Goal: Task Accomplishment & Management: Use online tool/utility

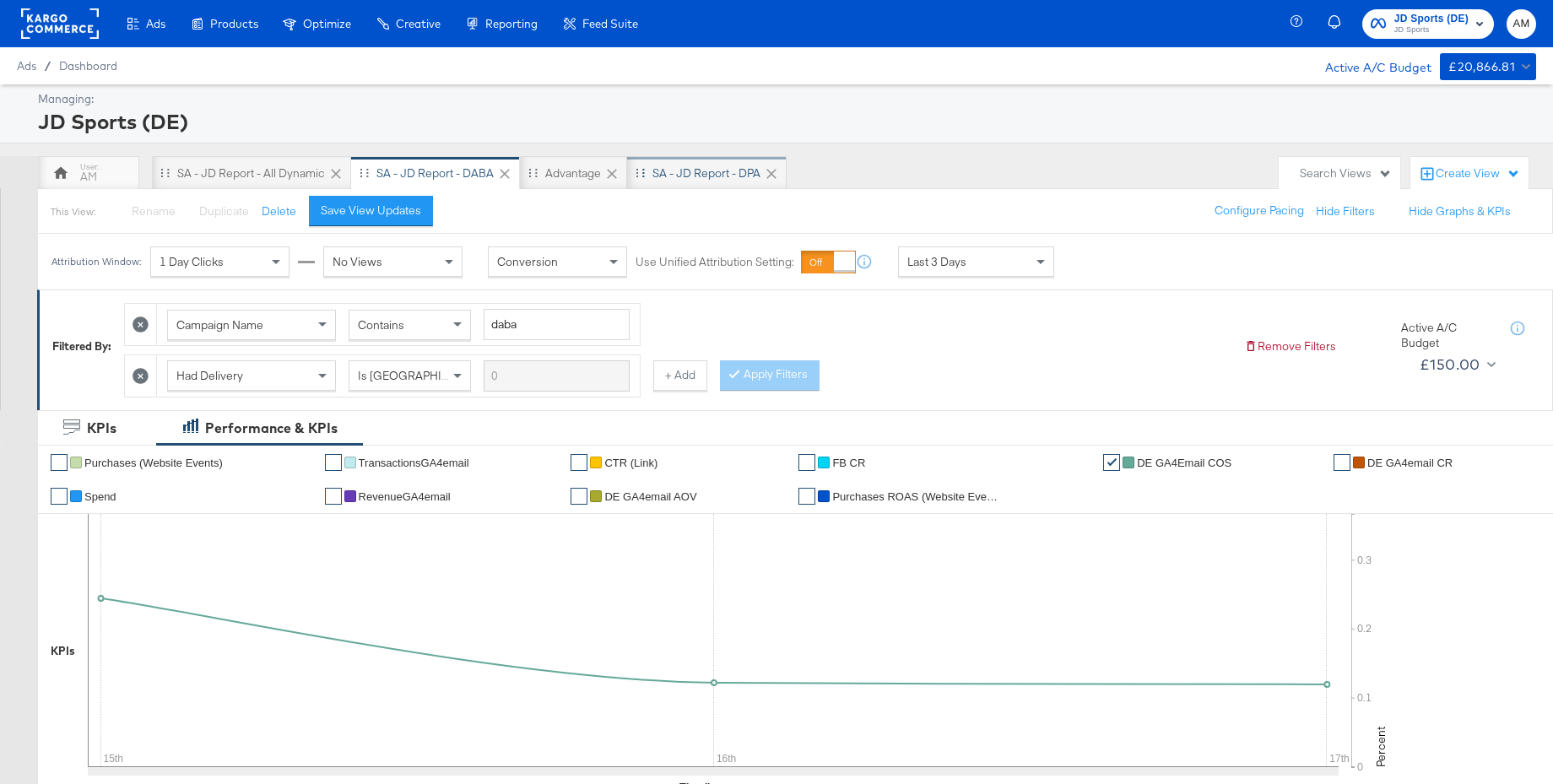
click at [716, 179] on div "SA - JD Report - DPA" at bounding box center [706, 173] width 108 height 16
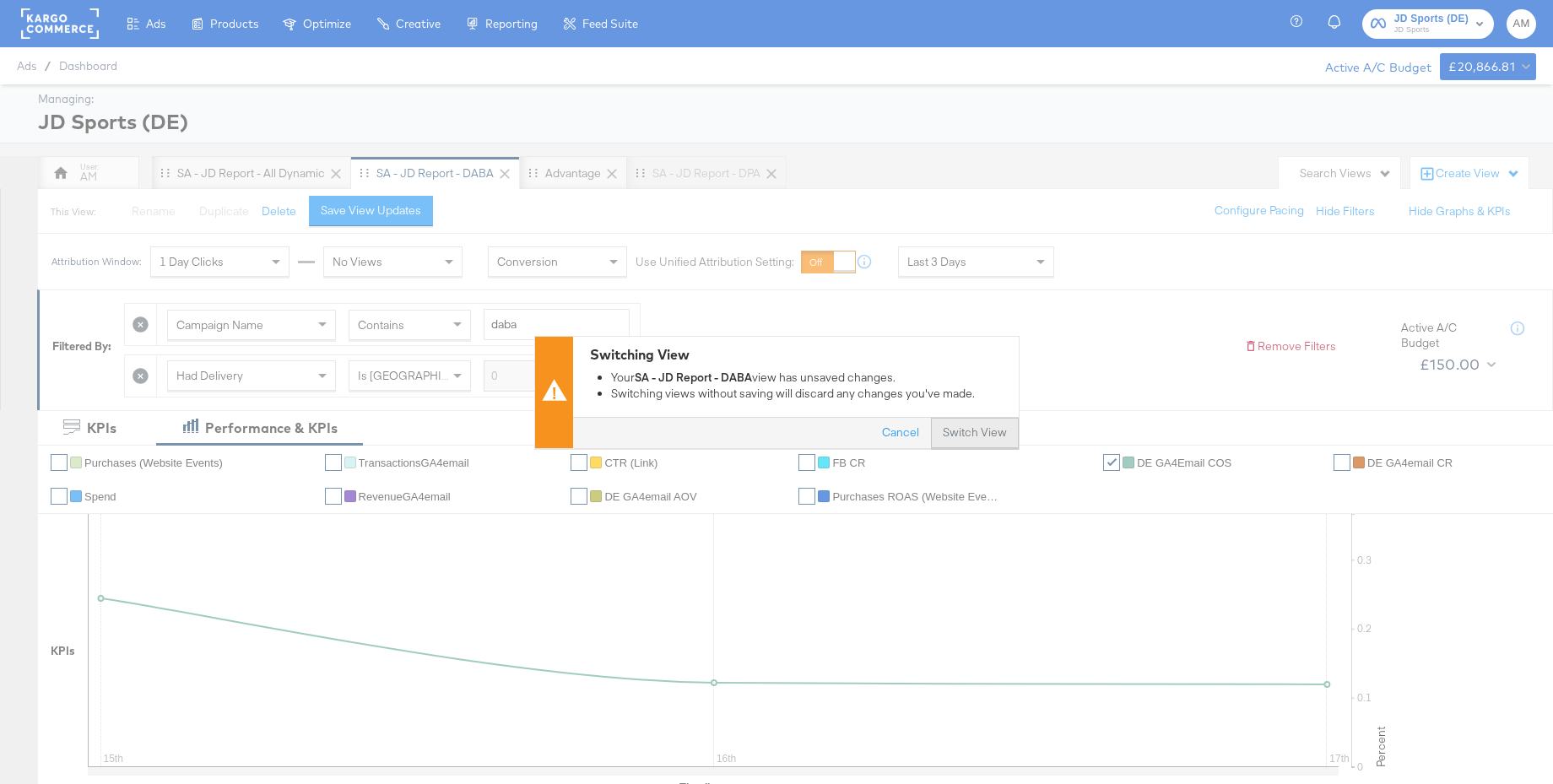
click at [991, 431] on button "Switch View" at bounding box center [974, 432] width 87 height 31
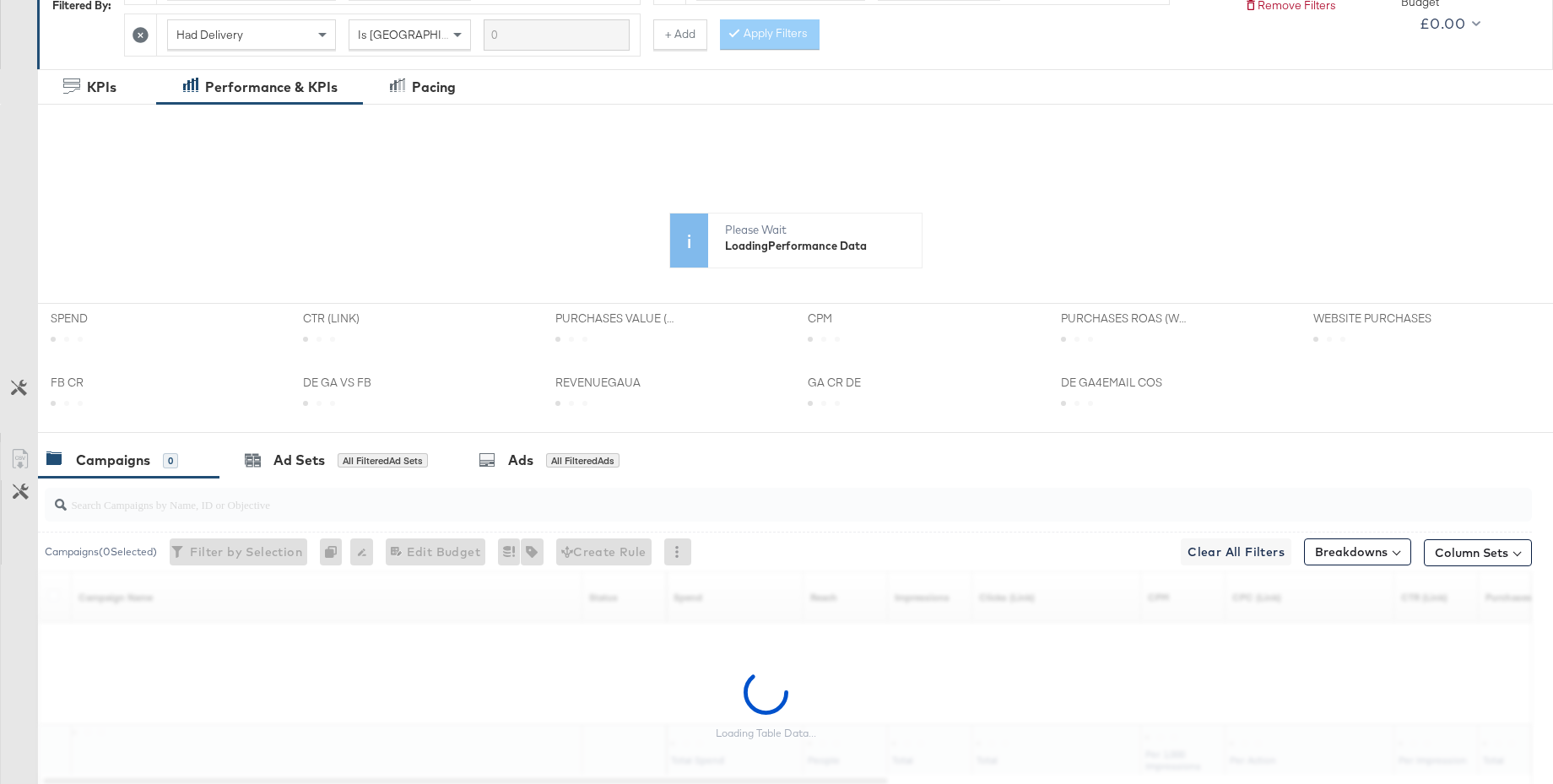
scroll to position [405, 0]
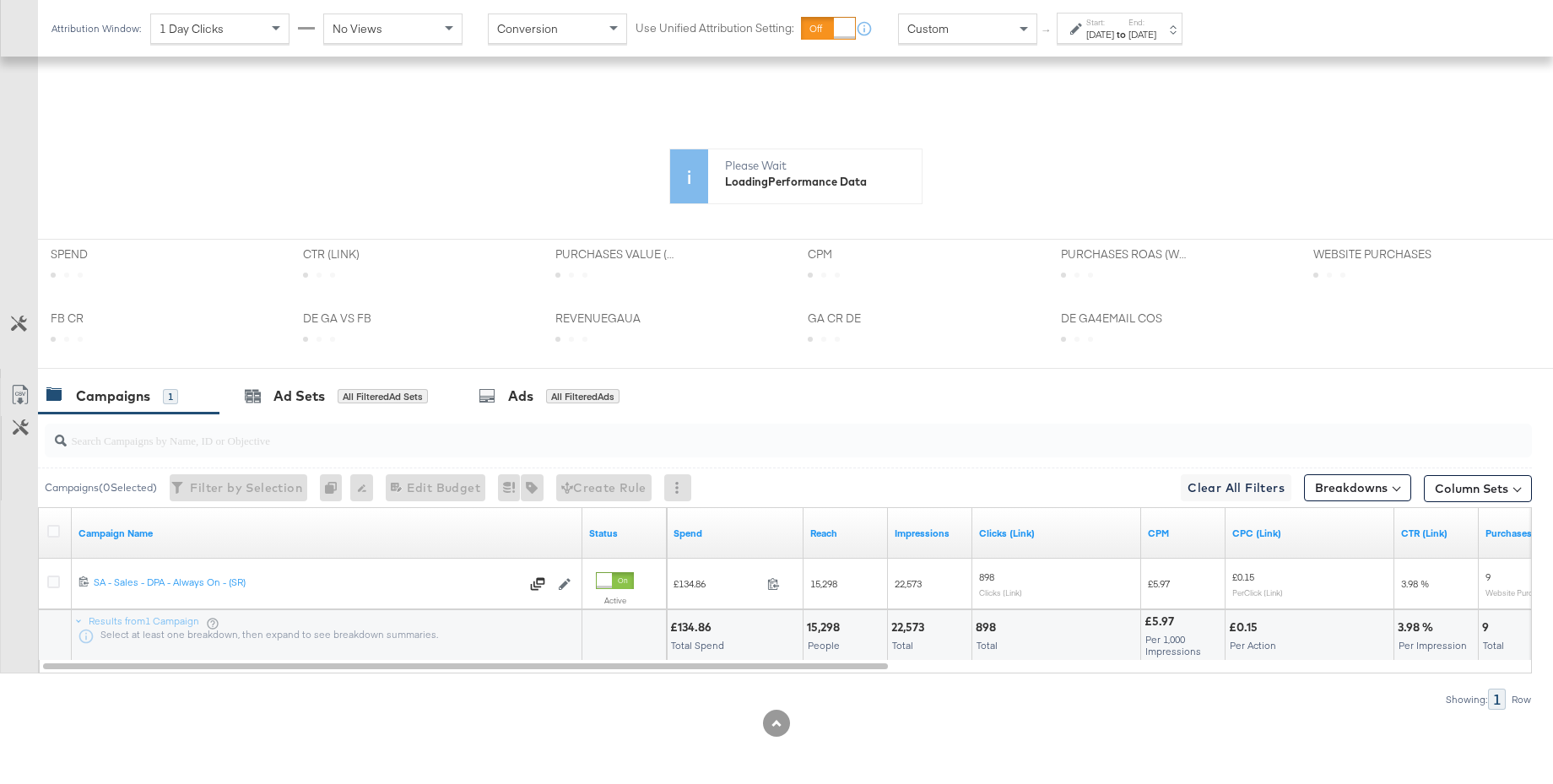
drag, startPoint x: 56, startPoint y: 534, endPoint x: 72, endPoint y: 534, distance: 16.0
click at [56, 534] on icon at bounding box center [54, 531] width 13 height 13
click at [0, 0] on input "checkbox" at bounding box center [0, 0] width 0 height 0
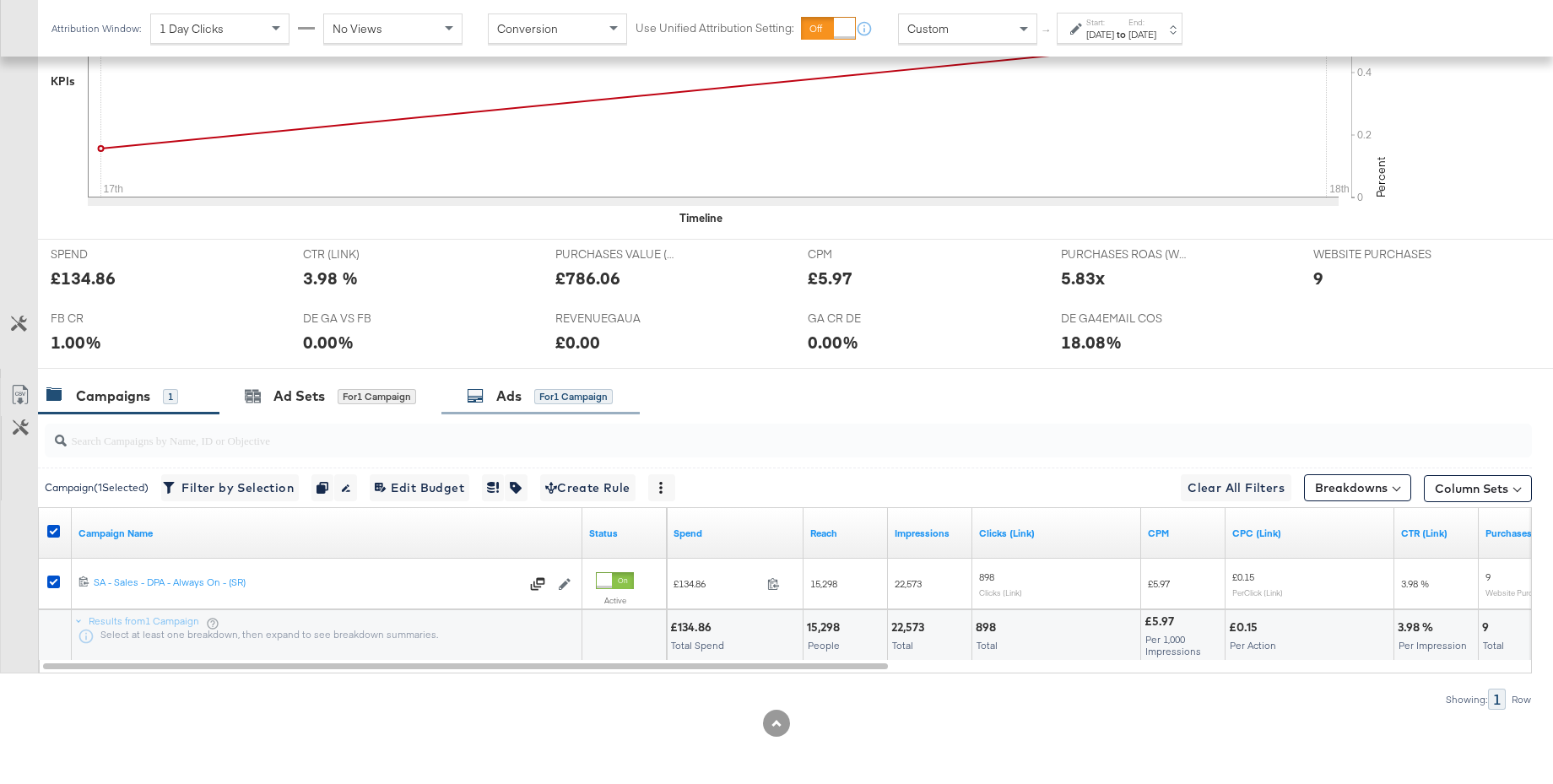
click at [522, 393] on div "Ads" at bounding box center [508, 396] width 25 height 20
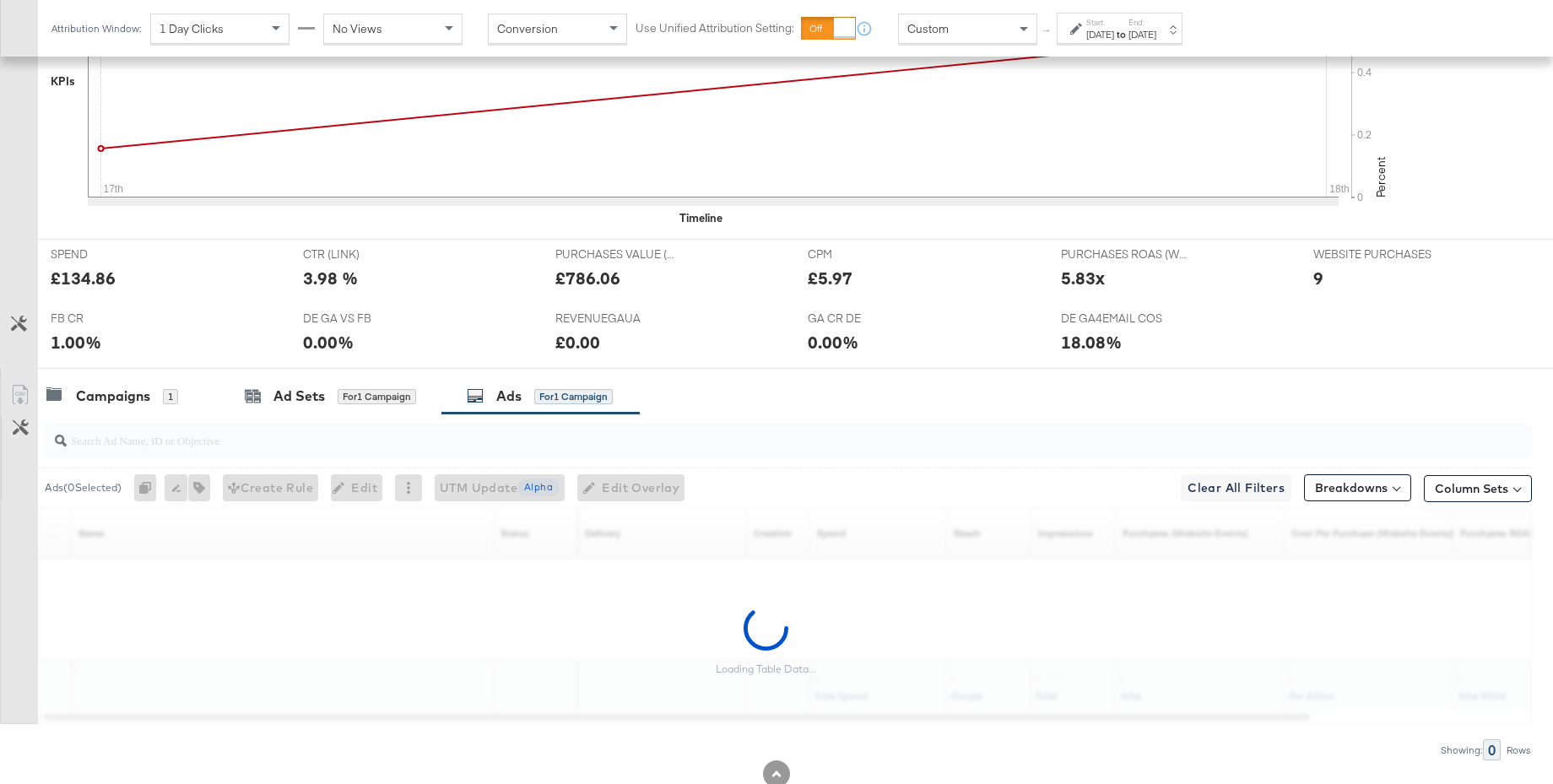
scroll to position [621, 0]
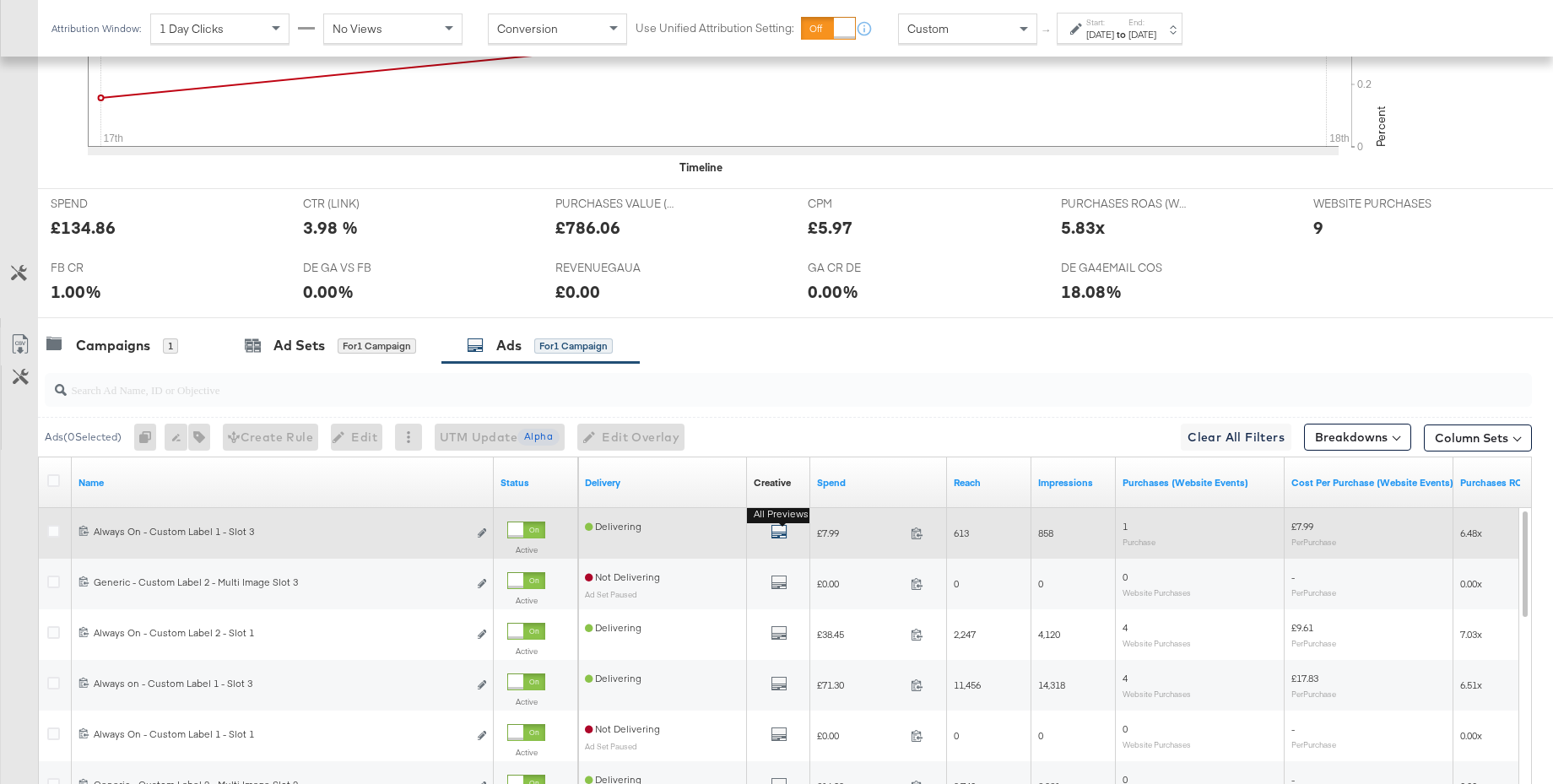
click at [775, 537] on icon "default" at bounding box center [778, 531] width 17 height 17
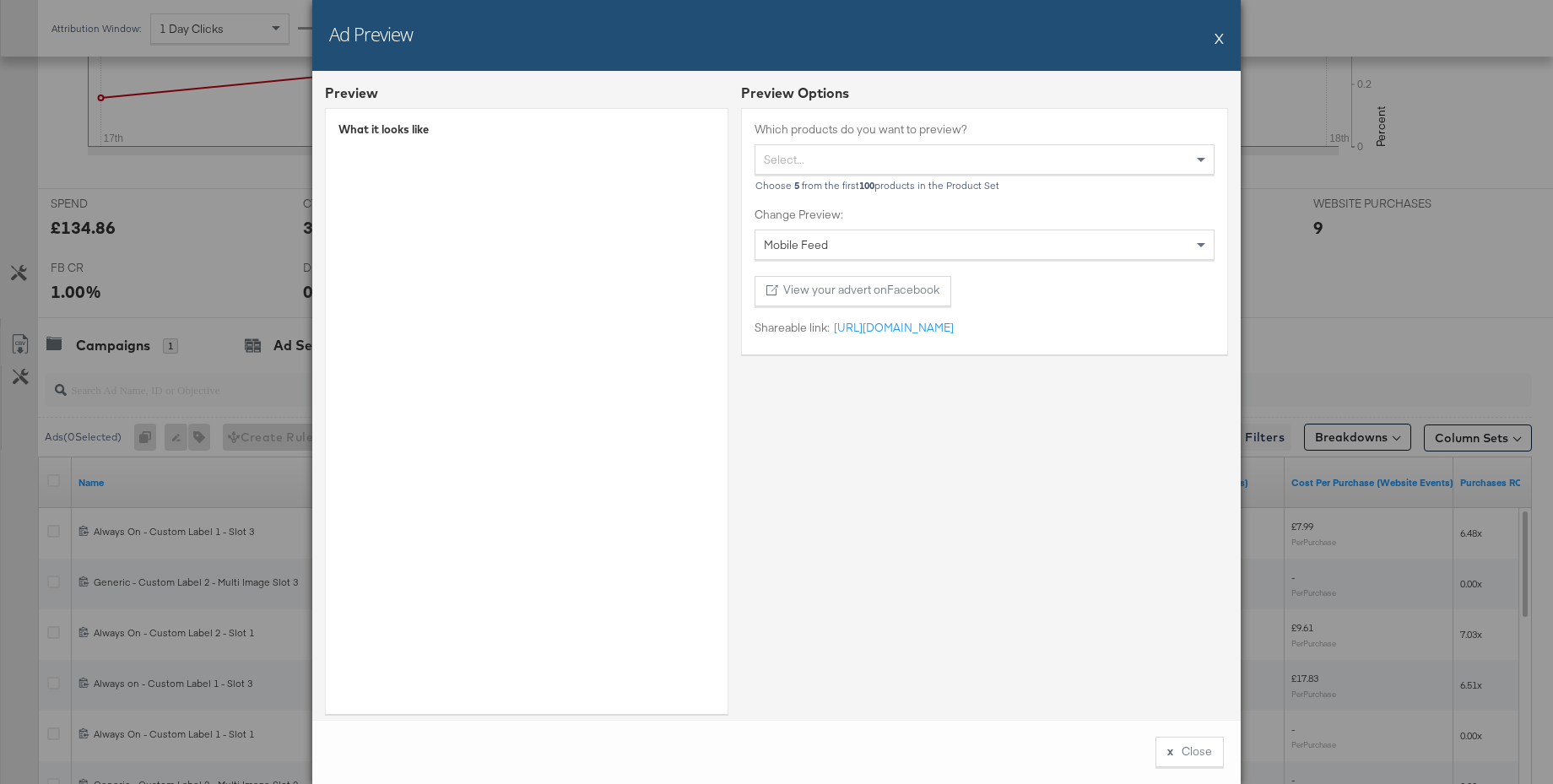
drag, startPoint x: 1221, startPoint y: 41, endPoint x: 1212, endPoint y: 43, distance: 9.2
click at [1221, 41] on button "X" at bounding box center [1219, 38] width 9 height 34
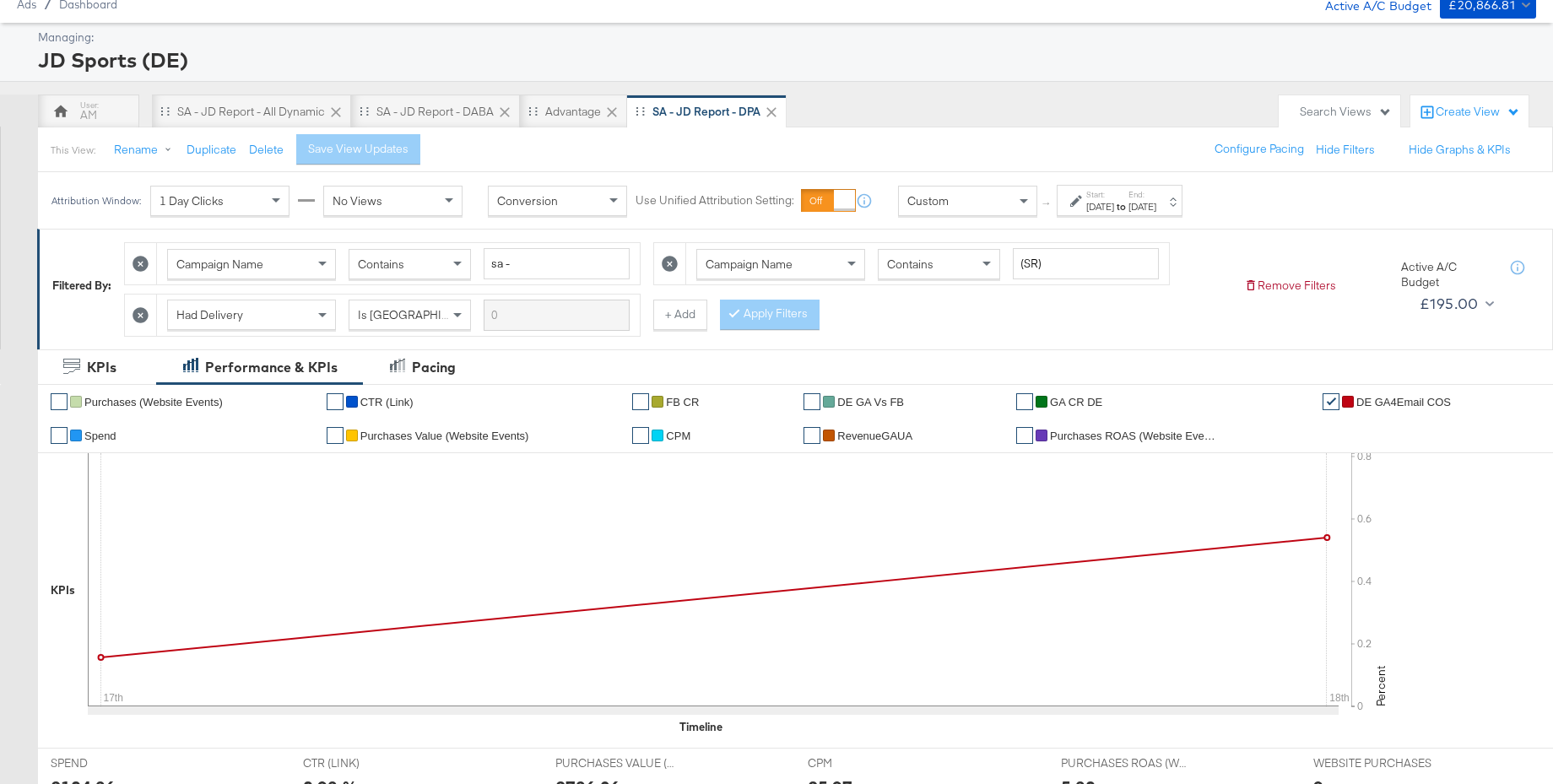
scroll to position [0, 0]
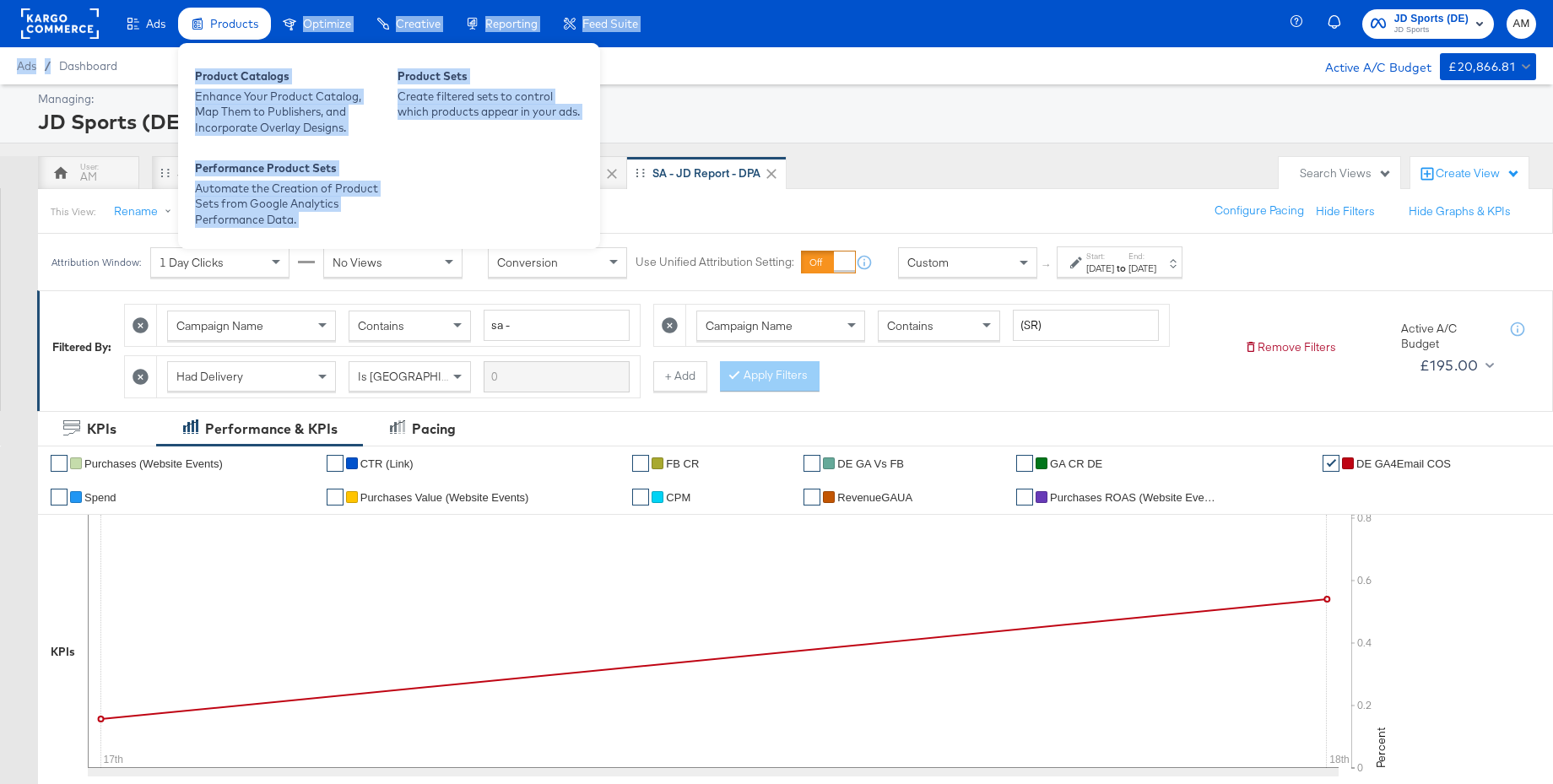
drag, startPoint x: 236, startPoint y: 47, endPoint x: 223, endPoint y: 34, distance: 18.4
click at [225, 36] on div "Ads Ads Dashboard Main dashboard for Media Buying. New Campaign Create a new ca…" at bounding box center [776, 42] width 1553 height 84
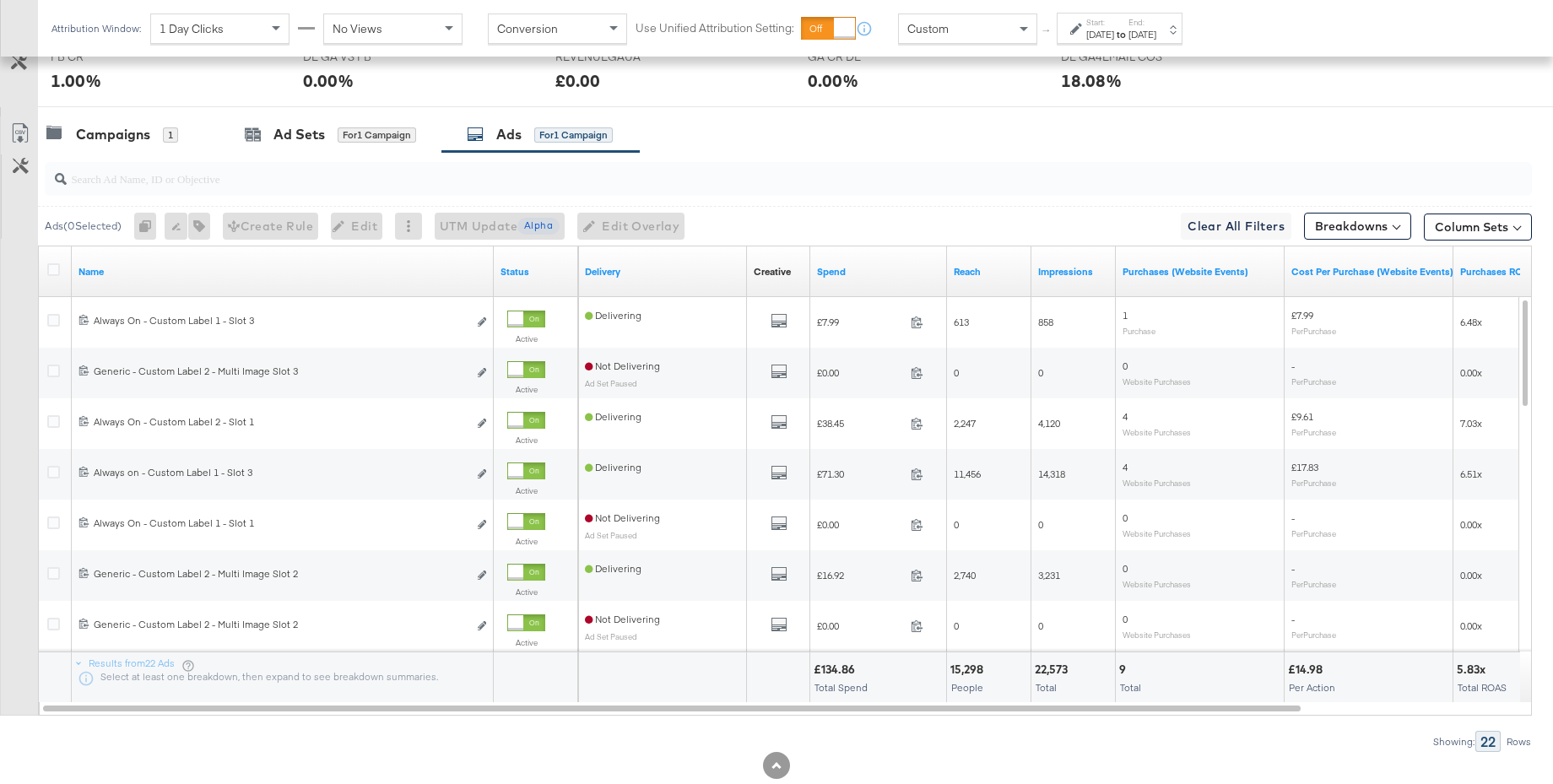
scroll to position [873, 0]
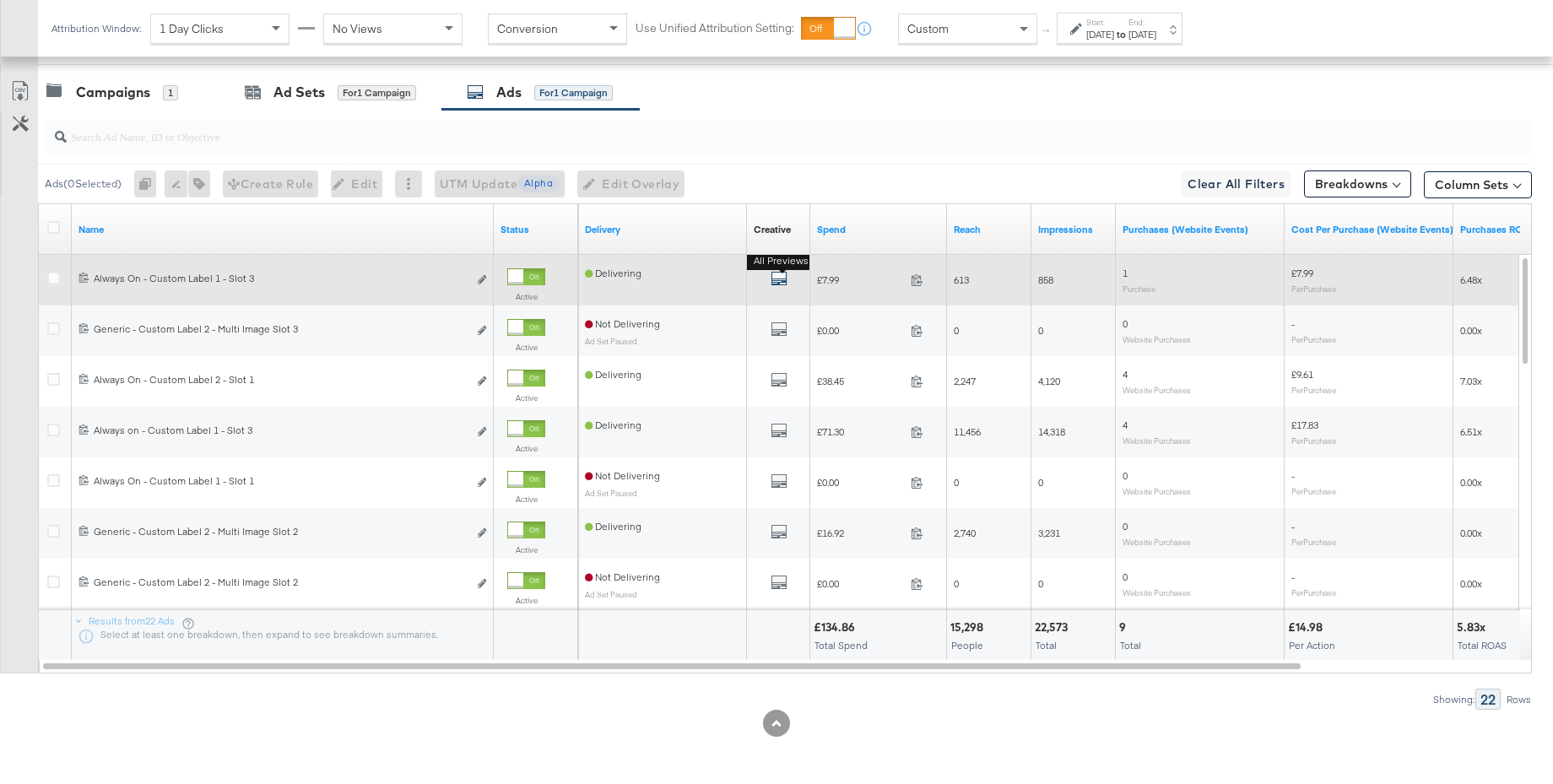
click at [779, 275] on icon "default" at bounding box center [778, 278] width 17 height 17
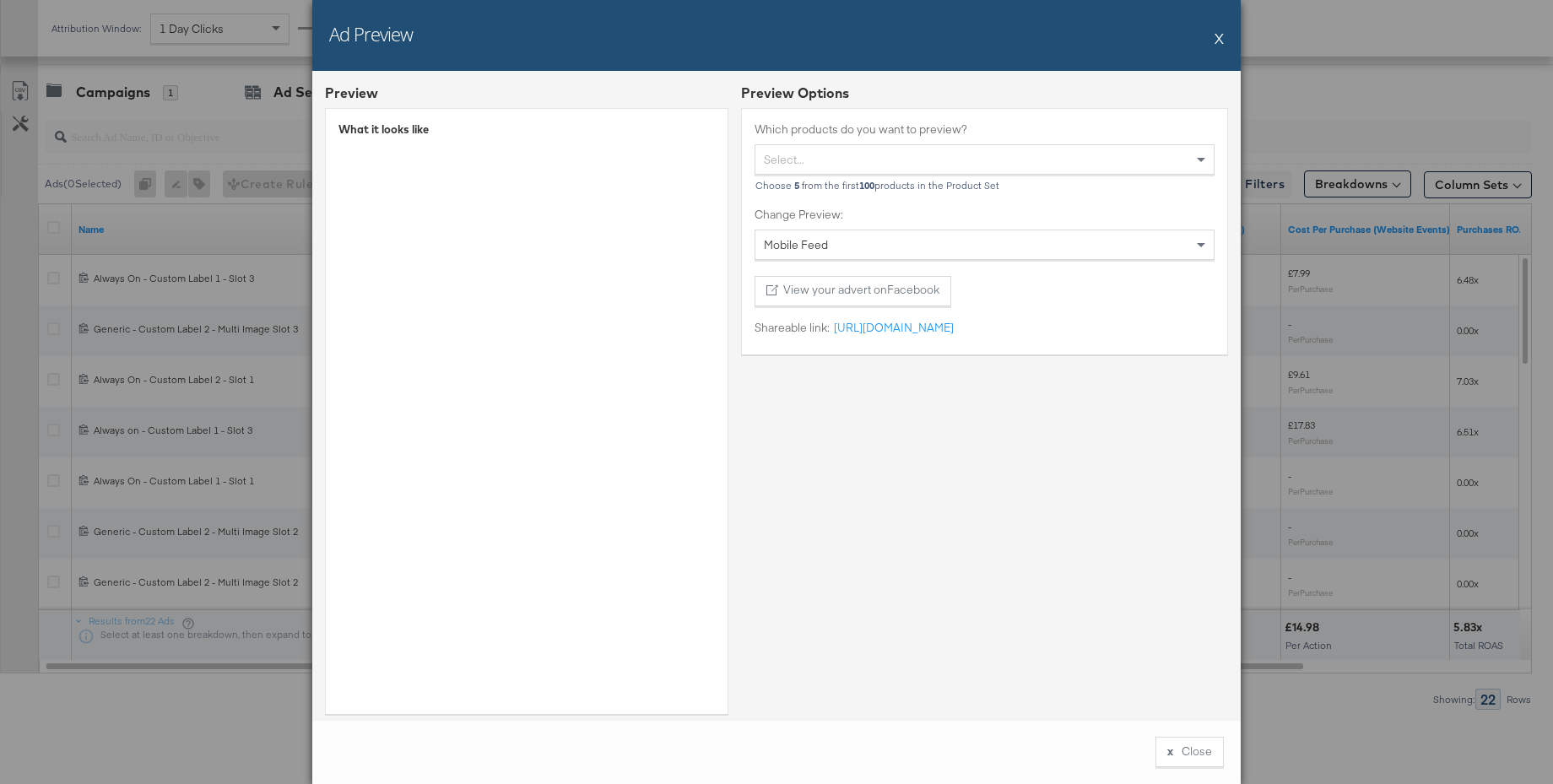
click at [1221, 37] on button "X" at bounding box center [1219, 38] width 9 height 34
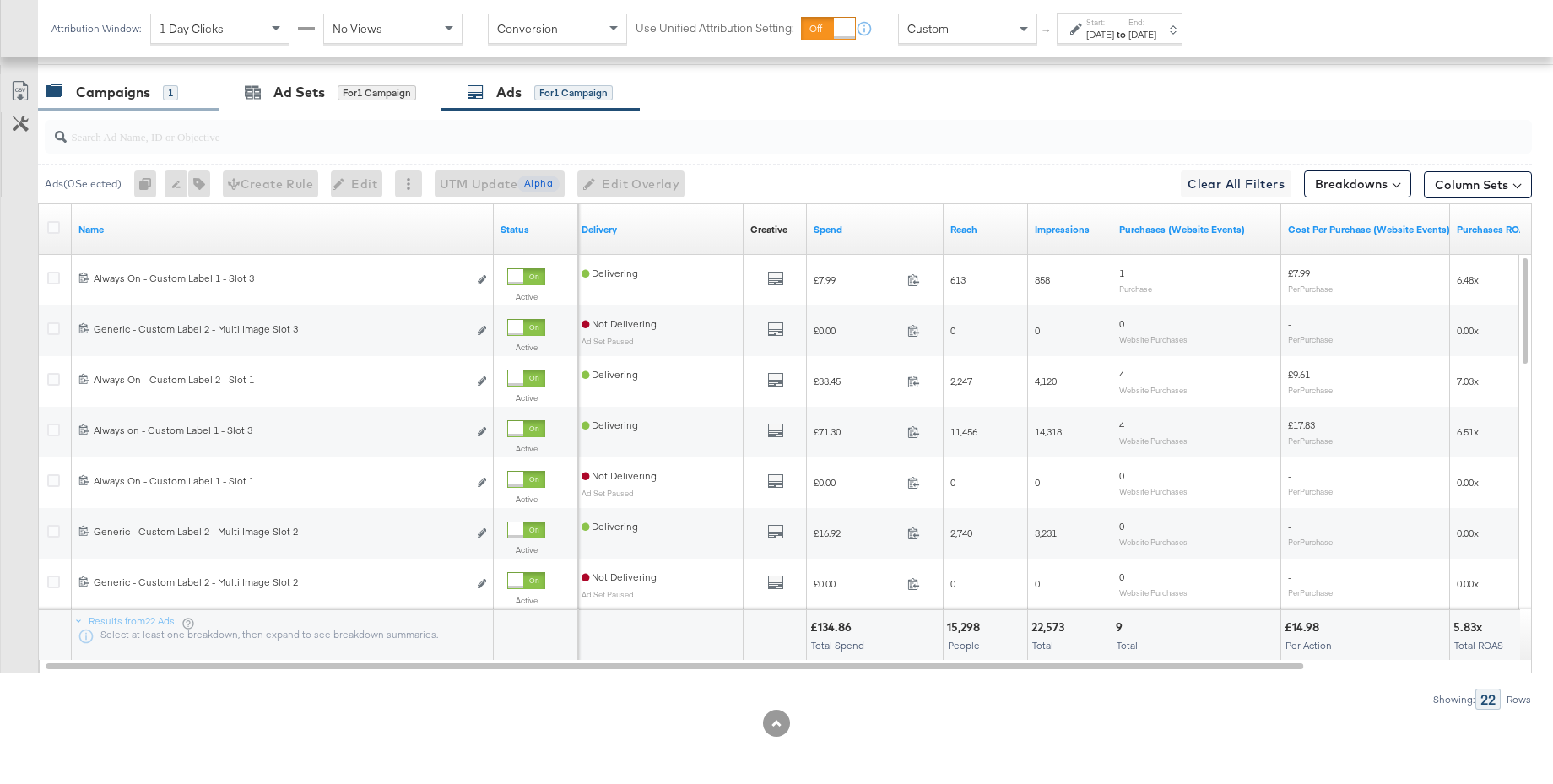
click at [97, 92] on div "Campaigns" at bounding box center [112, 92] width 75 height 20
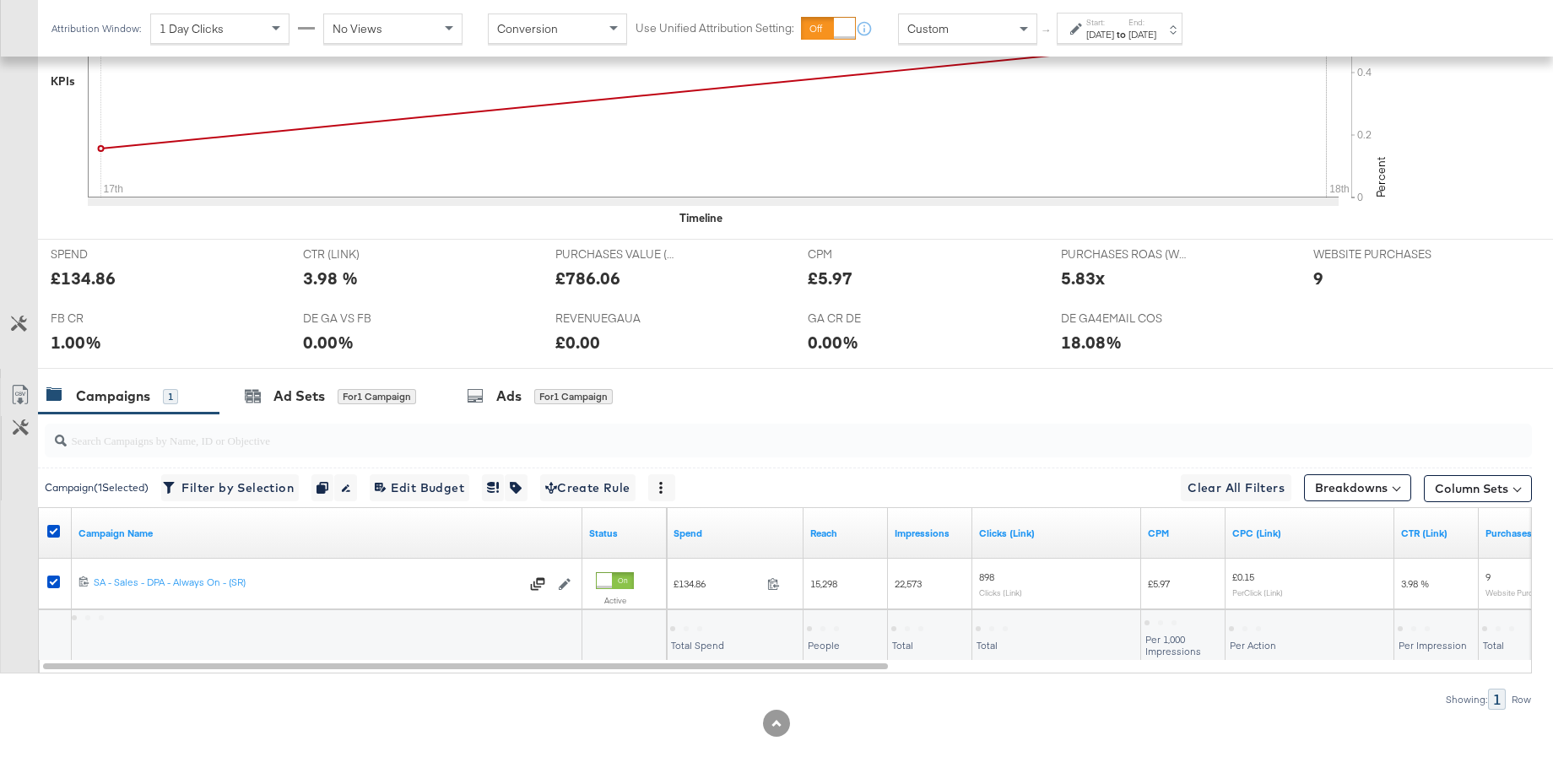
scroll to position [0, 0]
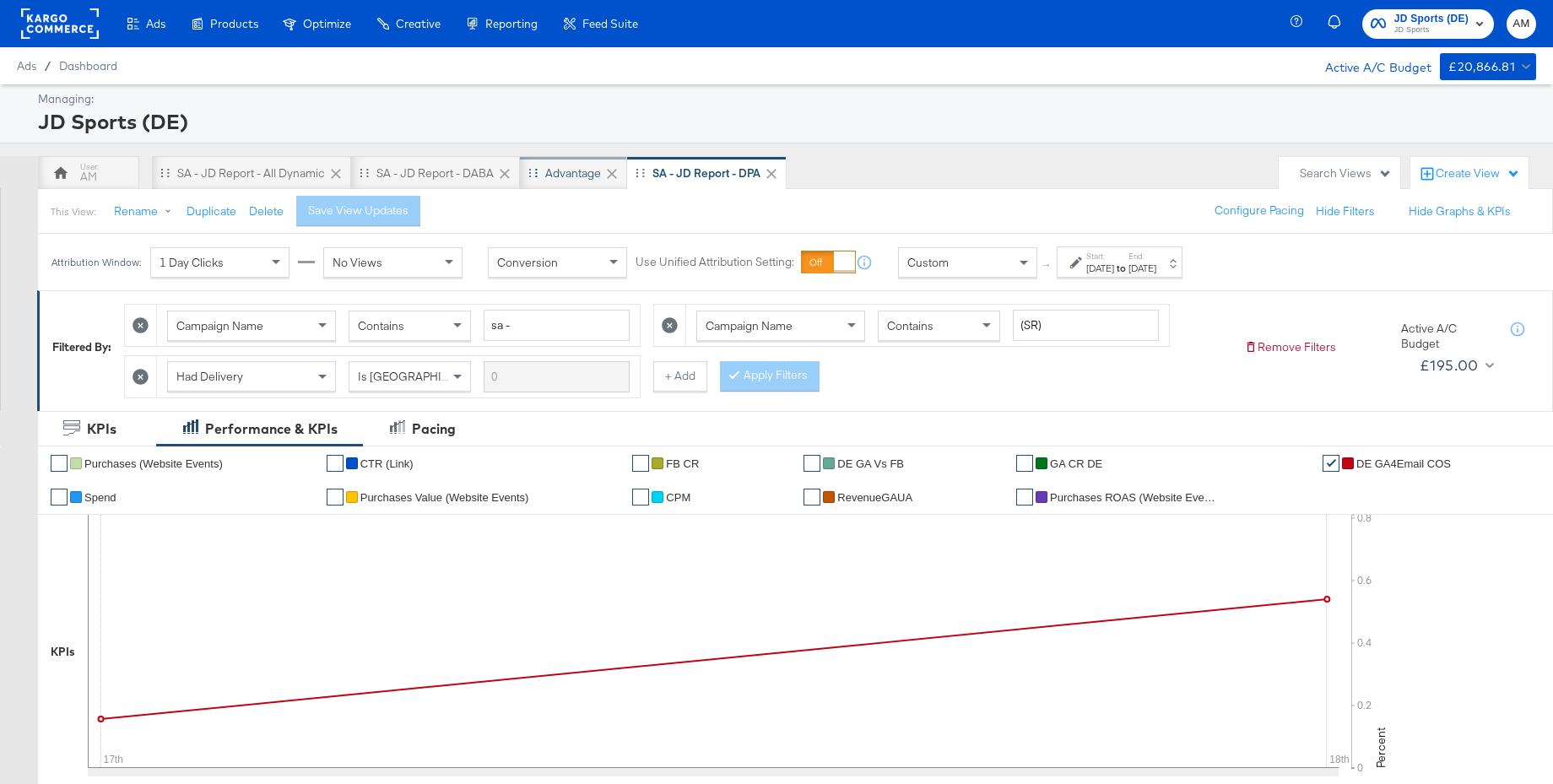
click at [570, 174] on div "Advantage" at bounding box center [573, 173] width 56 height 16
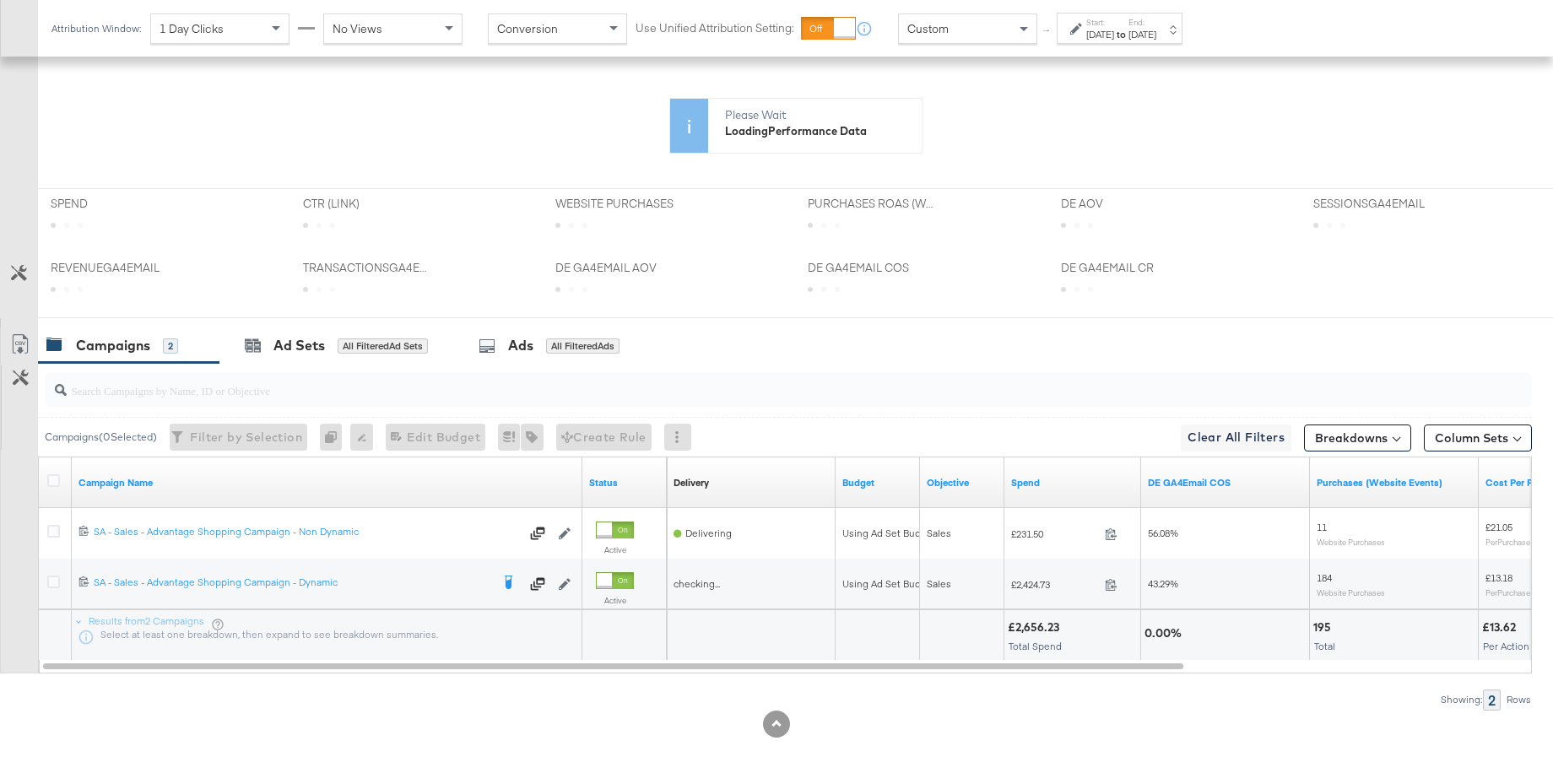
scroll to position [607, 0]
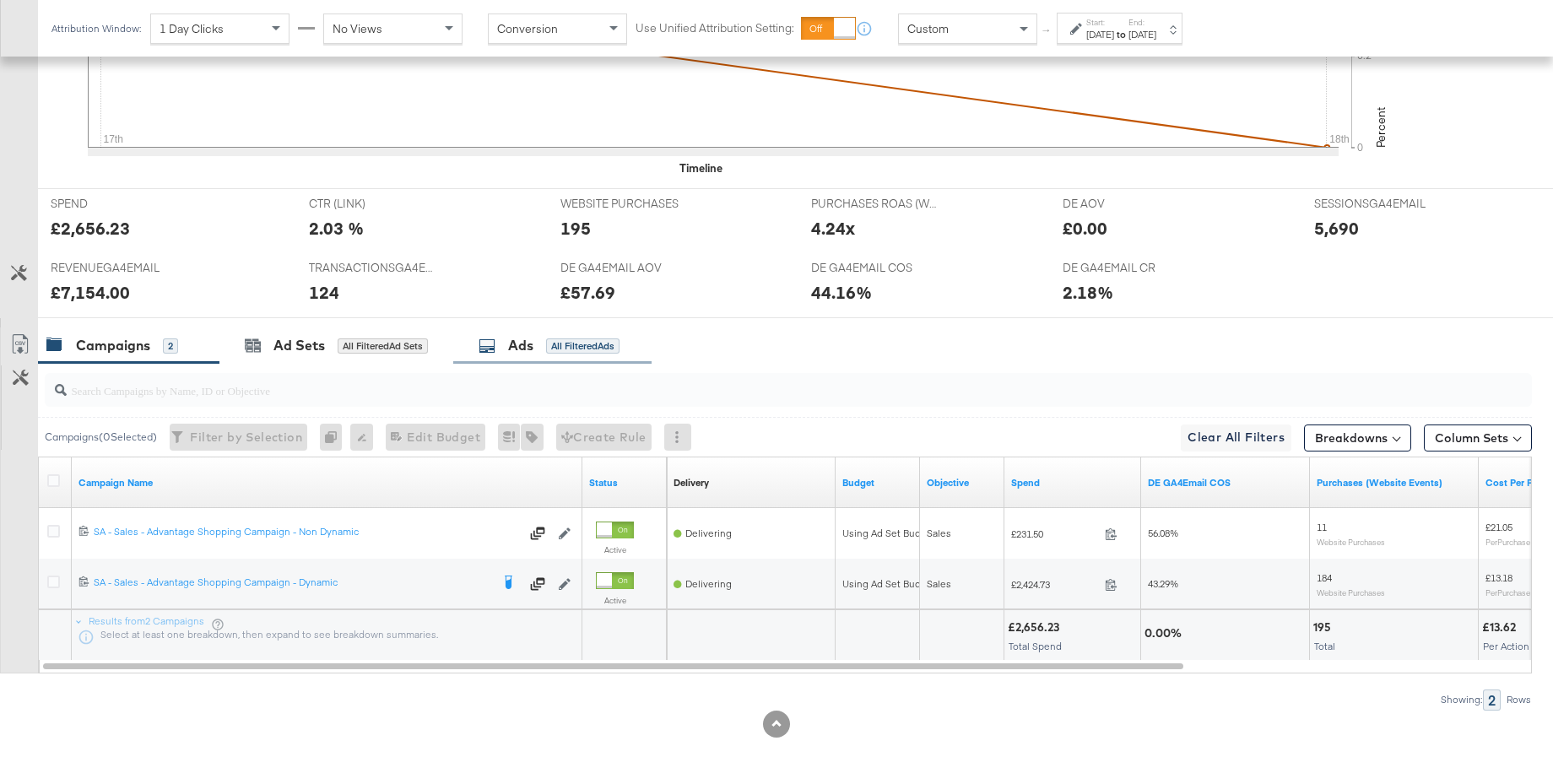
click at [532, 344] on div "Ads" at bounding box center [520, 346] width 25 height 20
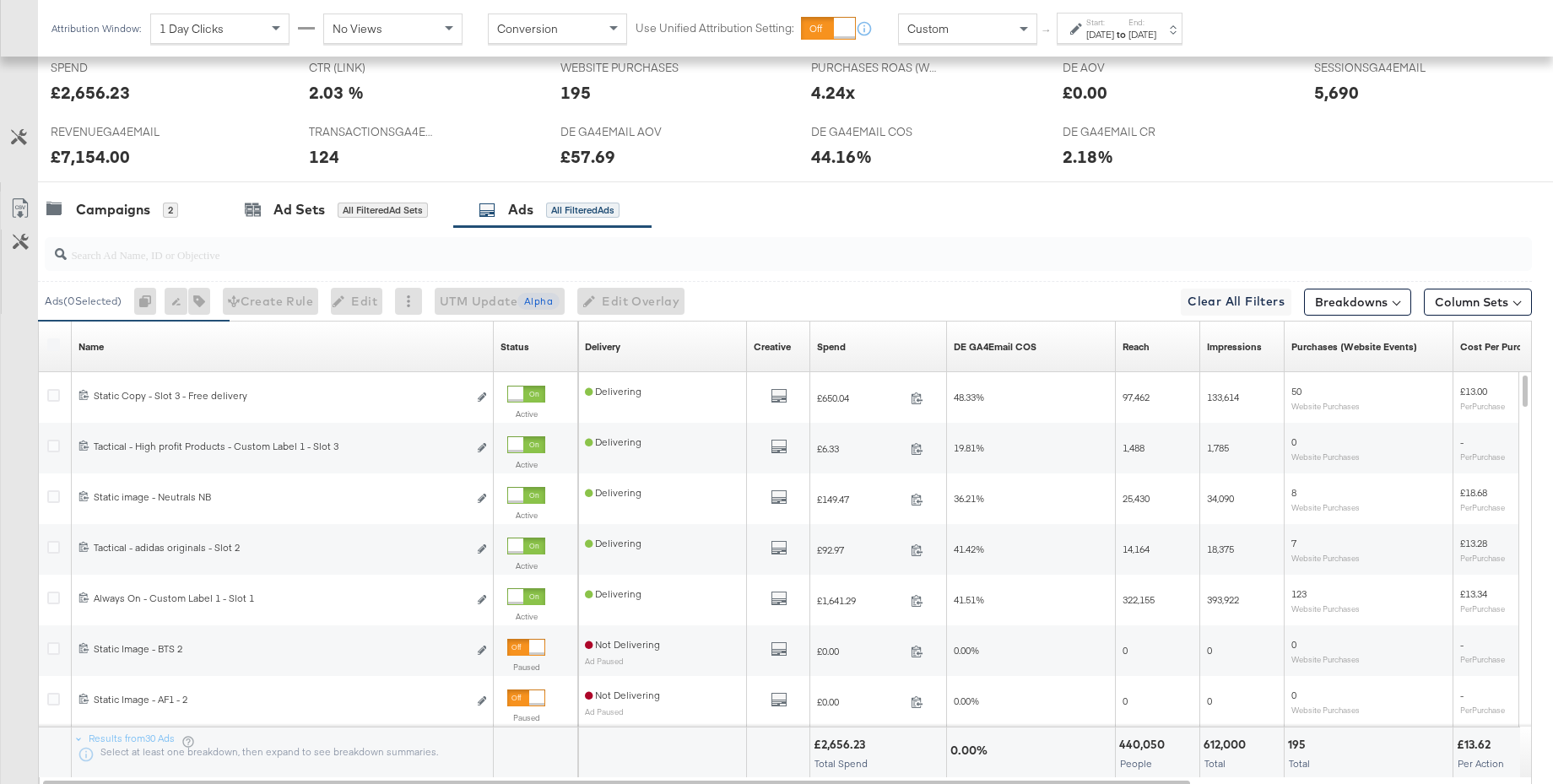
scroll to position [762, 0]
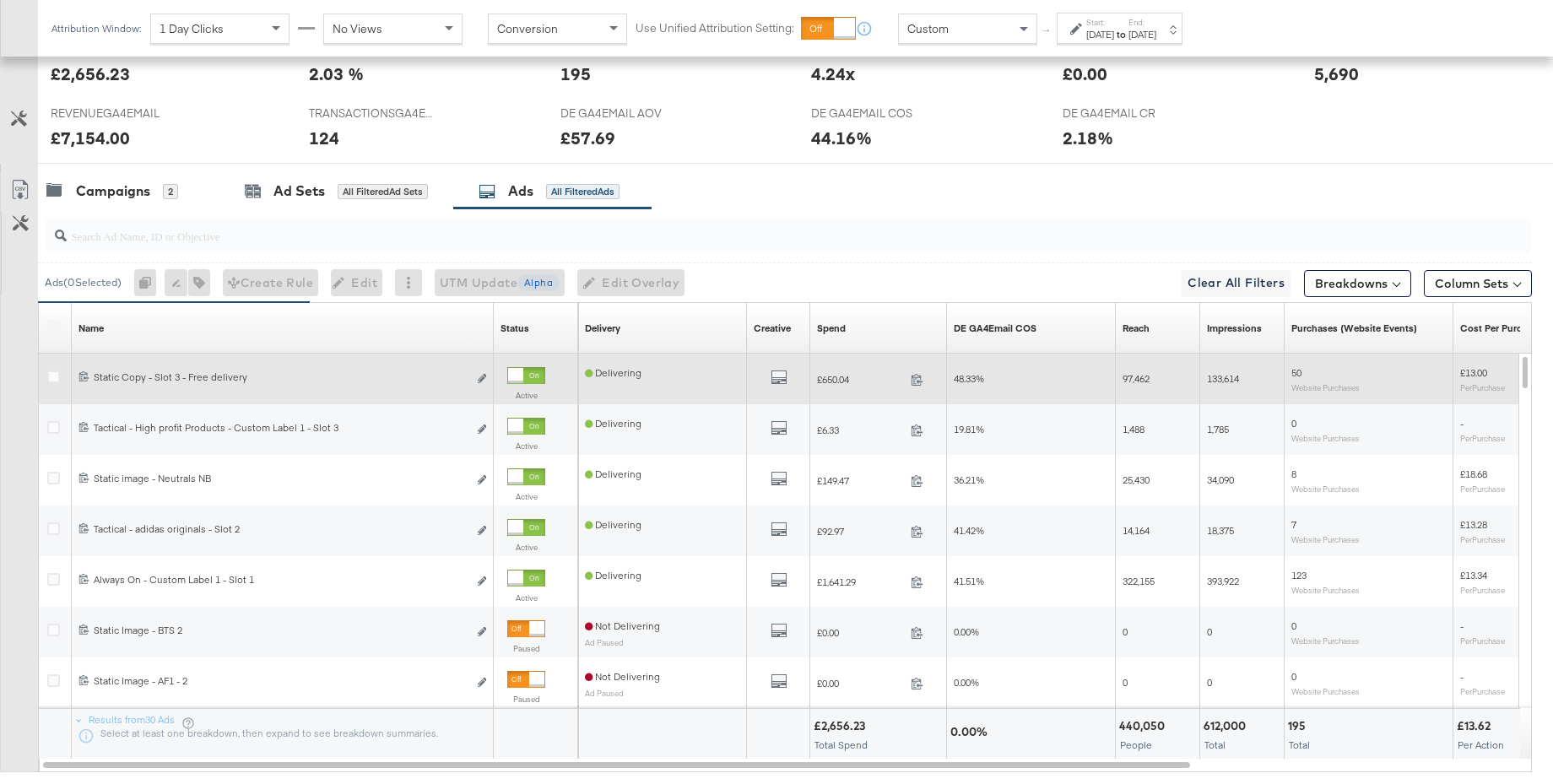
drag, startPoint x: 537, startPoint y: 377, endPoint x: 571, endPoint y: 377, distance: 34.0
click at [523, 377] on div at bounding box center [515, 375] width 15 height 15
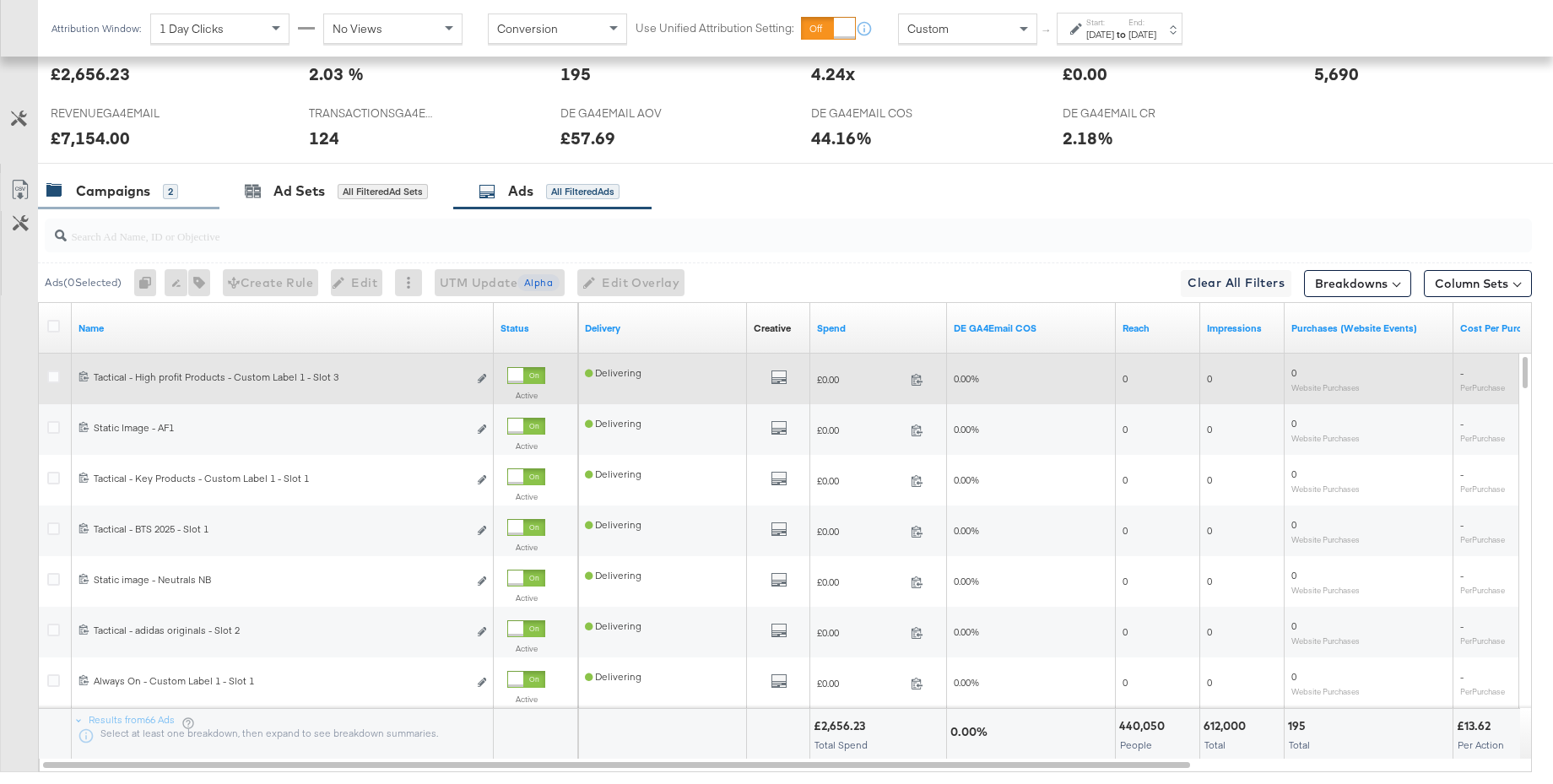
click at [119, 191] on div "Campaigns" at bounding box center [112, 192] width 75 height 20
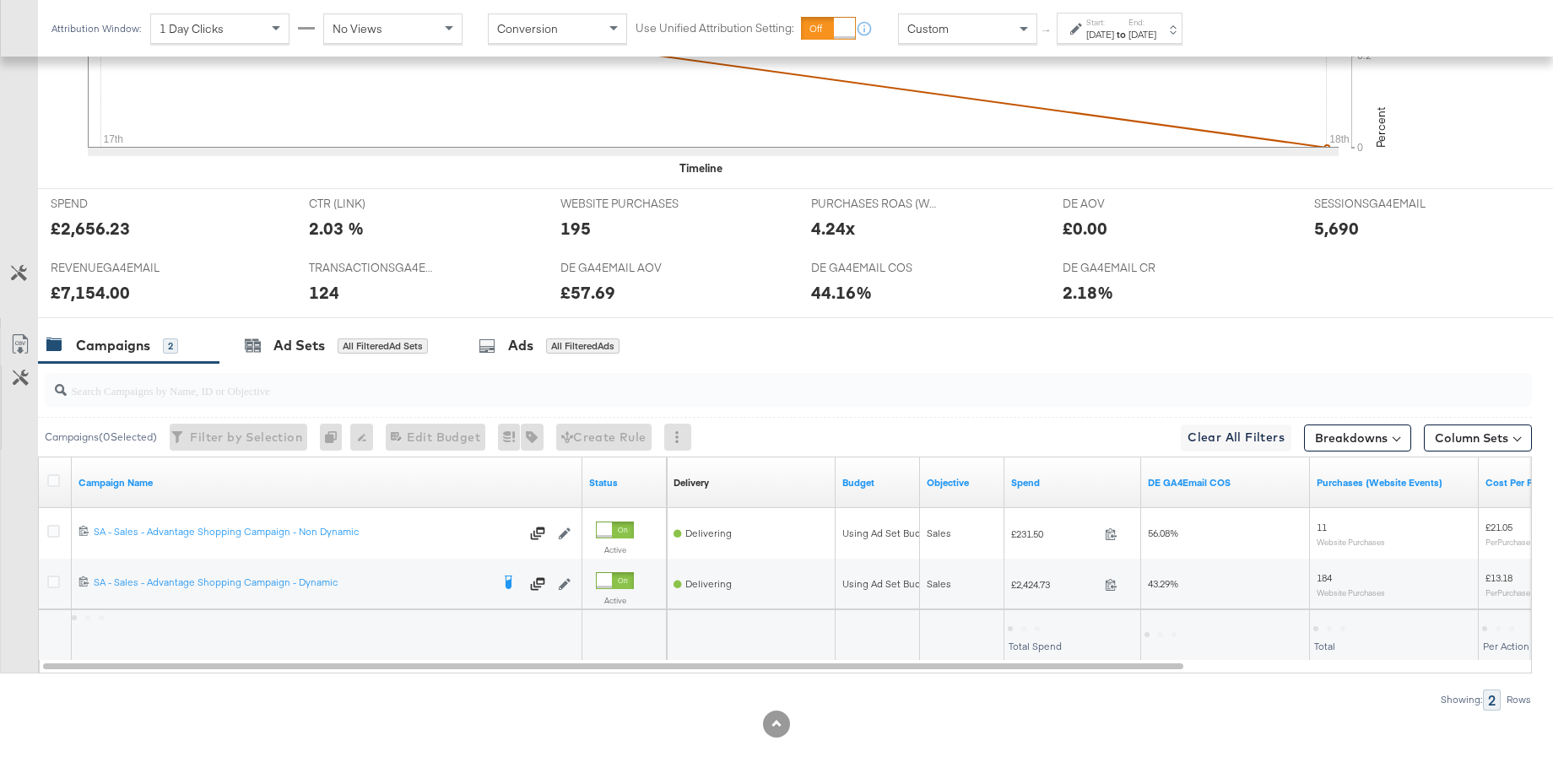
scroll to position [607, 0]
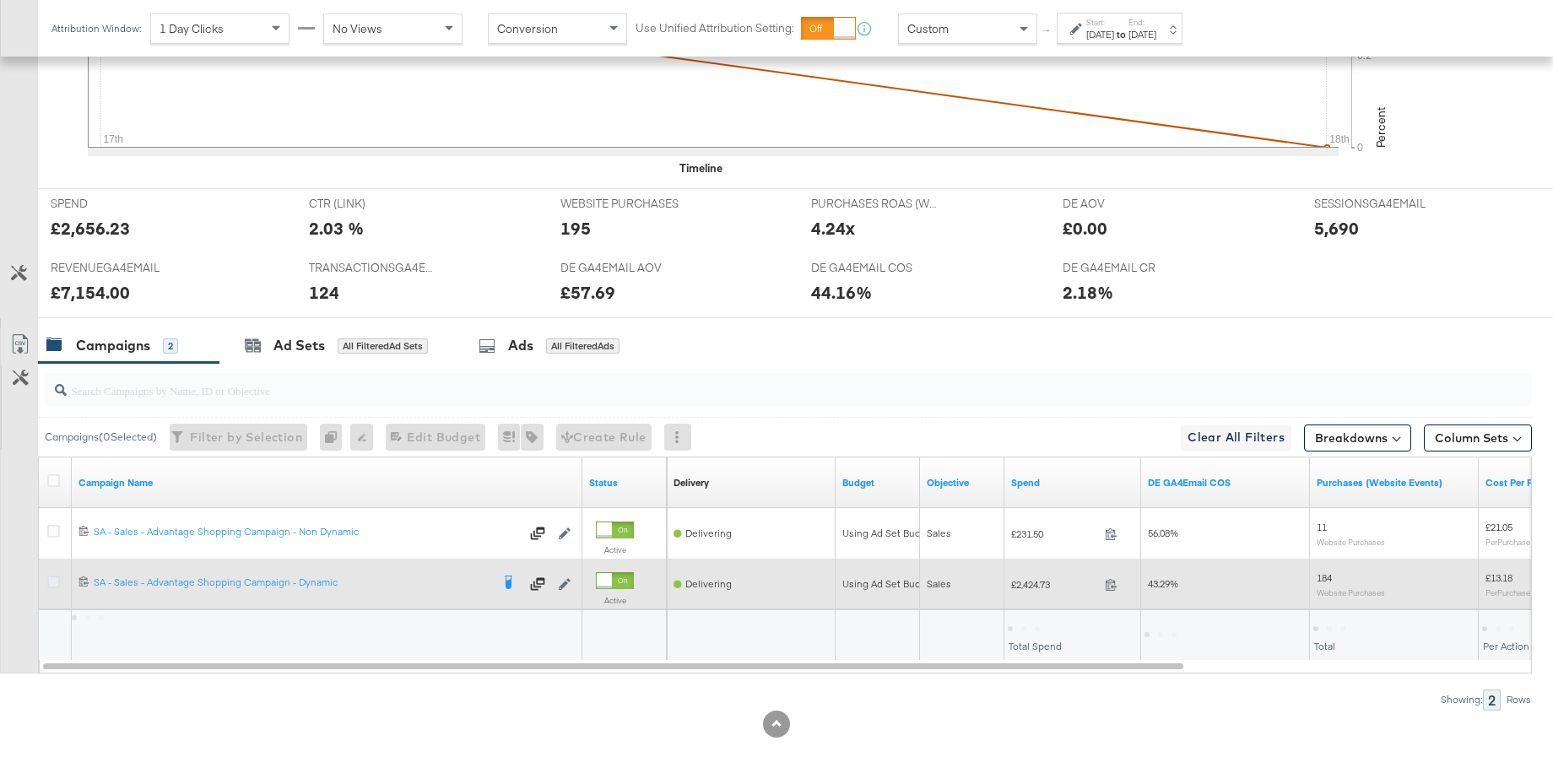
click at [53, 577] on icon at bounding box center [54, 581] width 13 height 13
click at [0, 0] on input "checkbox" at bounding box center [0, 0] width 0 height 0
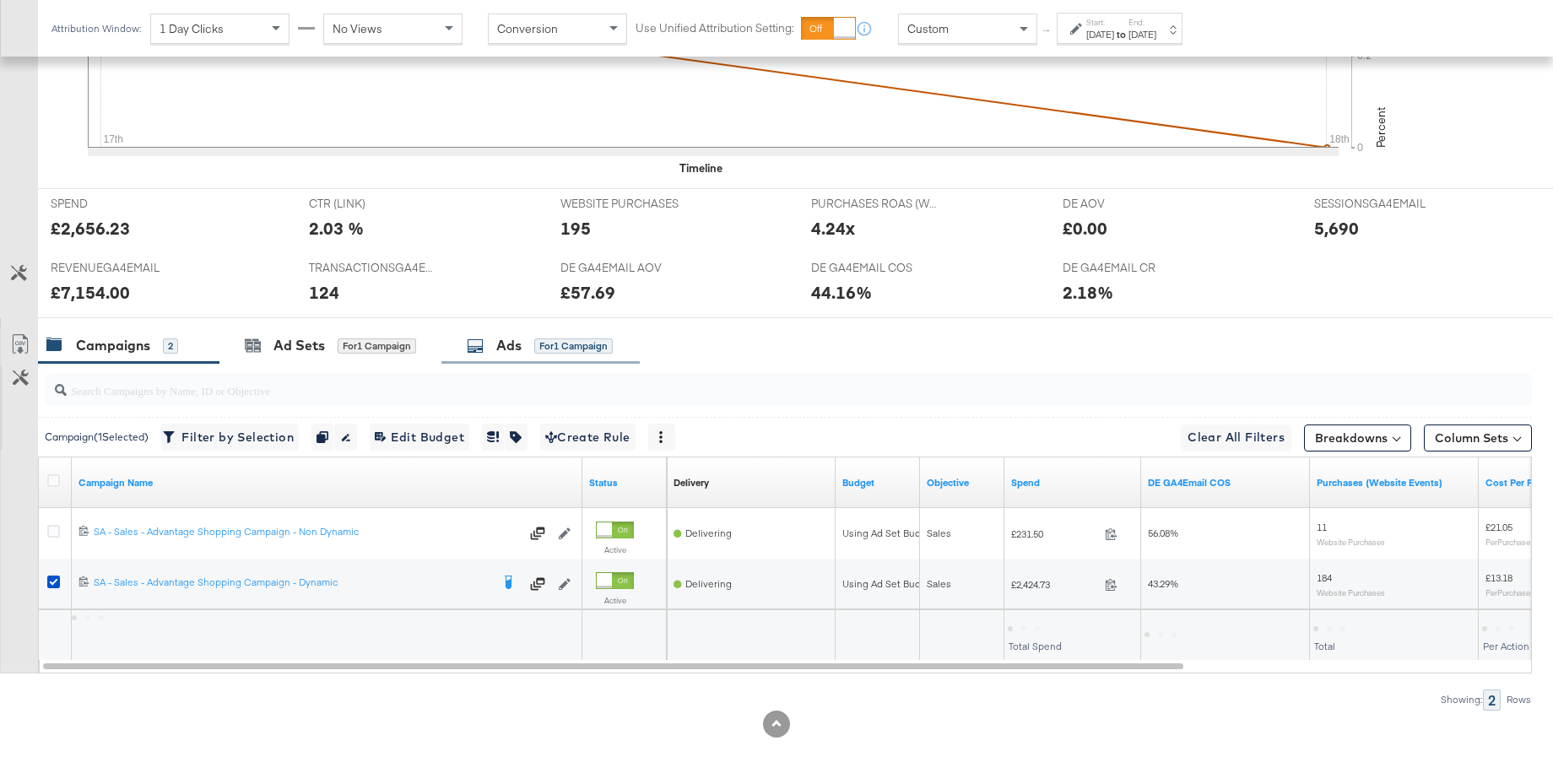
click at [506, 352] on div "Ads" at bounding box center [508, 346] width 25 height 20
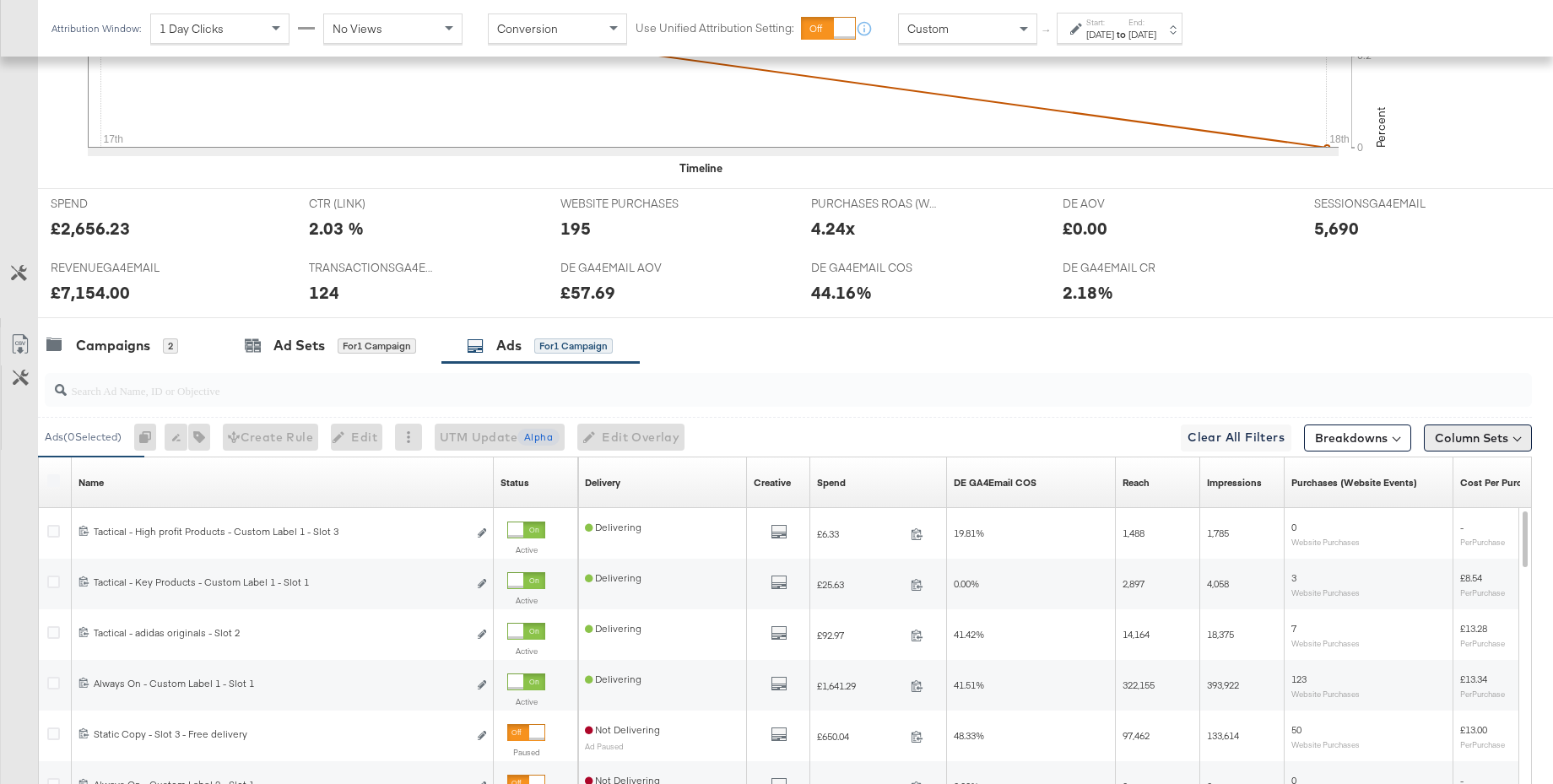
scroll to position [762, 0]
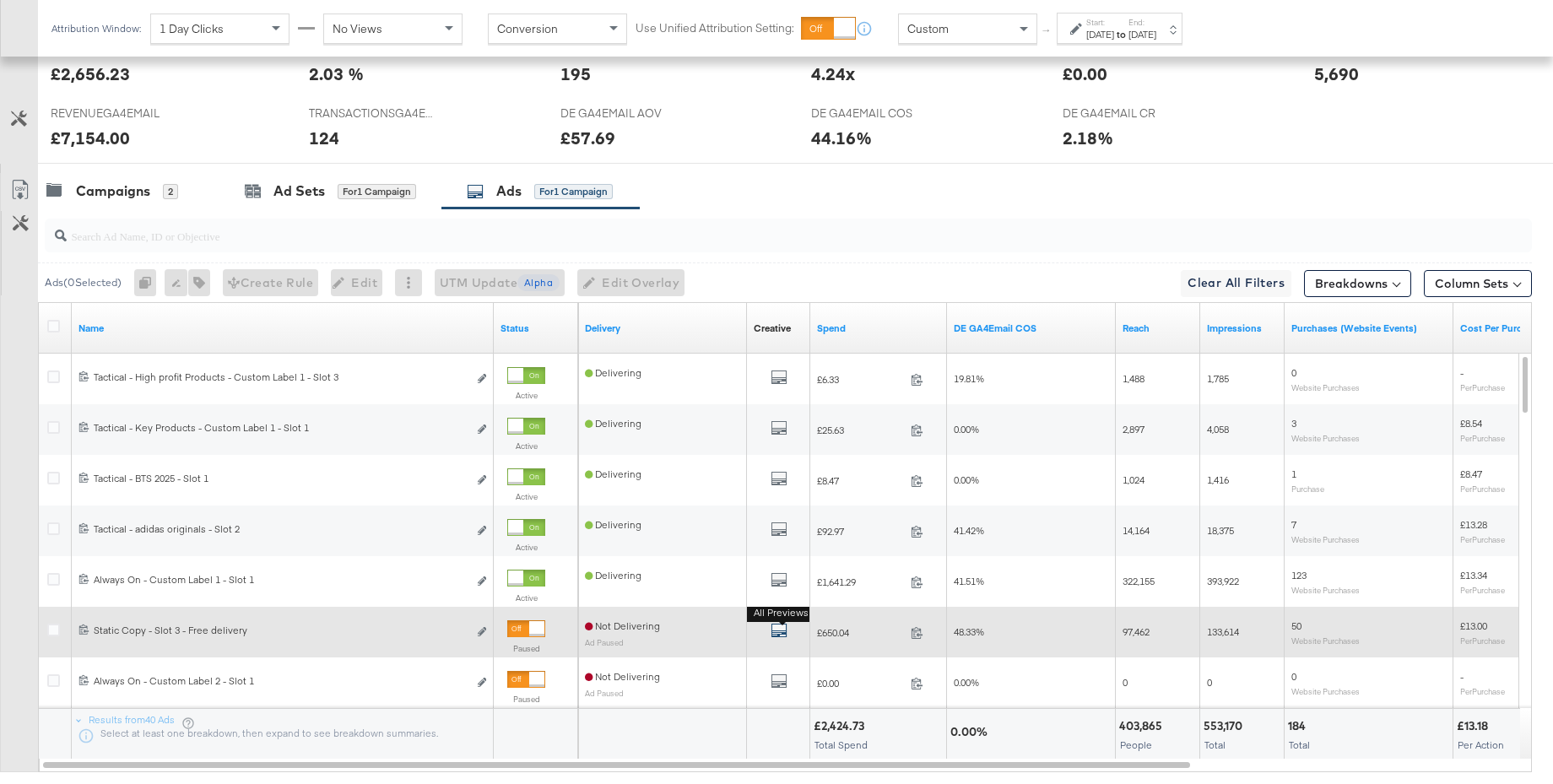
click at [782, 629] on icon "default" at bounding box center [778, 630] width 17 height 17
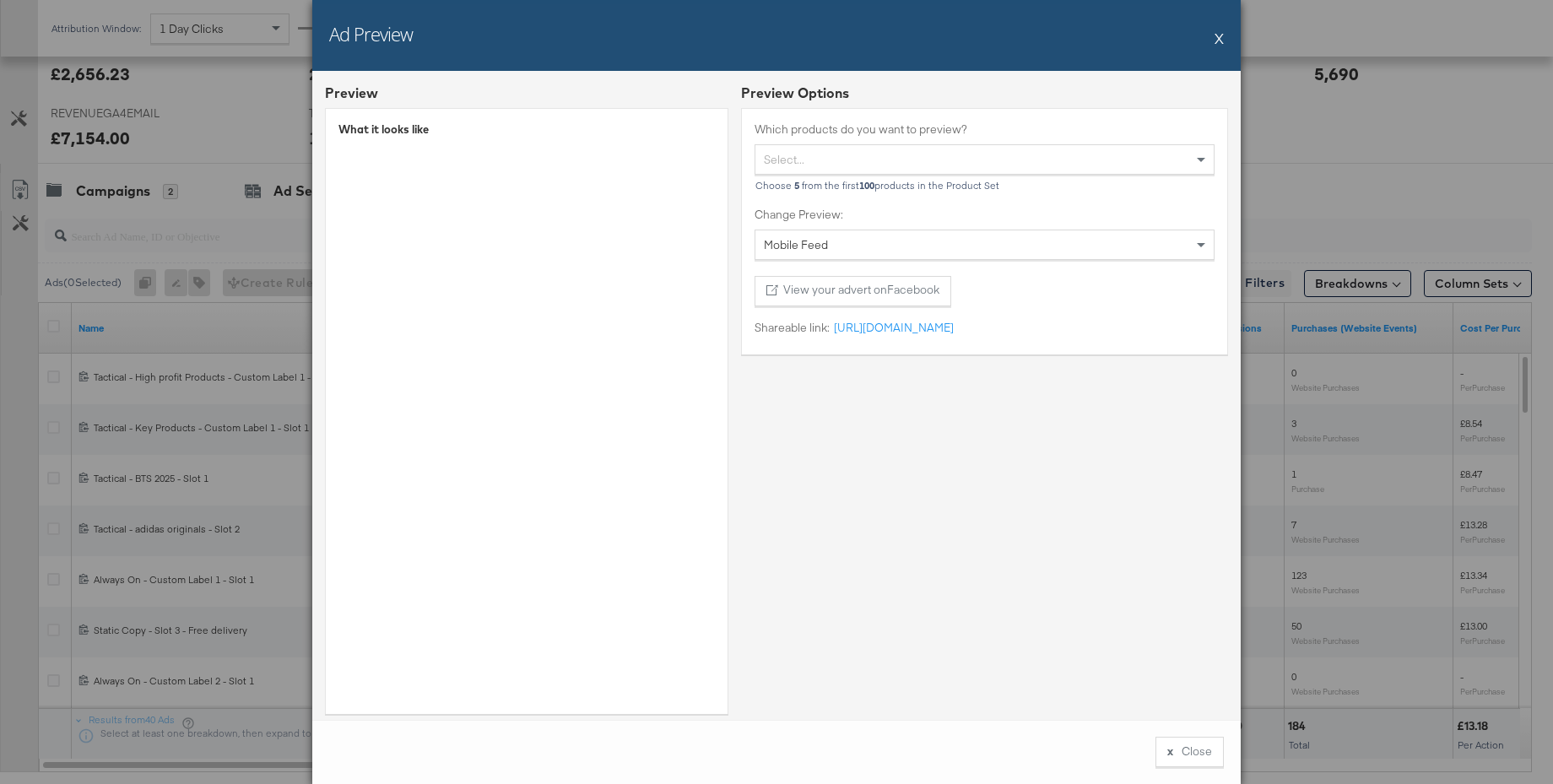
click at [1223, 42] on button "X" at bounding box center [1219, 38] width 9 height 34
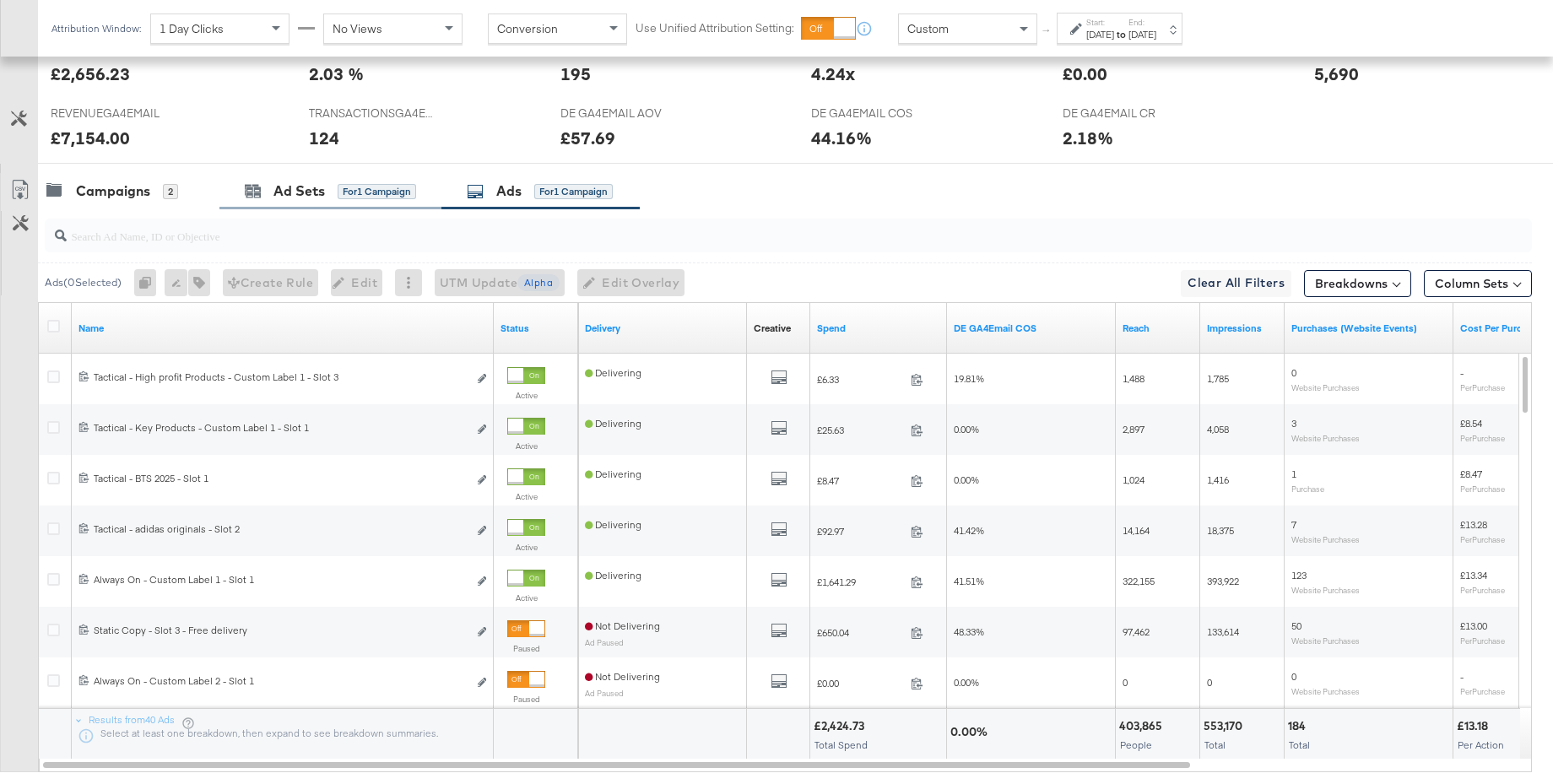
scroll to position [0, 0]
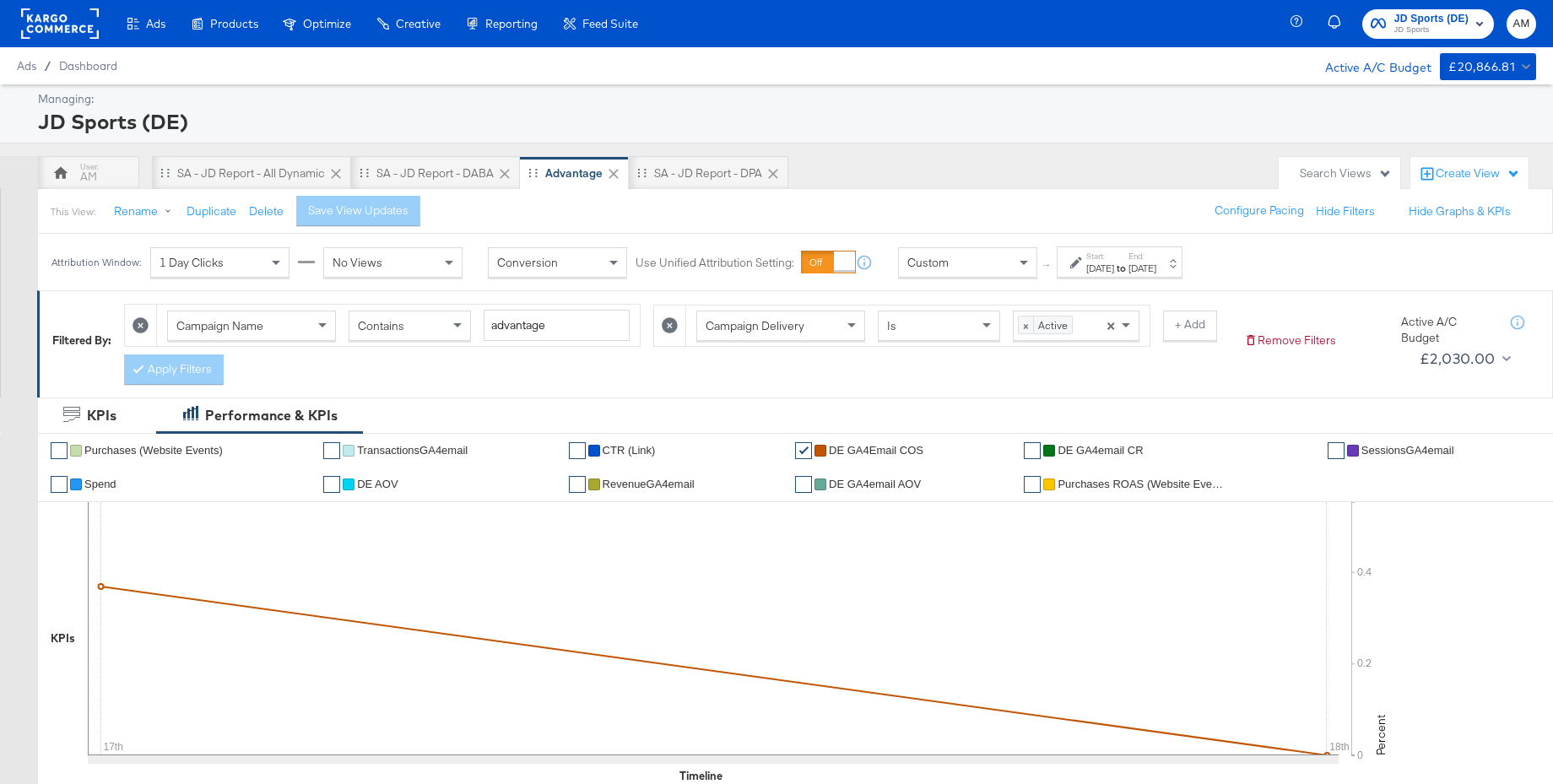
click at [1453, 26] on span "JD Sports" at bounding box center [1431, 31] width 75 height 14
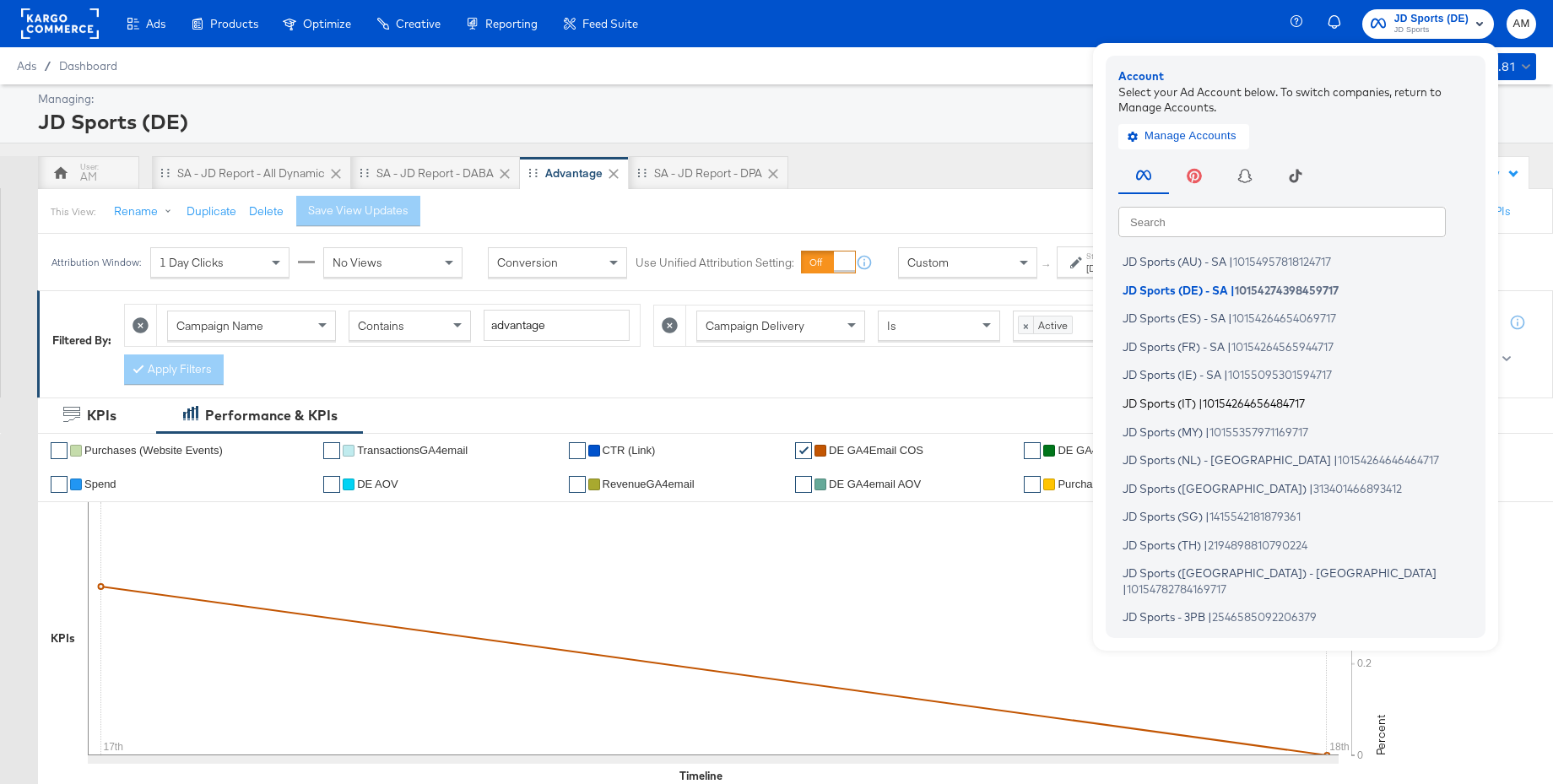
click at [1177, 401] on span "JD Sports (IT)" at bounding box center [1159, 402] width 74 height 14
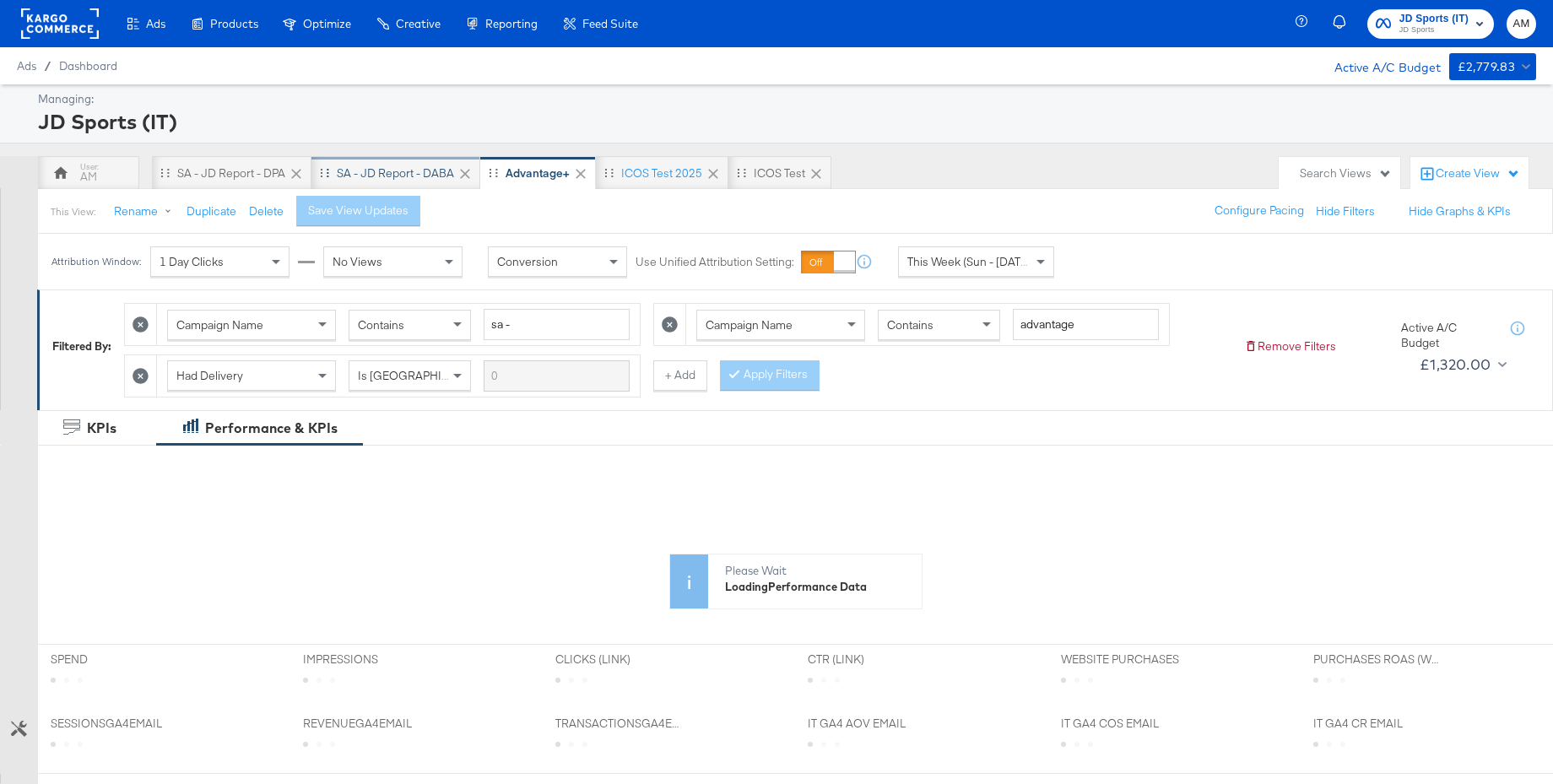
click at [381, 171] on div "SA - JD Report - DABA" at bounding box center [396, 173] width 117 height 16
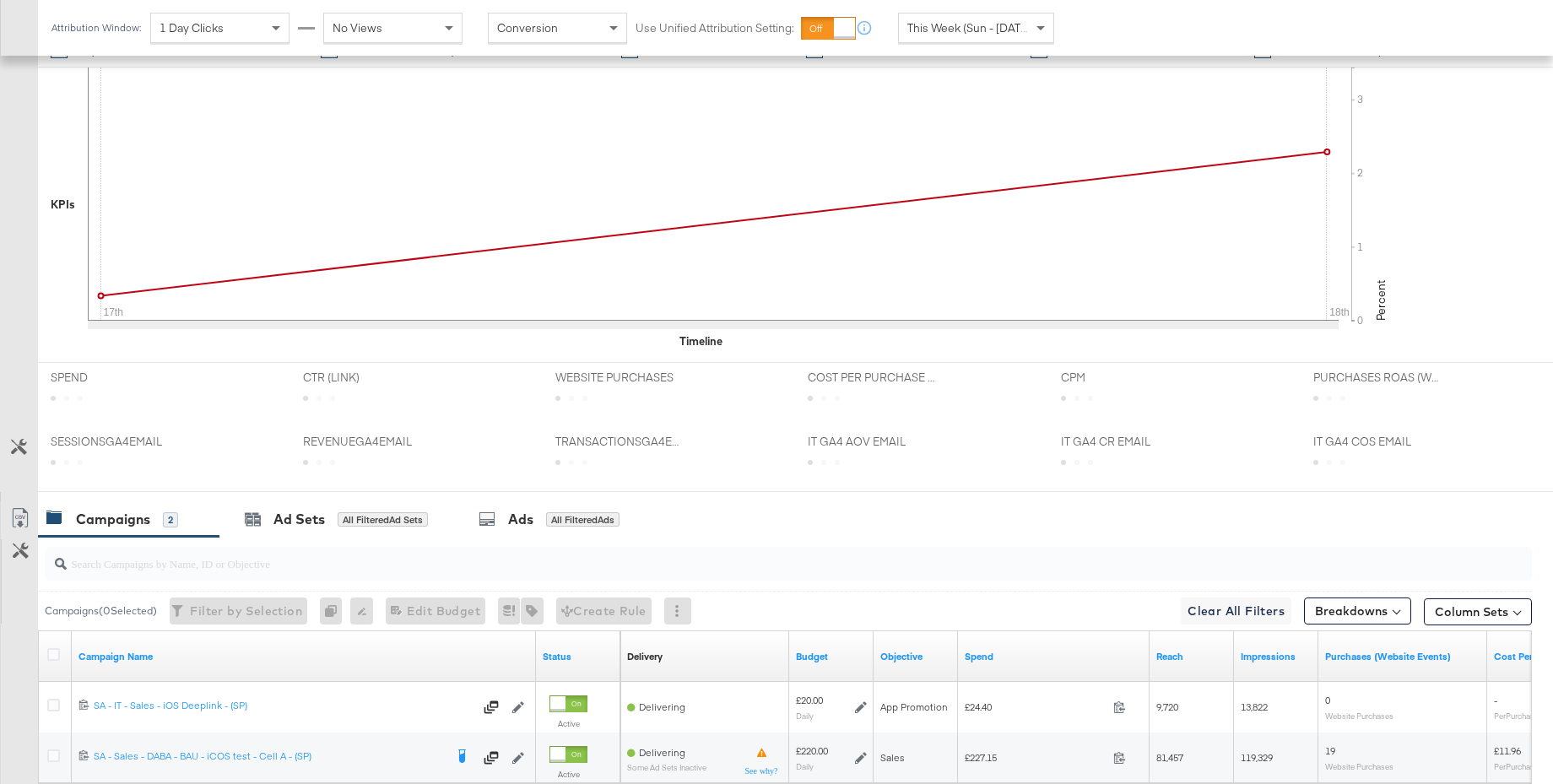
scroll to position [611, 0]
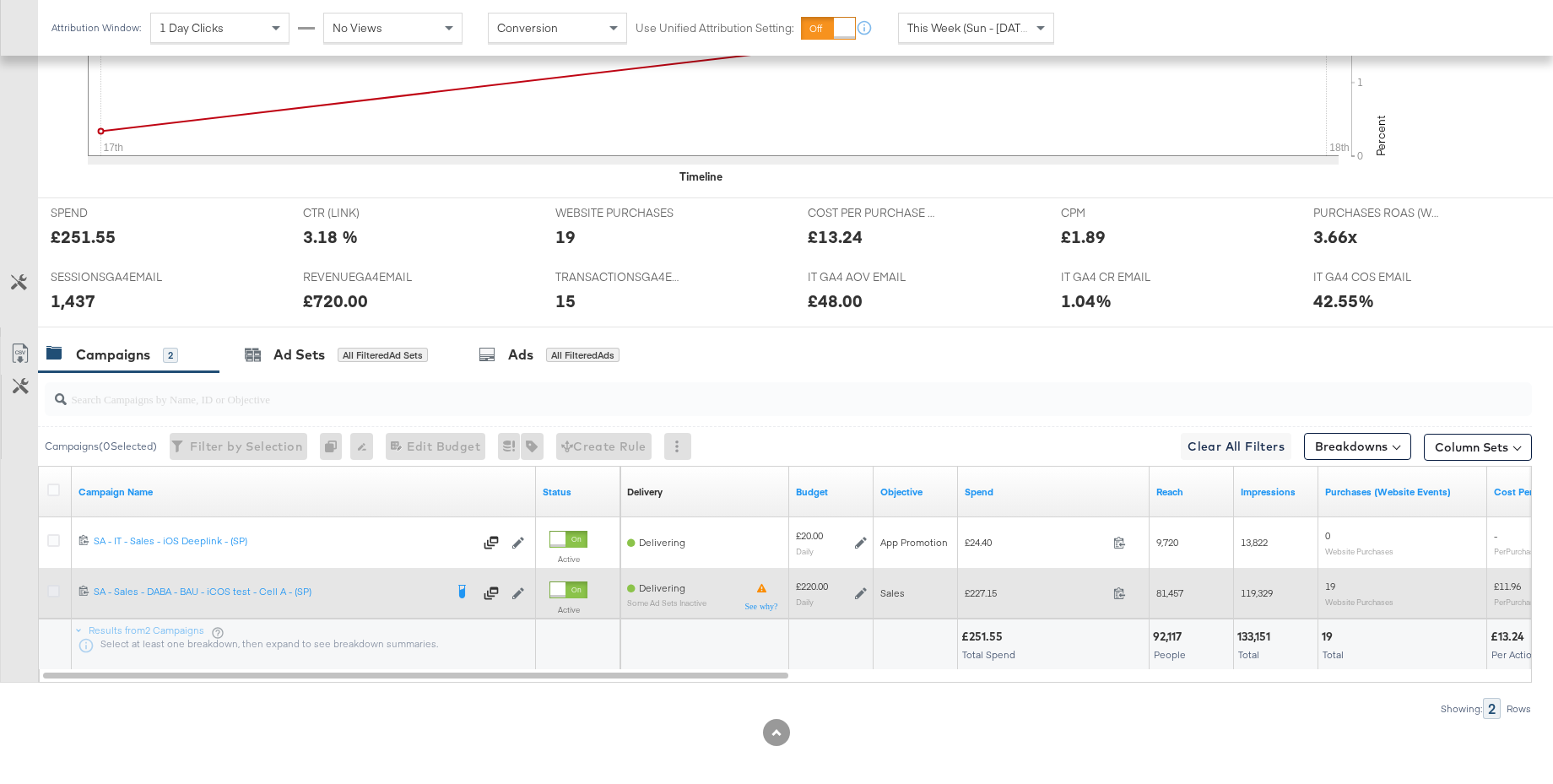
click at [54, 589] on icon at bounding box center [54, 590] width 13 height 13
click at [0, 0] on input "checkbox" at bounding box center [0, 0] width 0 height 0
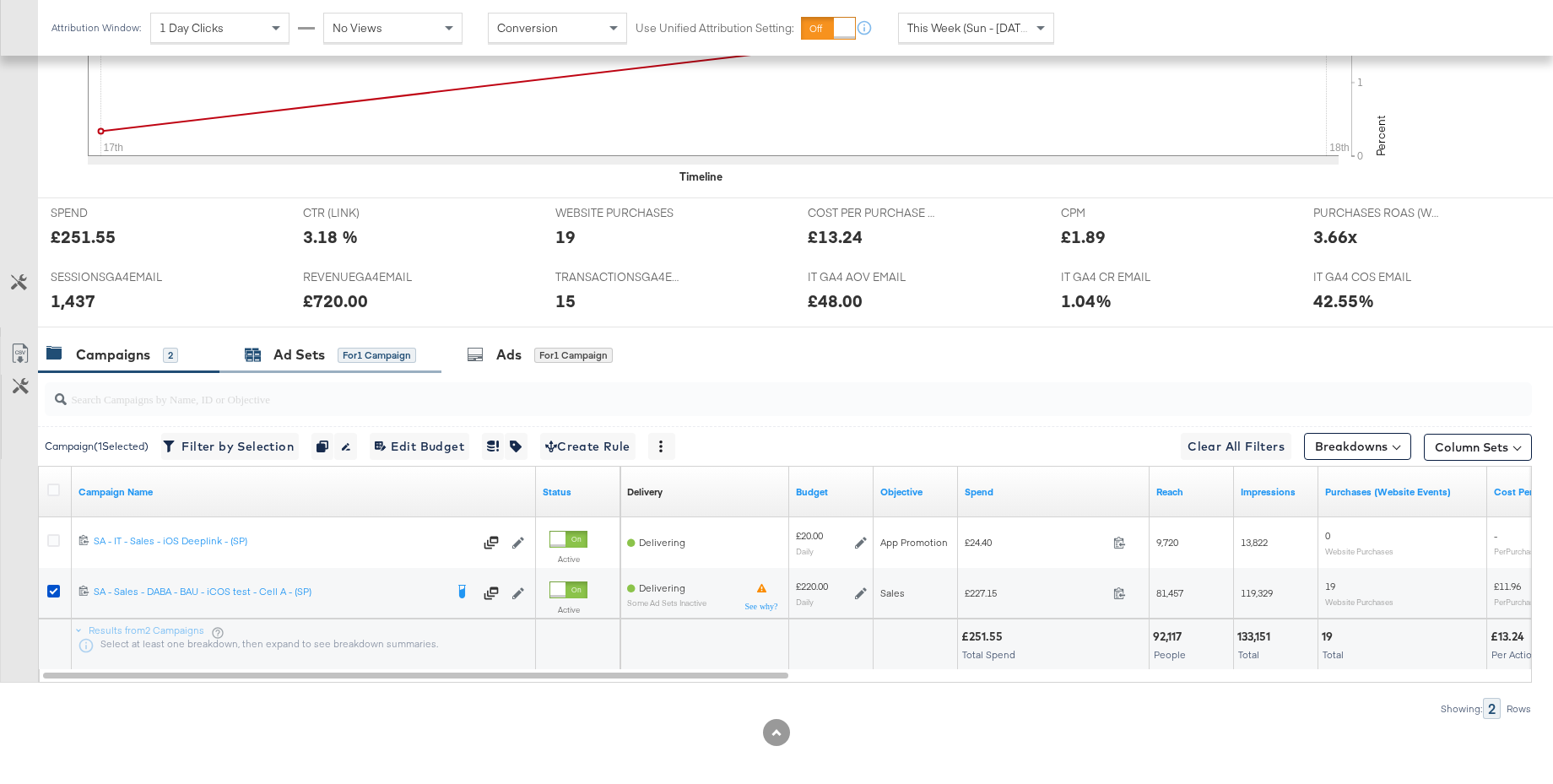
click at [282, 363] on div "Ad Sets" at bounding box center [299, 355] width 52 height 20
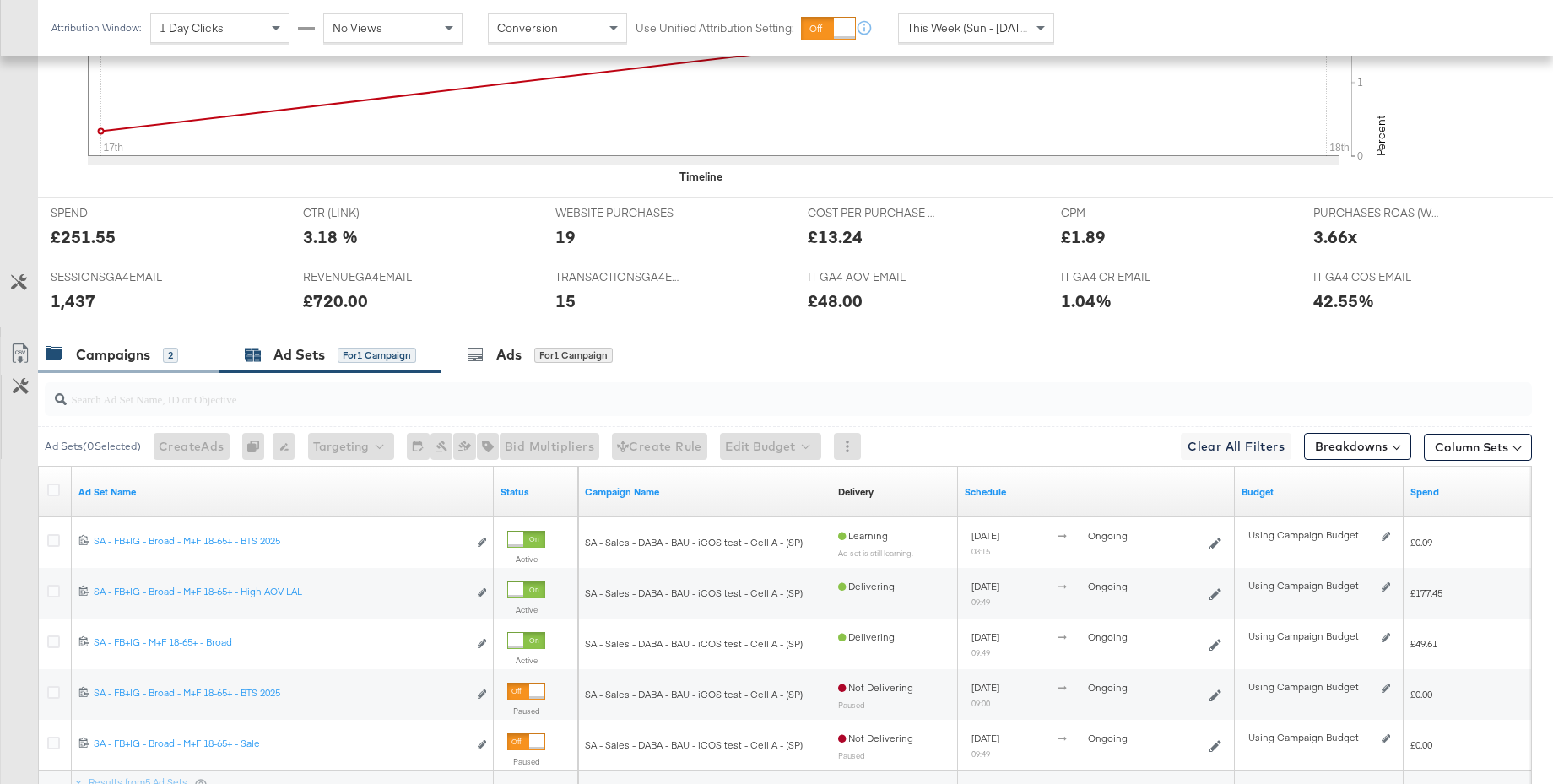
click at [102, 359] on div "Campaigns" at bounding box center [112, 355] width 75 height 20
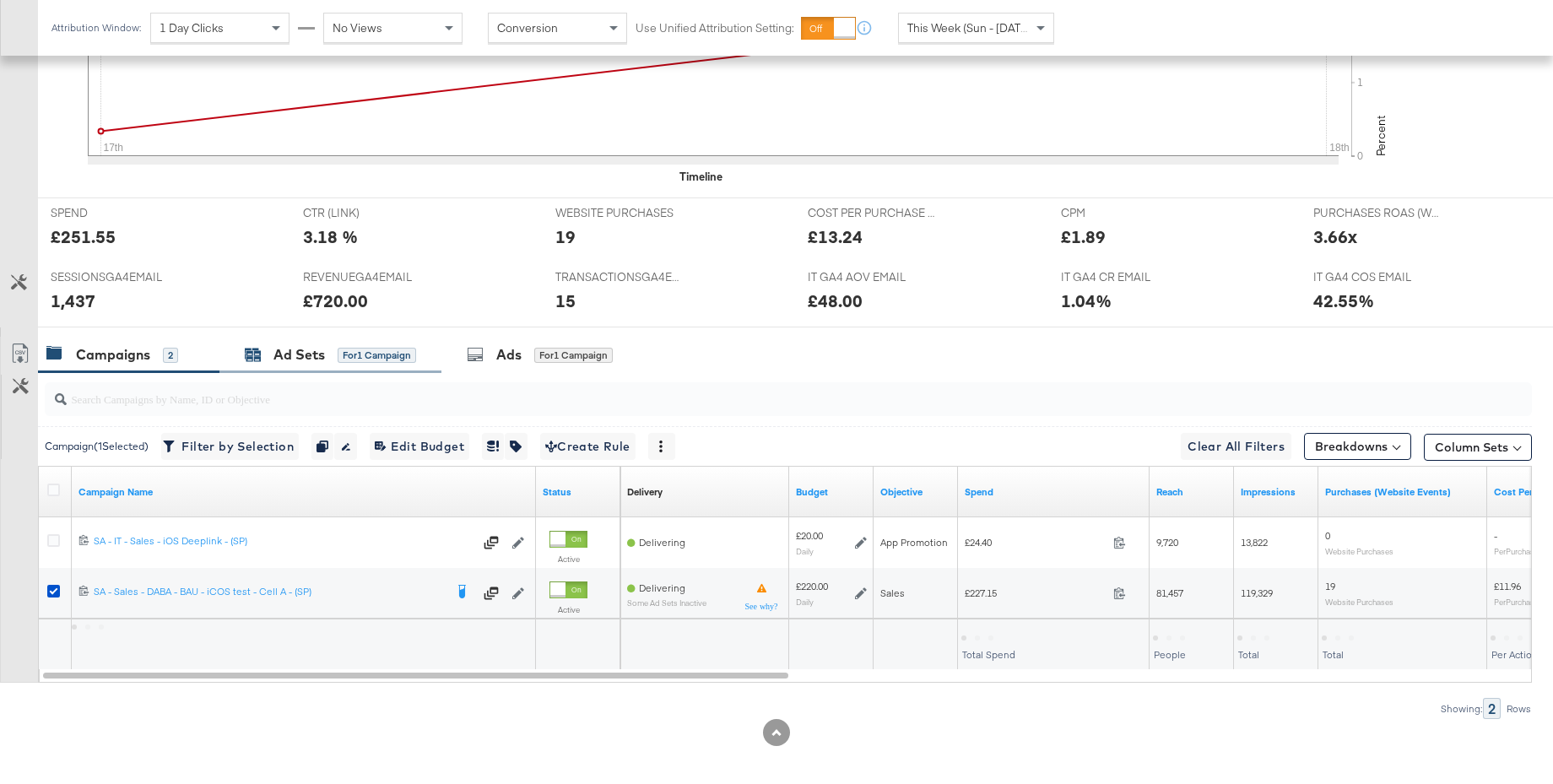
click at [291, 358] on div "Ad Sets" at bounding box center [299, 355] width 52 height 20
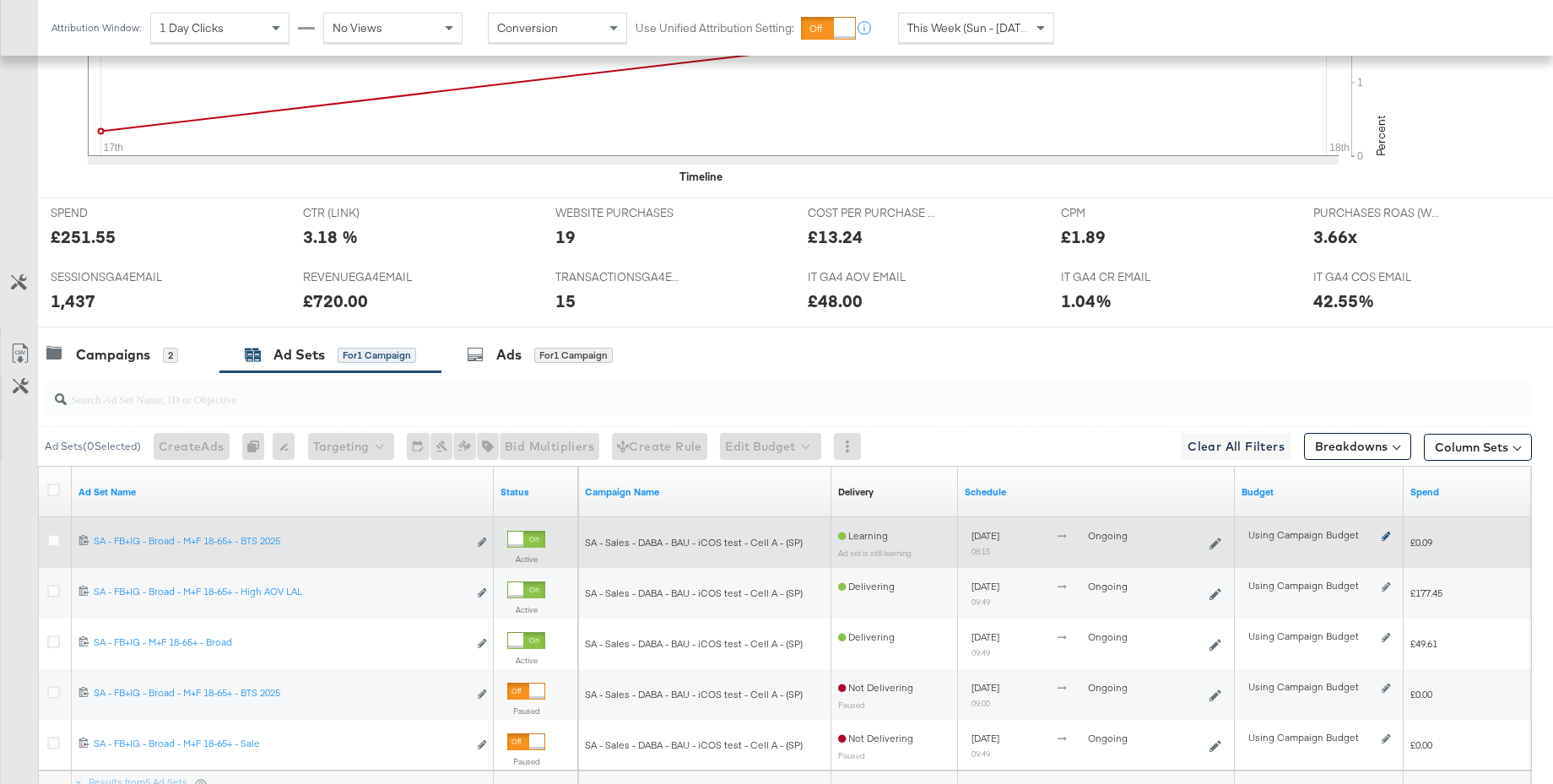
click at [1384, 536] on icon at bounding box center [1386, 536] width 8 height 9
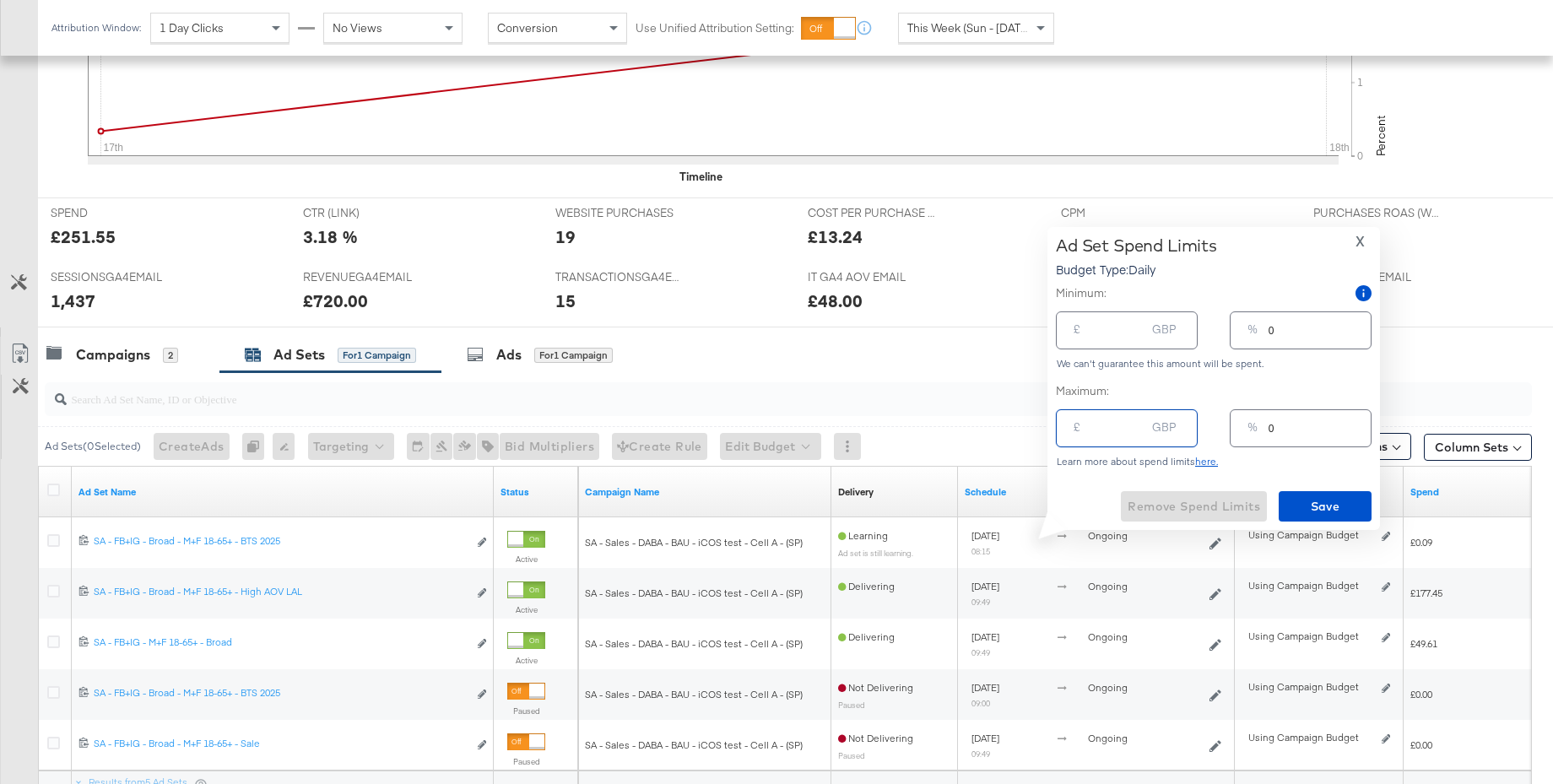
click at [1122, 431] on input "number" at bounding box center [1119, 421] width 54 height 37
type input "5"
type input "2"
type input "50"
type input "23"
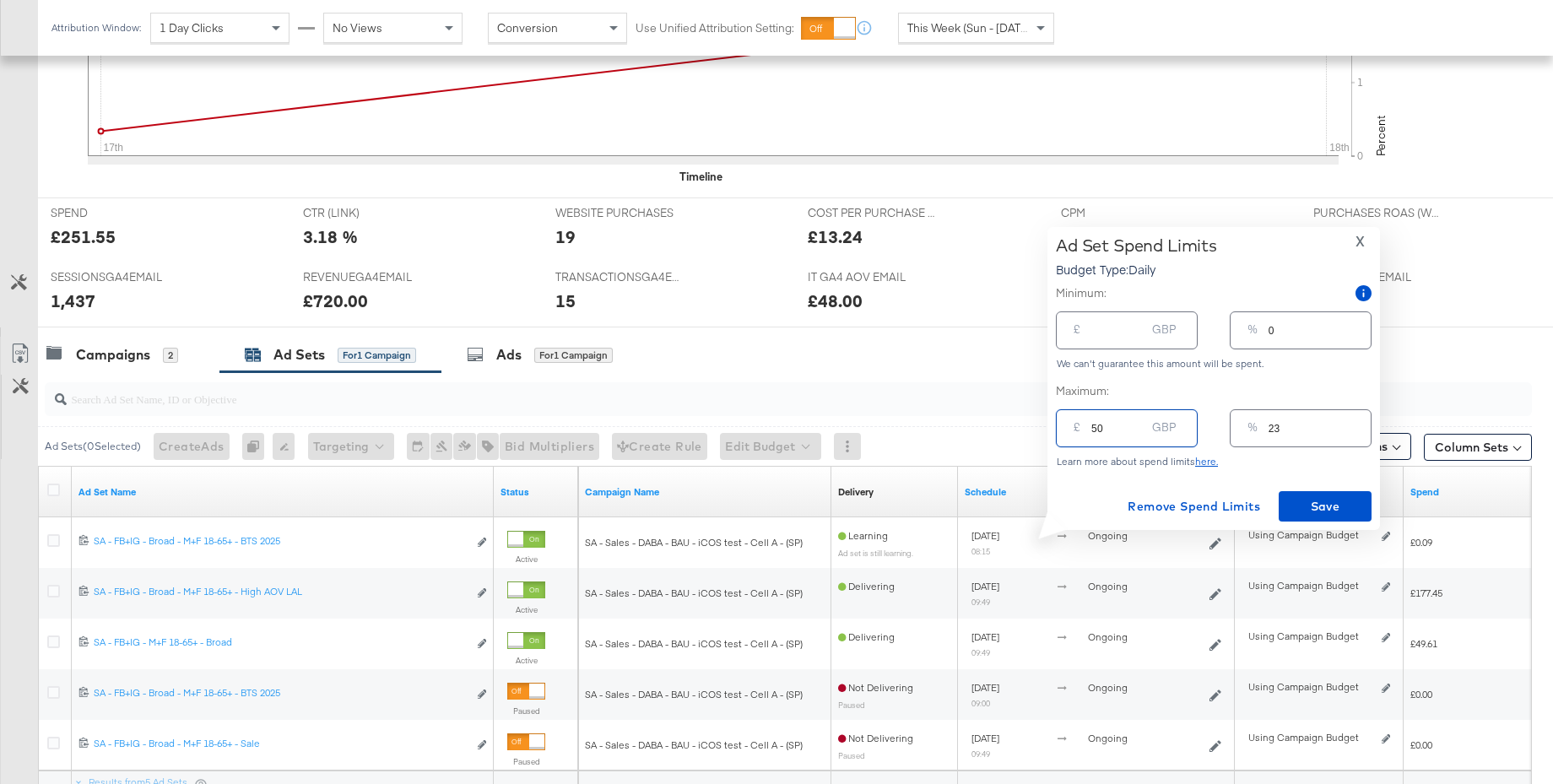
type input "50"
type input "50.00"
click at [1105, 336] on input "number" at bounding box center [1119, 323] width 54 height 37
type input "4"
type input "2"
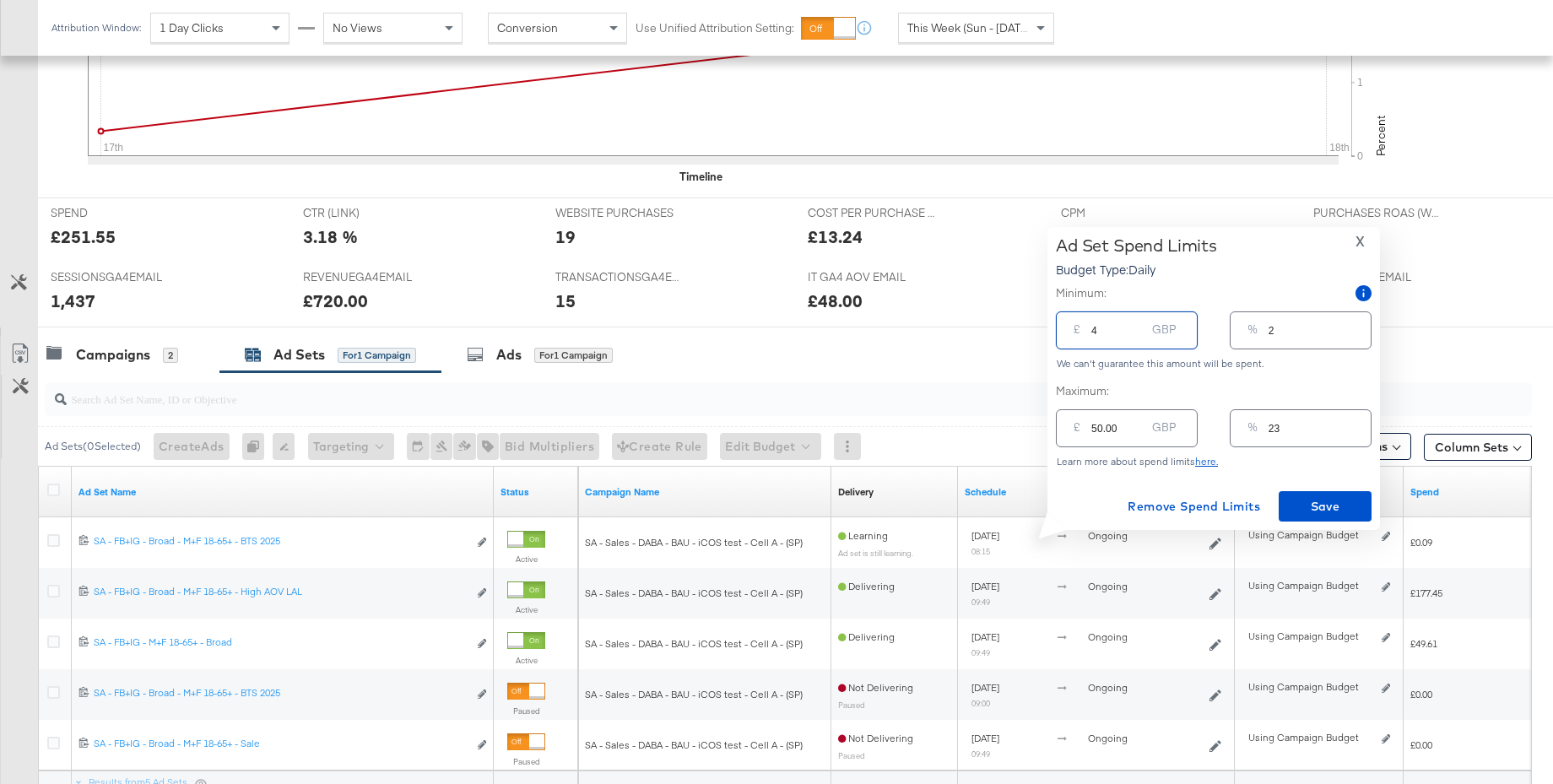
type input "40"
type input "18"
type input "40.00"
click at [1310, 499] on span "Save" at bounding box center [1325, 506] width 80 height 21
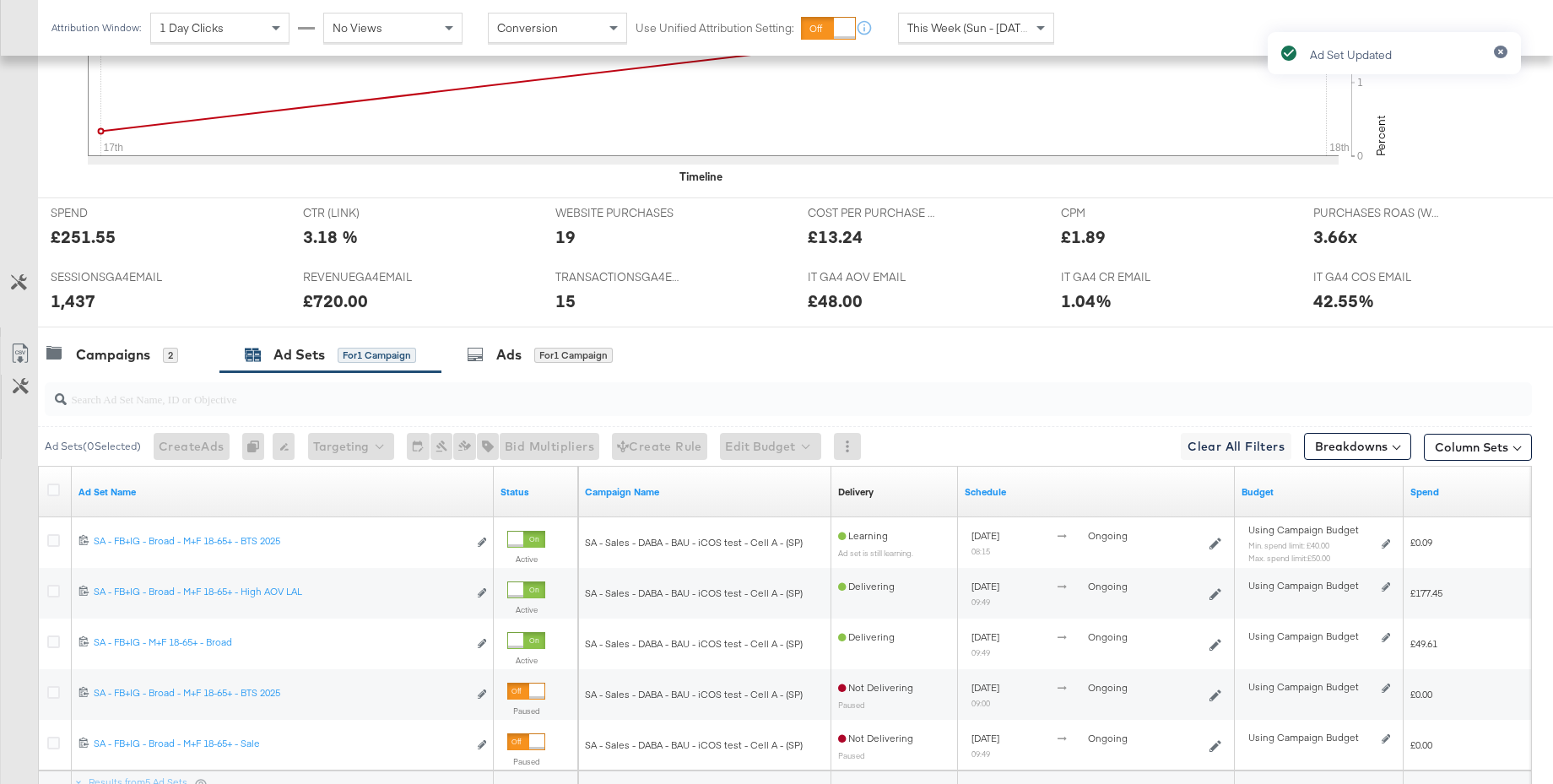
click at [653, 184] on div "Timeline" at bounding box center [795, 177] width 1515 height 16
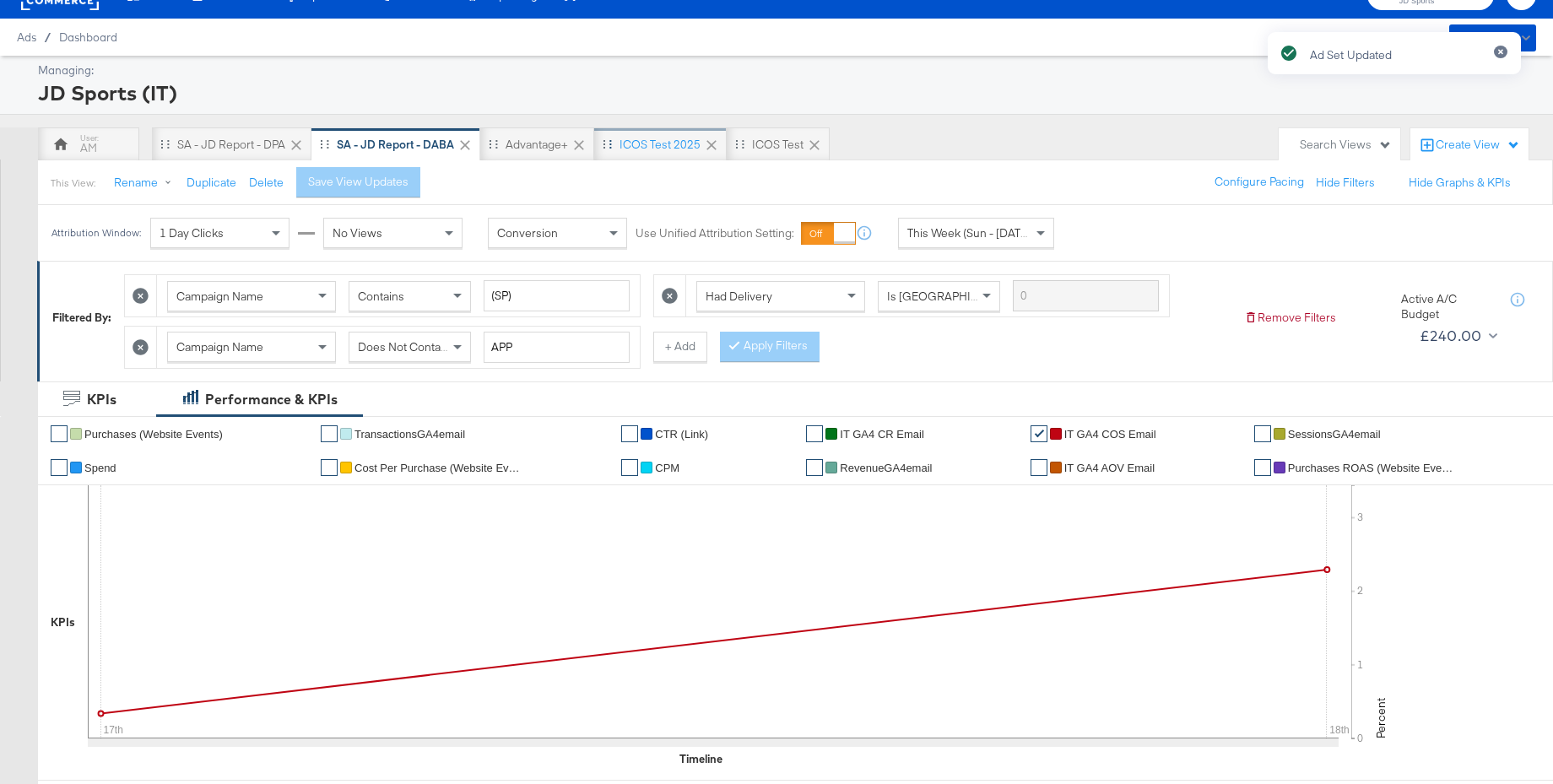
scroll to position [0, 0]
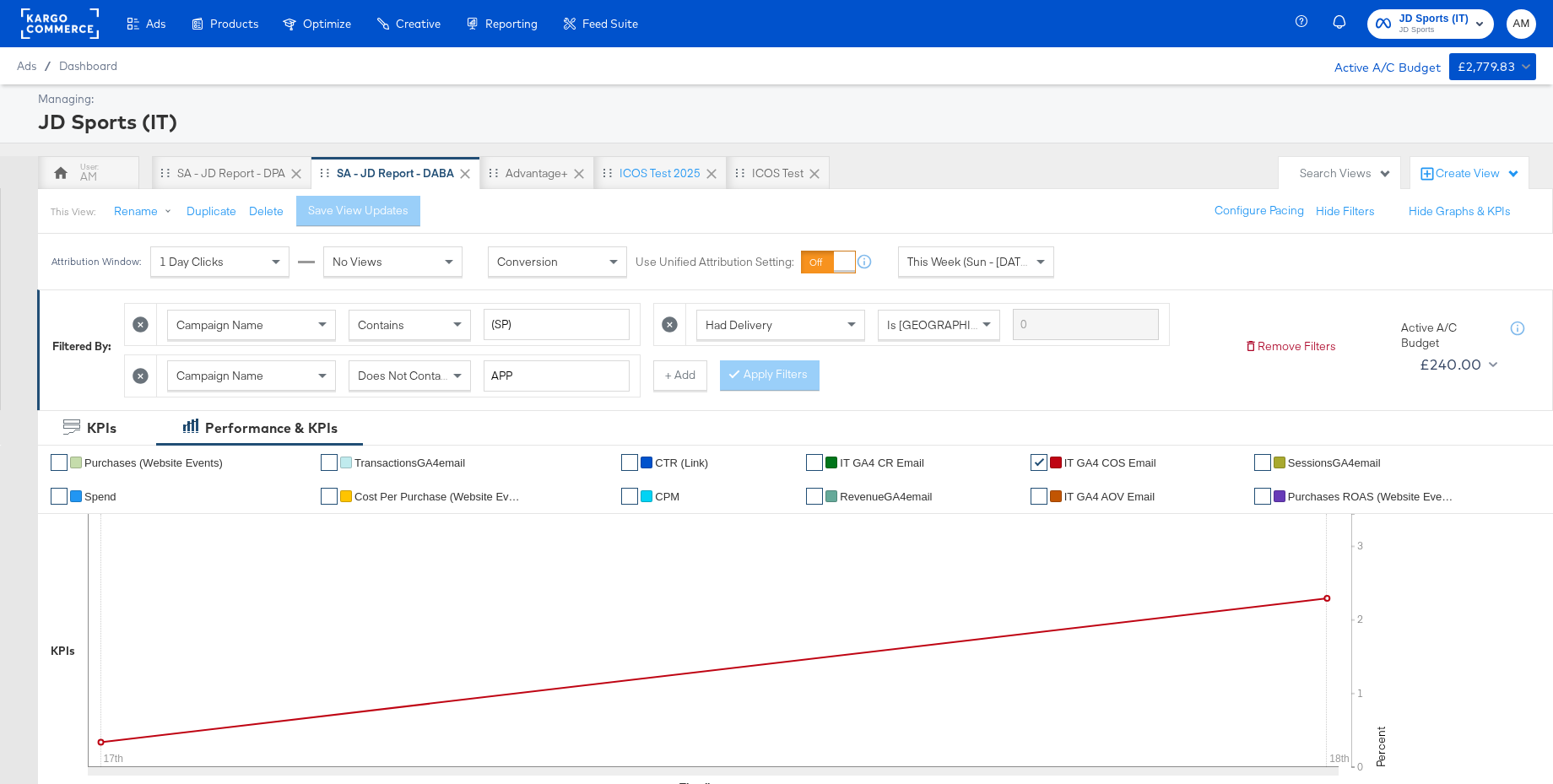
drag, startPoint x: 247, startPoint y: 89, endPoint x: 346, endPoint y: 86, distance: 99.0
click at [0, 0] on div "Enhance Your Product Catalog, Map Them to Publishers, and Incorporate Overlay D…" at bounding box center [0, 0] width 0 height 0
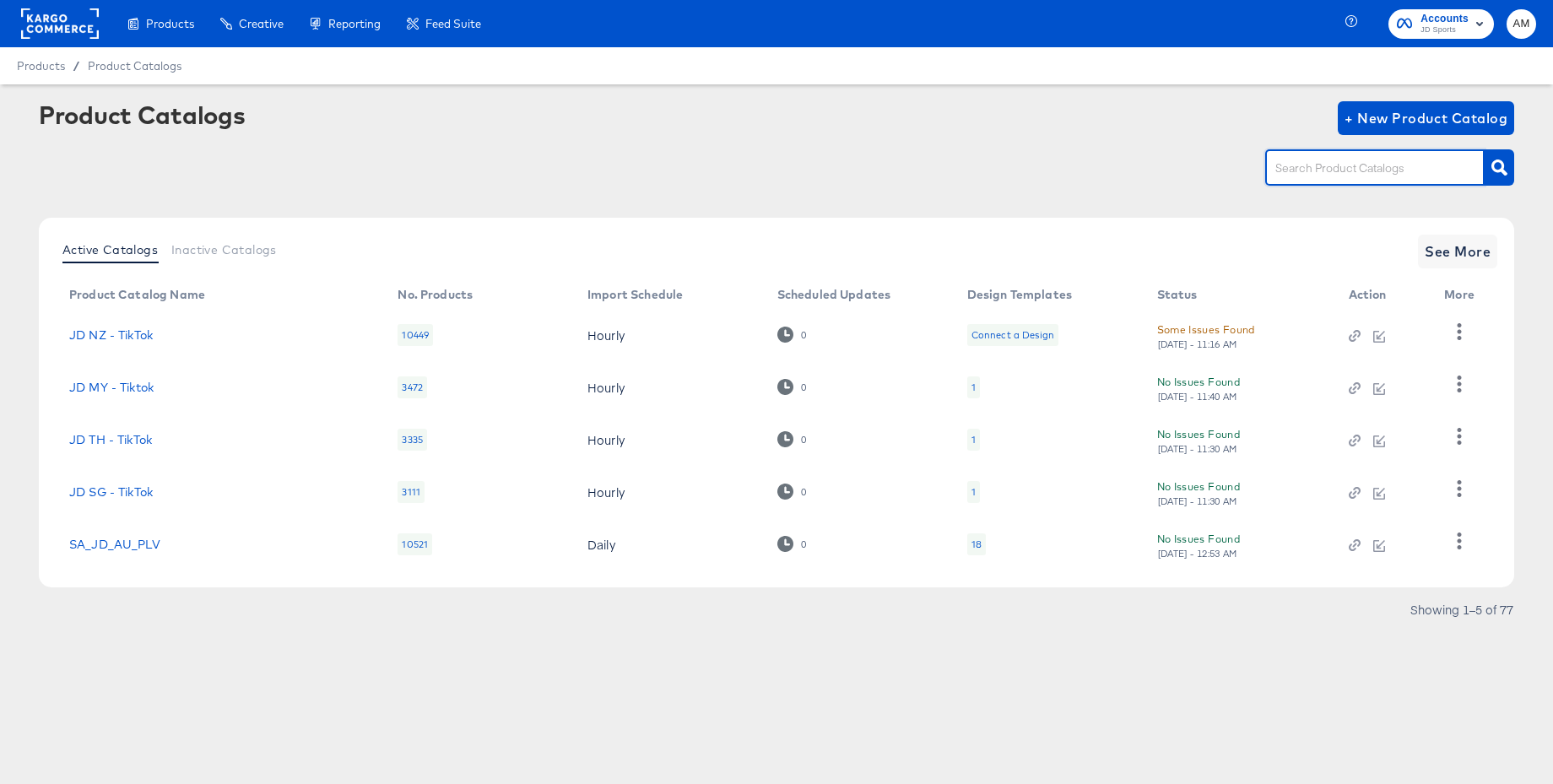
click at [1288, 164] on input "text" at bounding box center [1361, 169] width 180 height 20
type input "it"
click at [1451, 253] on span "See More" at bounding box center [1458, 251] width 66 height 24
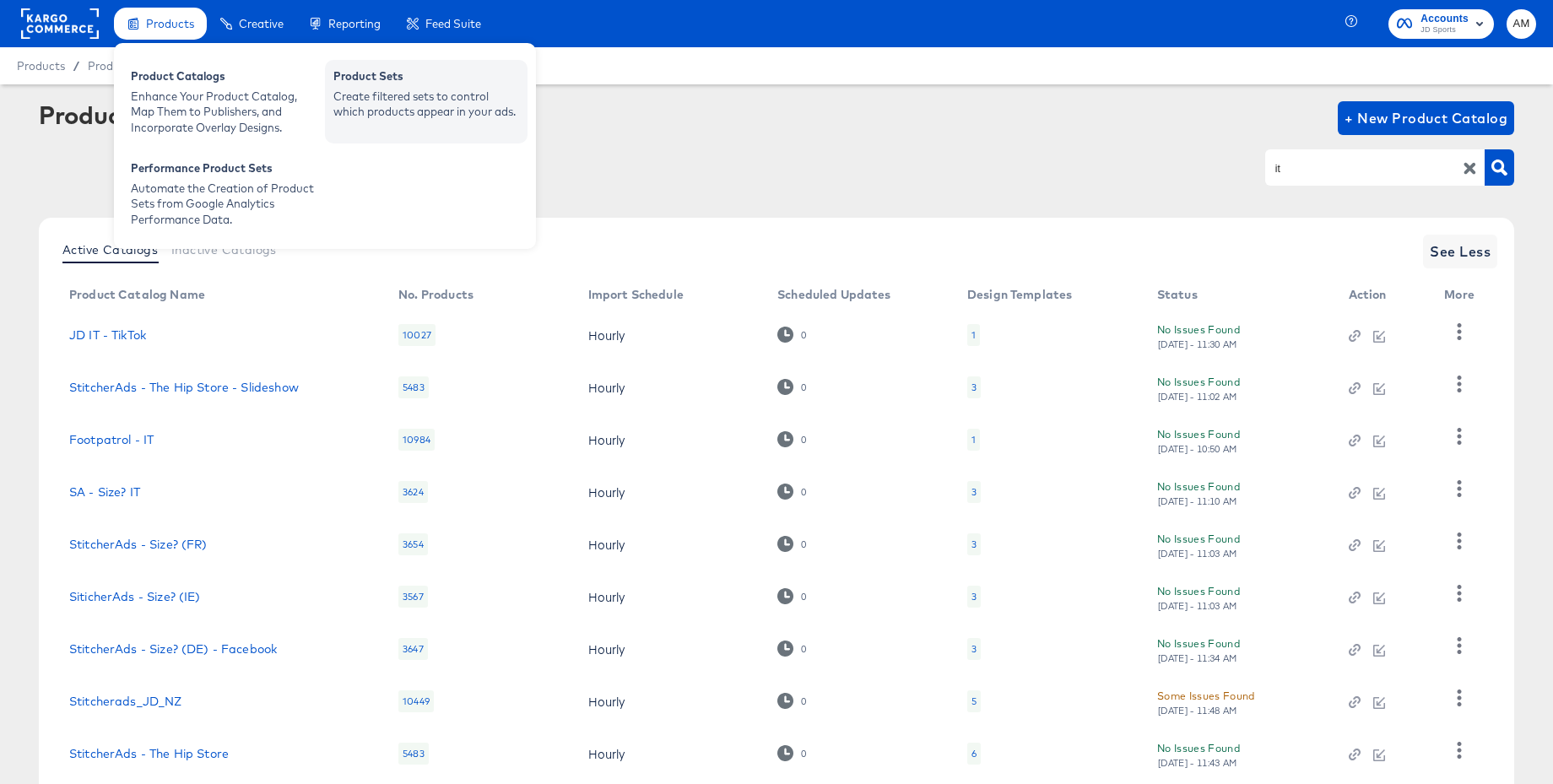
click at [407, 88] on div "Create filtered sets to control which products appear in your ads." at bounding box center [426, 103] width 186 height 31
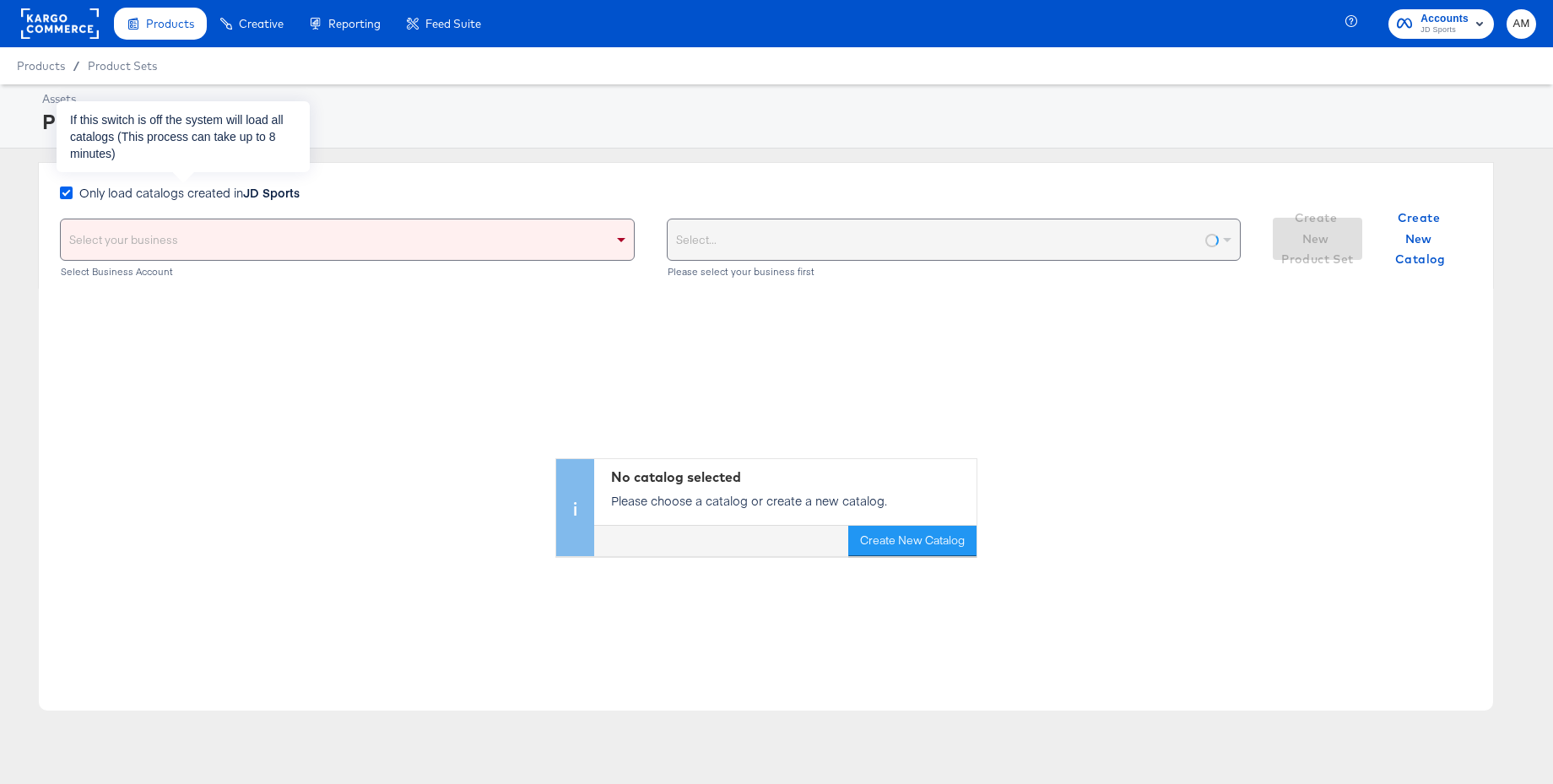
click at [70, 196] on icon at bounding box center [66, 193] width 13 height 13
click at [0, 0] on input "Only load catalogs created in JD Sports" at bounding box center [0, 0] width 0 height 0
click at [93, 230] on div "Select your business" at bounding box center [347, 239] width 573 height 41
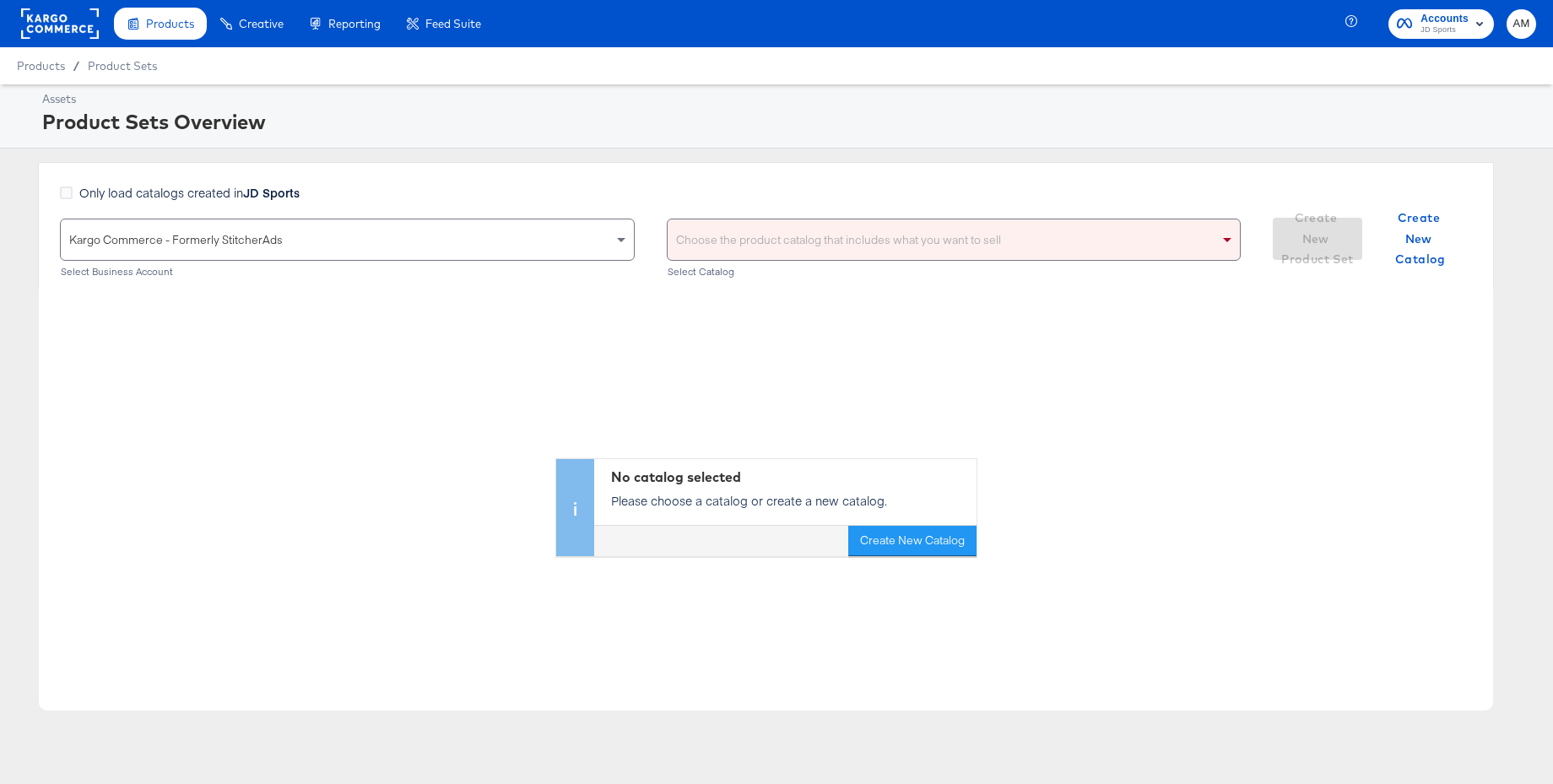
click at [802, 241] on div "Choose the product catalog that includes what you want to sell" at bounding box center [953, 239] width 573 height 41
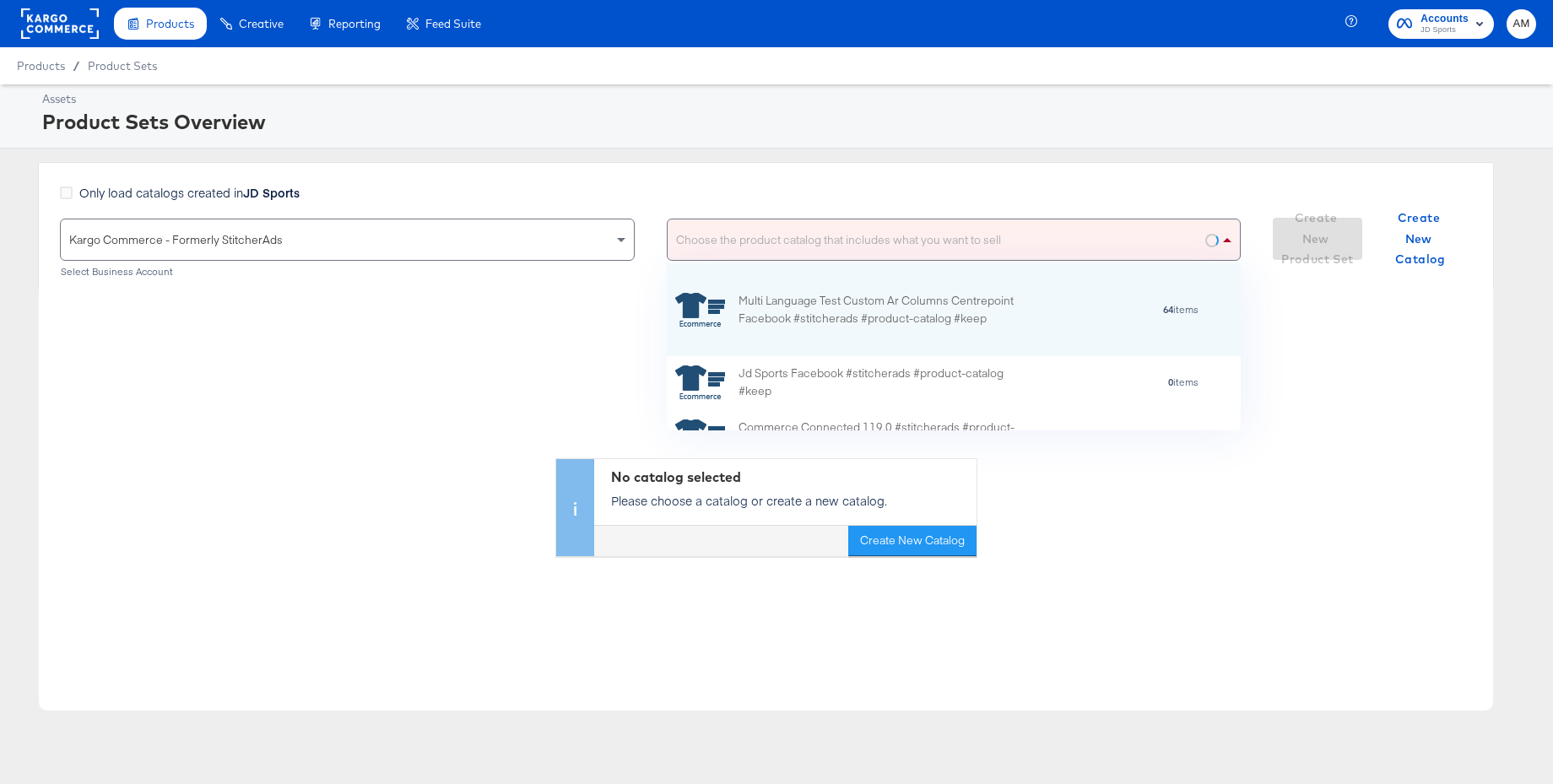
scroll to position [167, 574]
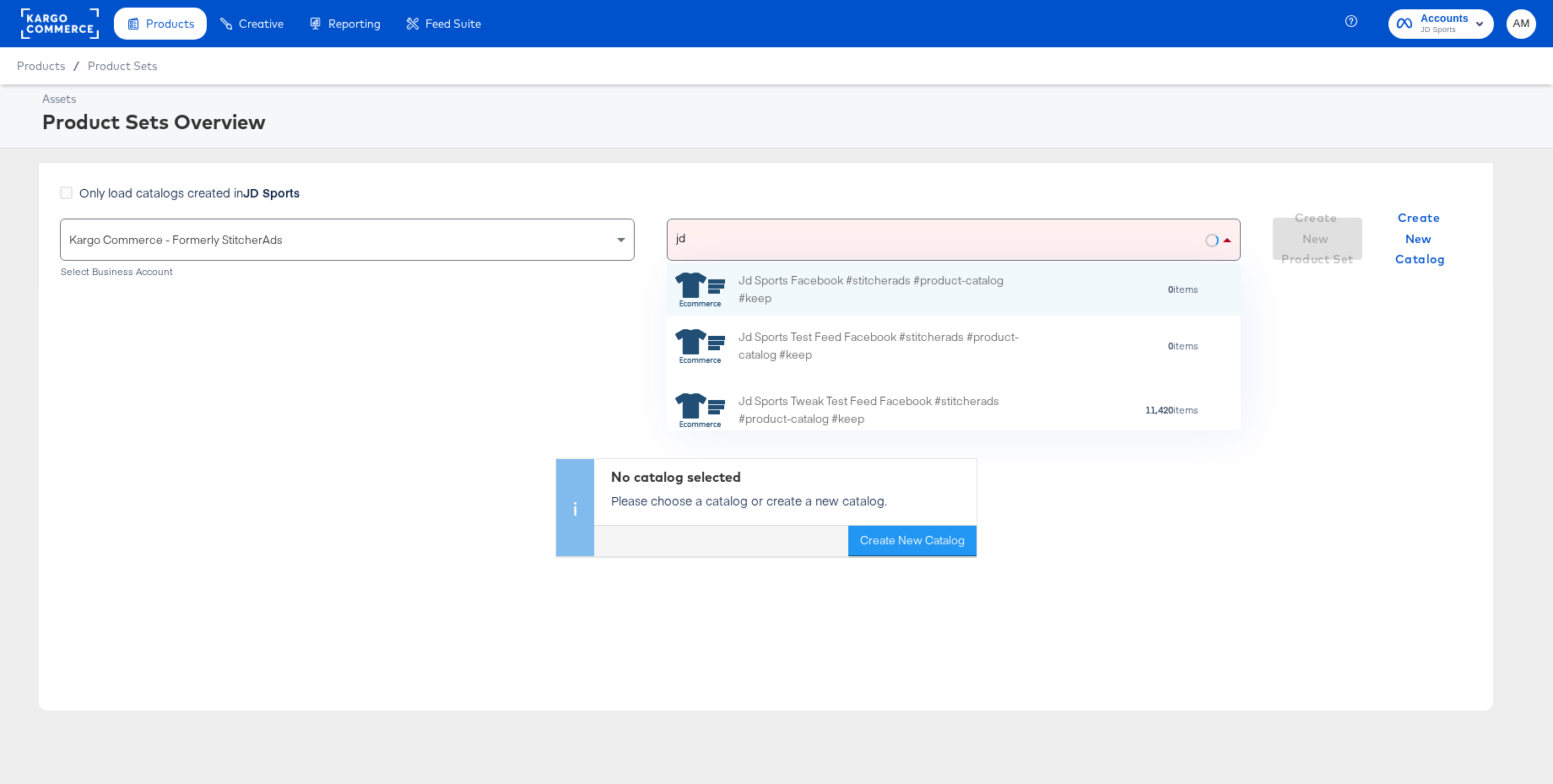
type input "jd"
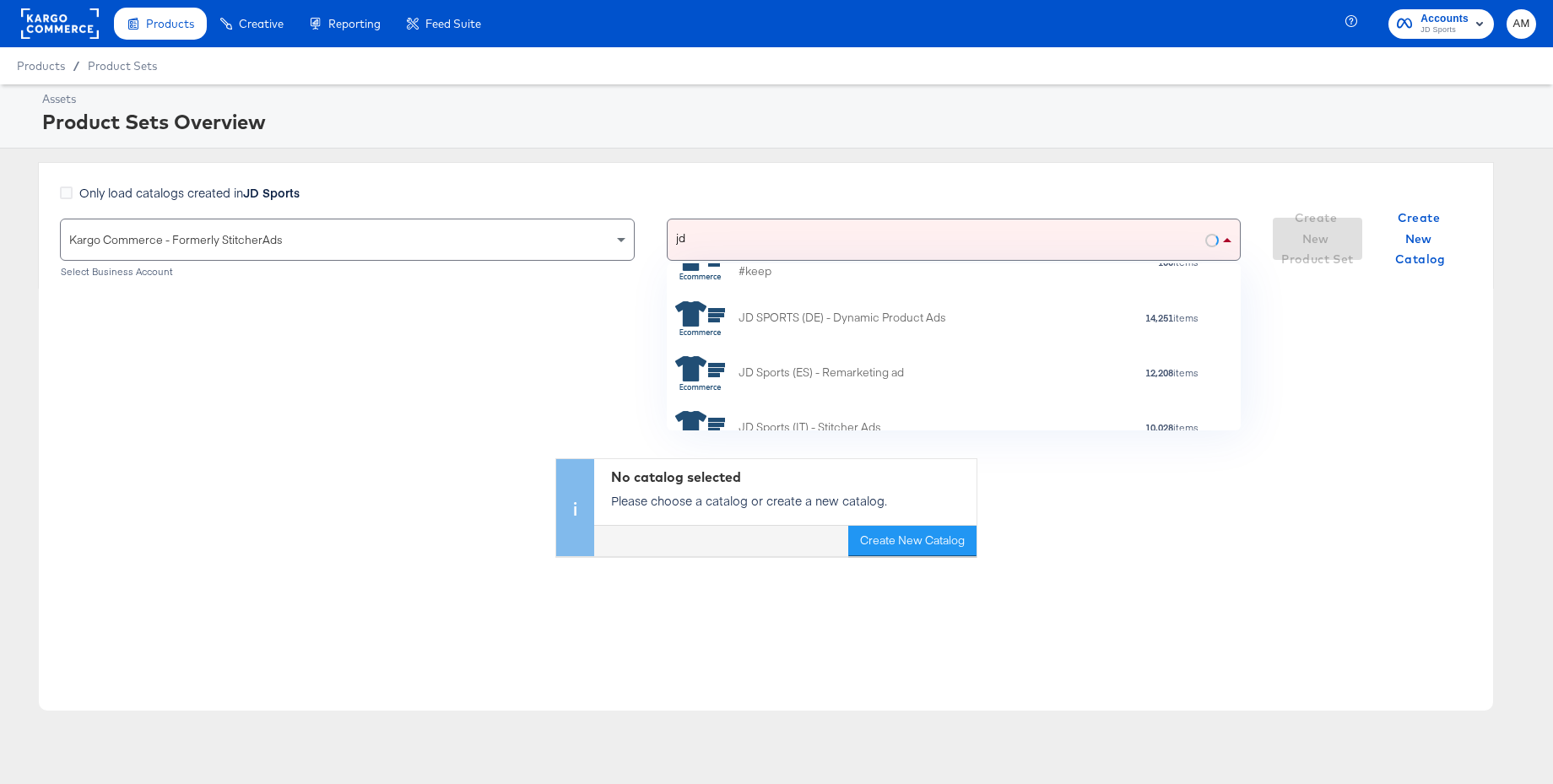
scroll to position [670, 0]
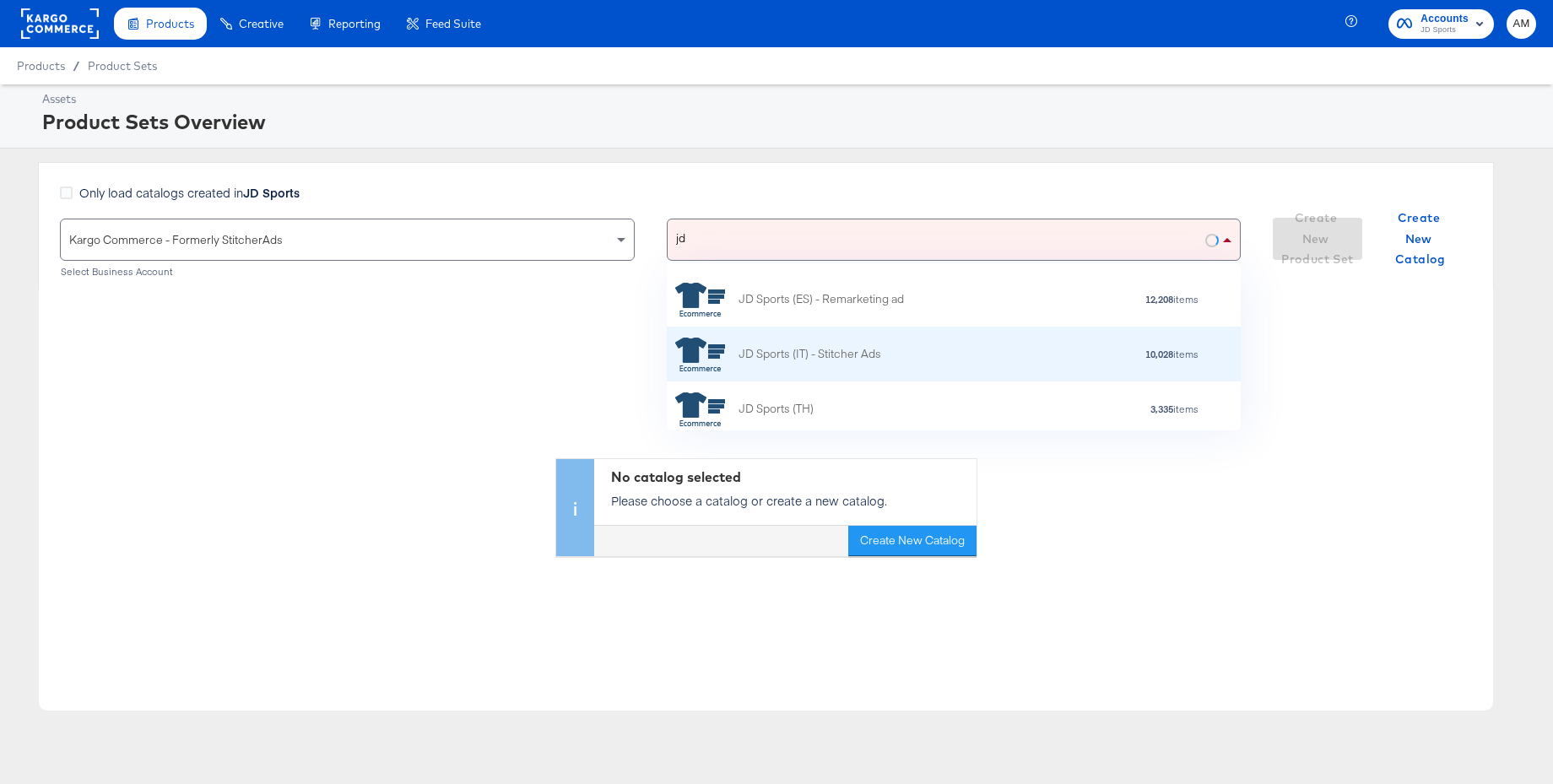
click at [807, 358] on div "JD Sports (IT) - Stitcher Ads" at bounding box center [809, 354] width 142 height 18
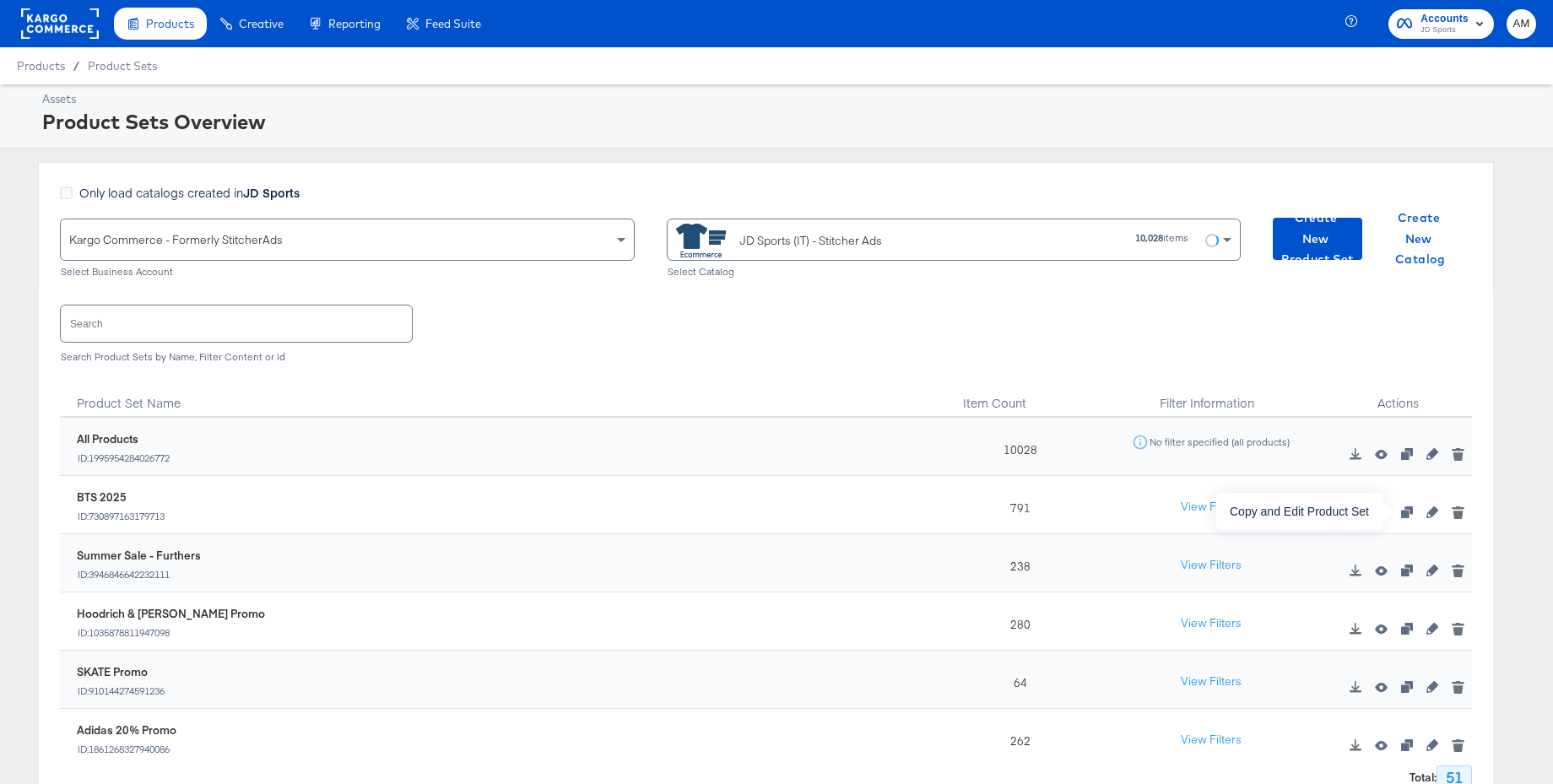
click at [1405, 513] on icon "button" at bounding box center [1407, 512] width 12 height 12
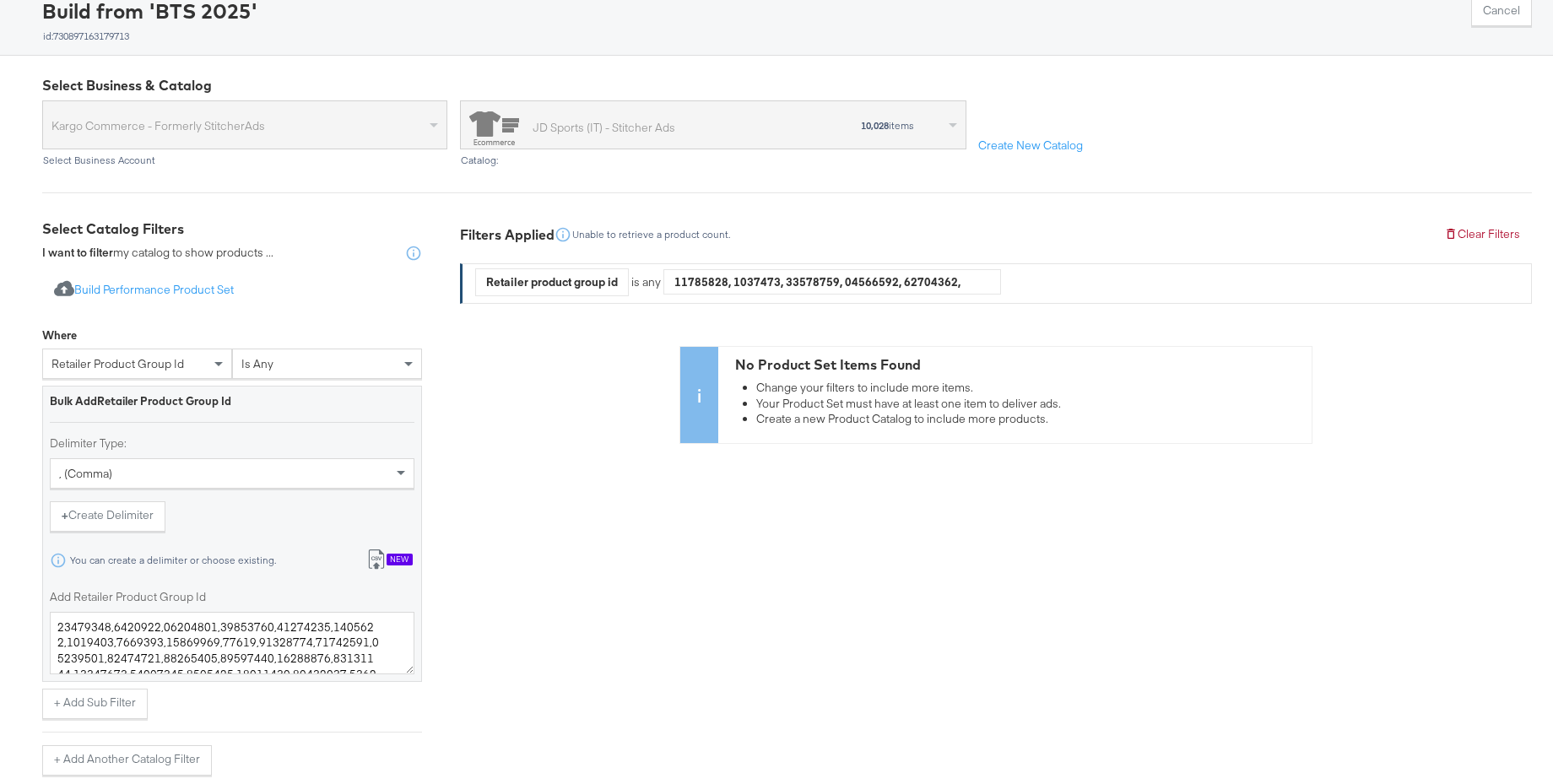
scroll to position [209, 0]
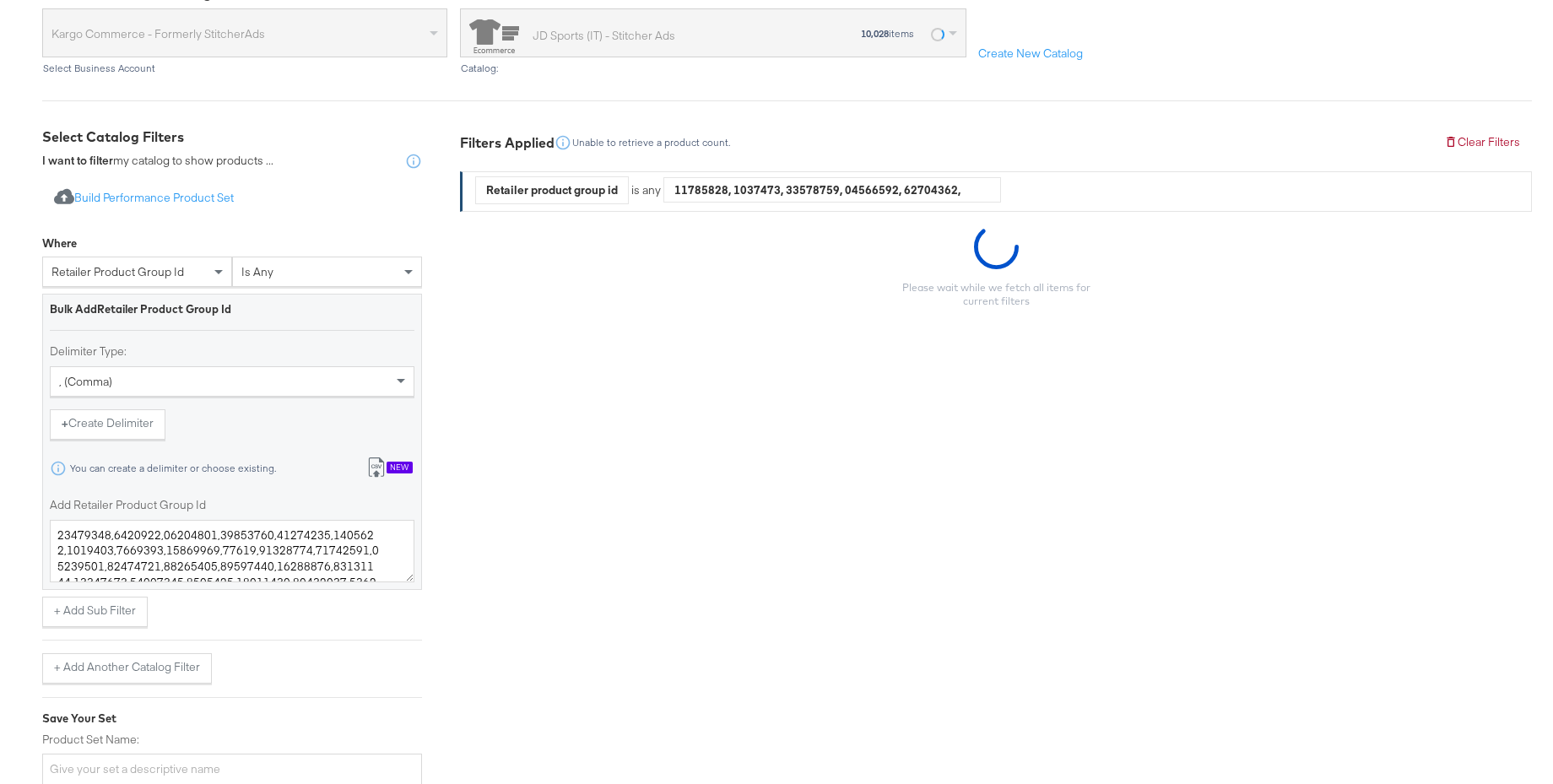
click at [400, 467] on div "New" at bounding box center [400, 467] width 26 height 12
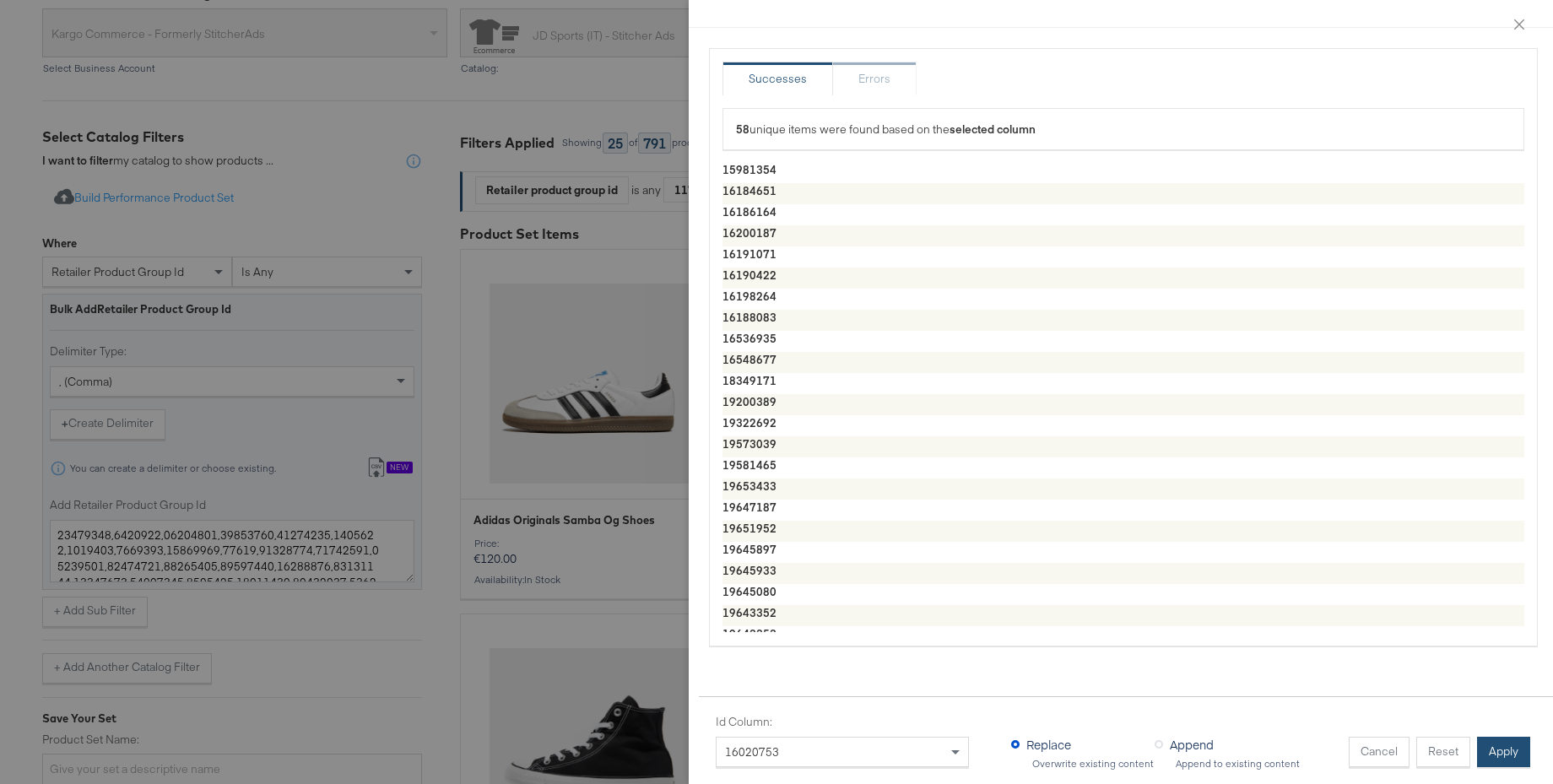
click at [1498, 756] on button "Apply" at bounding box center [1503, 751] width 53 height 31
type textarea "15981354,16184651,16186164,16200187,16191071,16190422,16198264,16188083,1653693…"
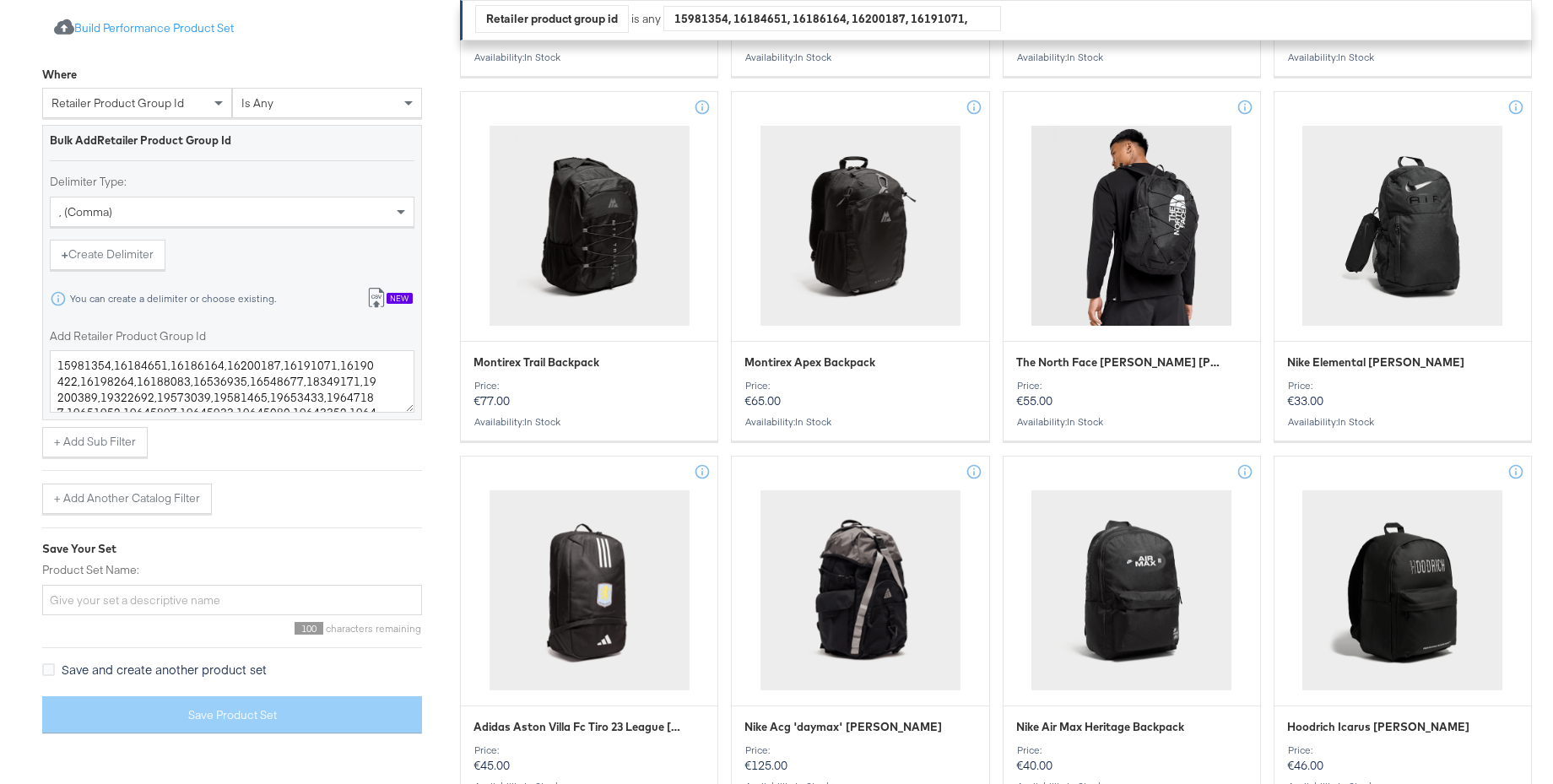
scroll to position [1225, 0]
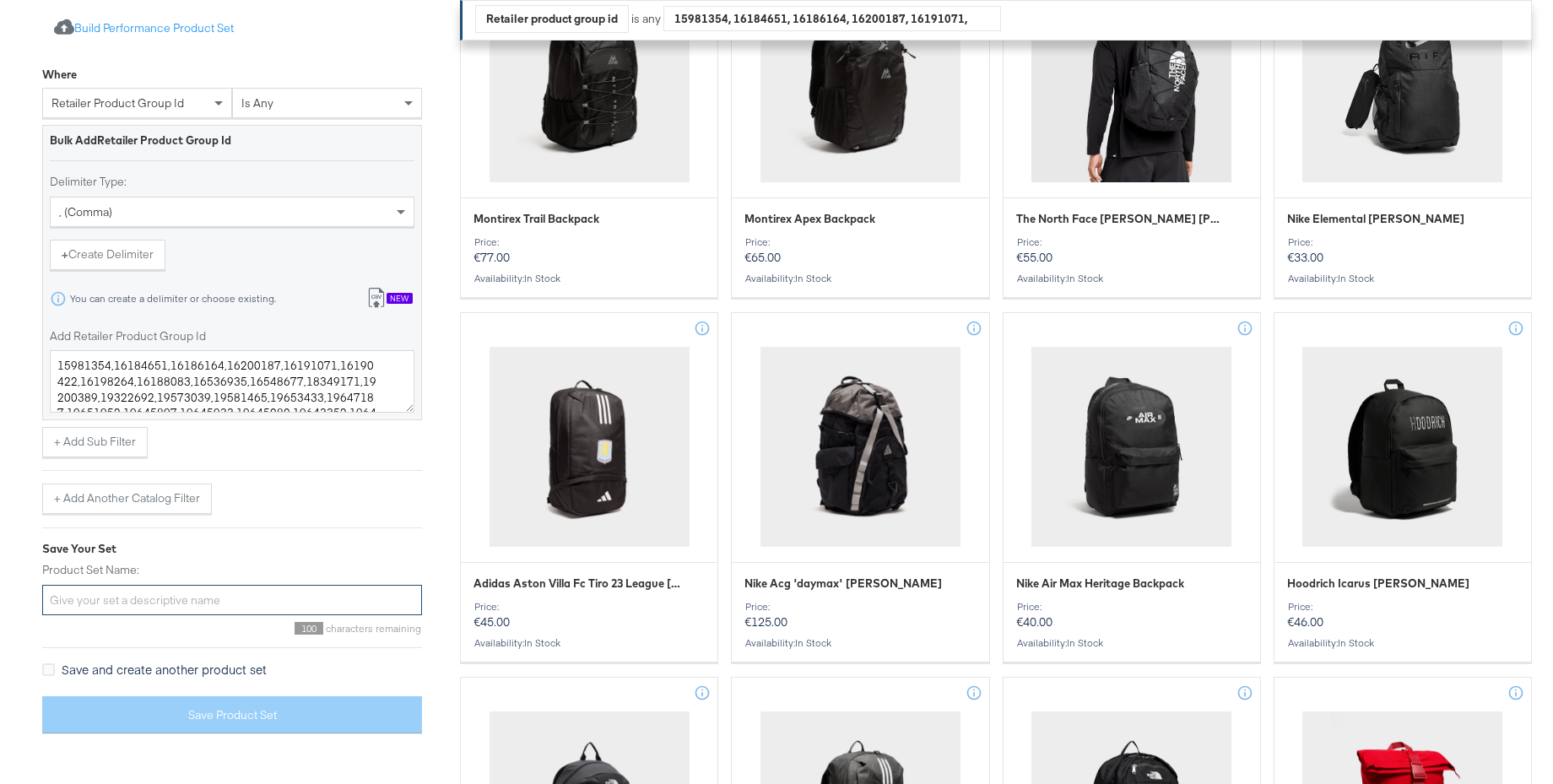
click at [125, 591] on input "Product Set Name:" at bounding box center [232, 599] width 380 height 31
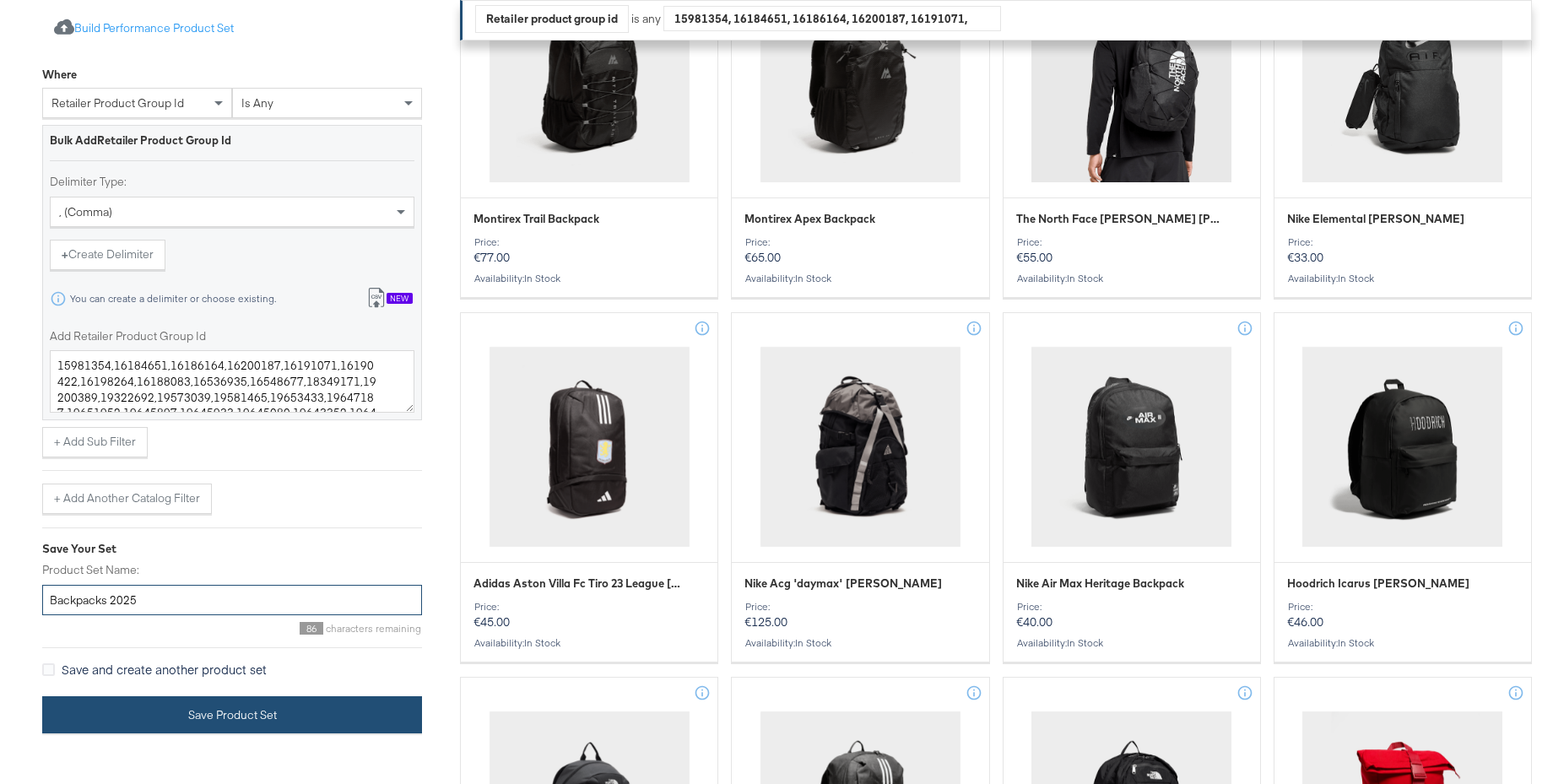
type input "Backpacks 2025"
click at [255, 713] on button "Save Product Set" at bounding box center [232, 714] width 380 height 38
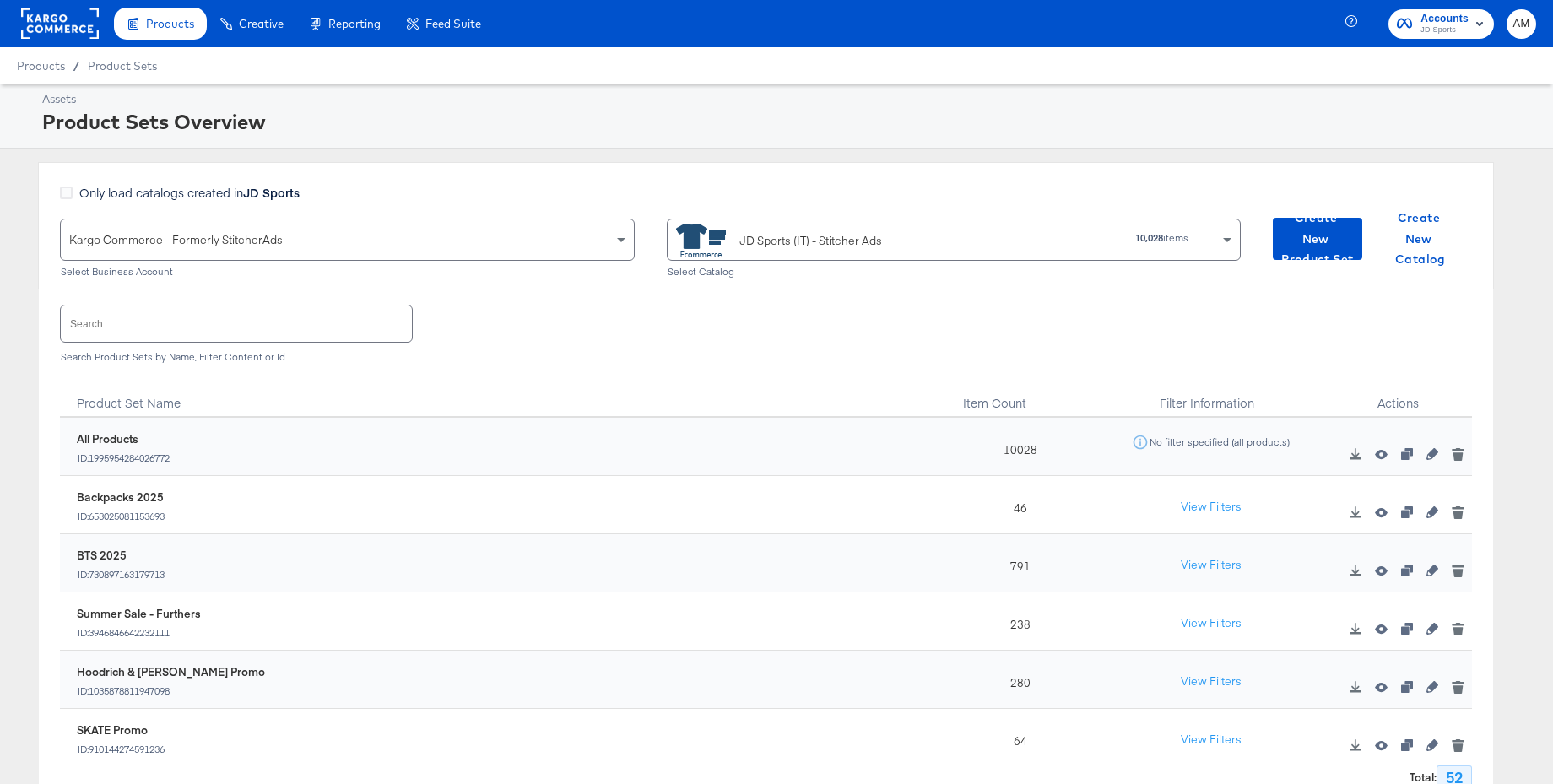
click at [32, 30] on rect at bounding box center [60, 23] width 78 height 31
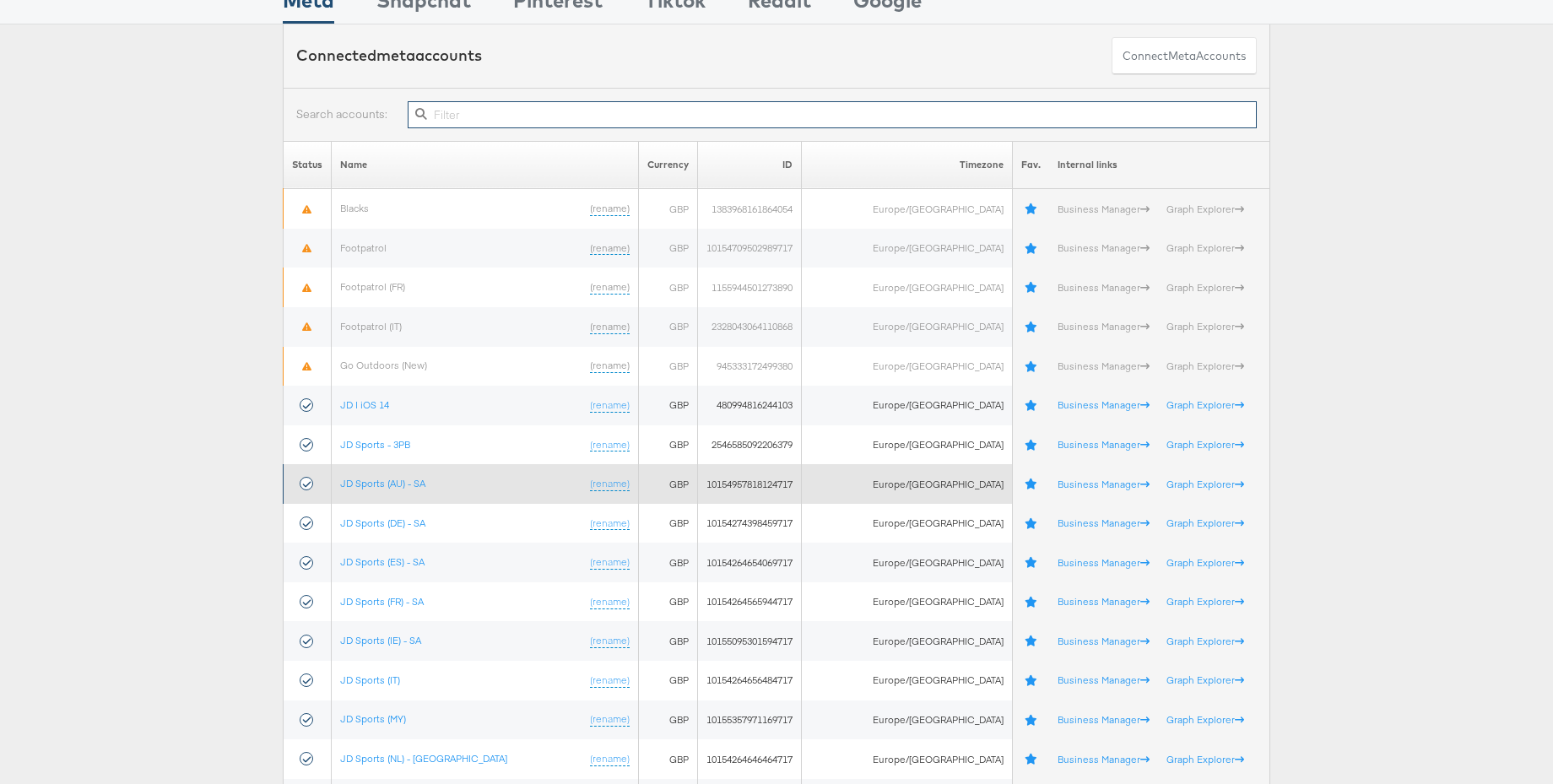
scroll to position [149, 0]
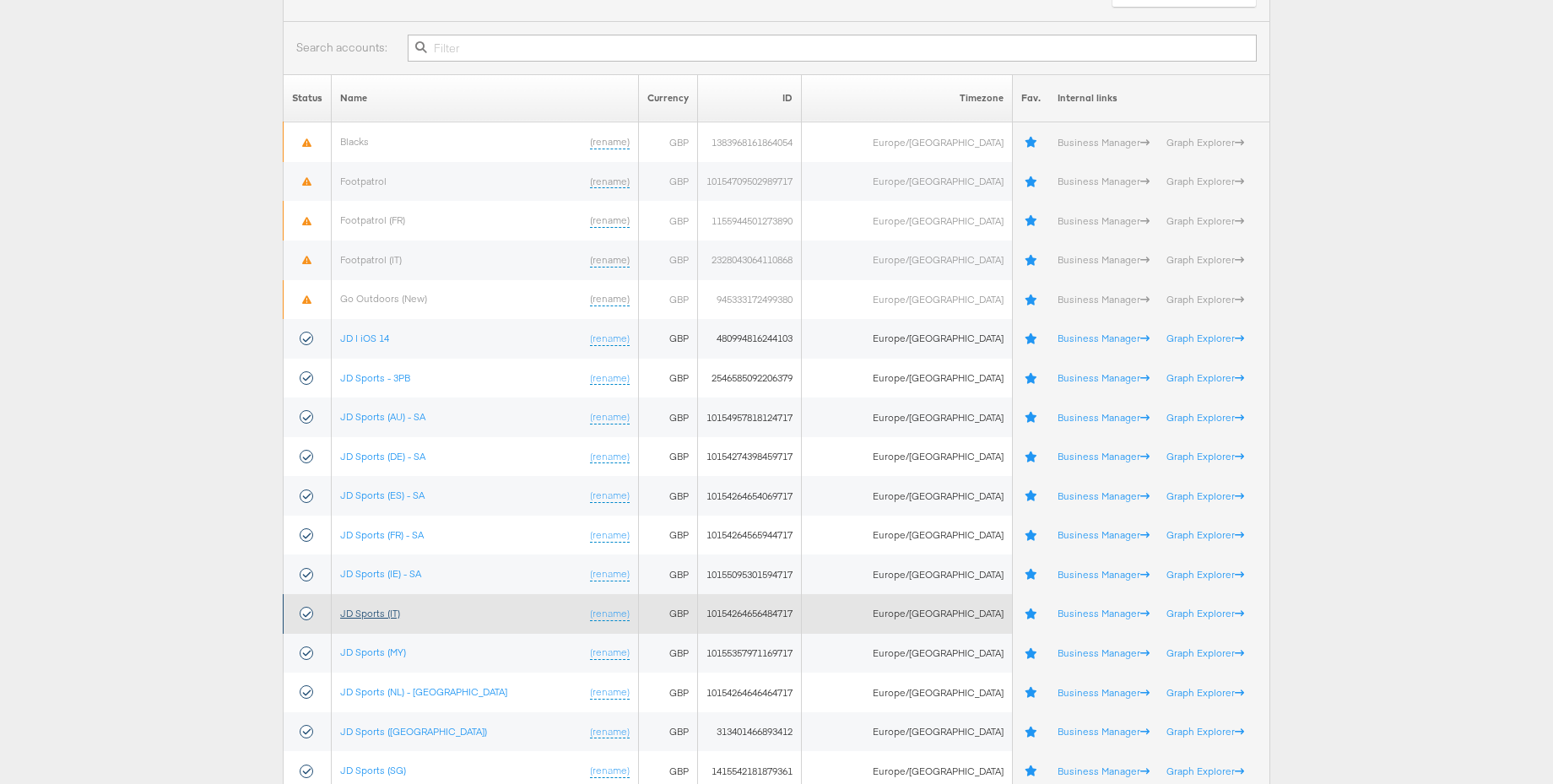
click at [390, 608] on link "JD Sports (IT)" at bounding box center [370, 612] width 60 height 13
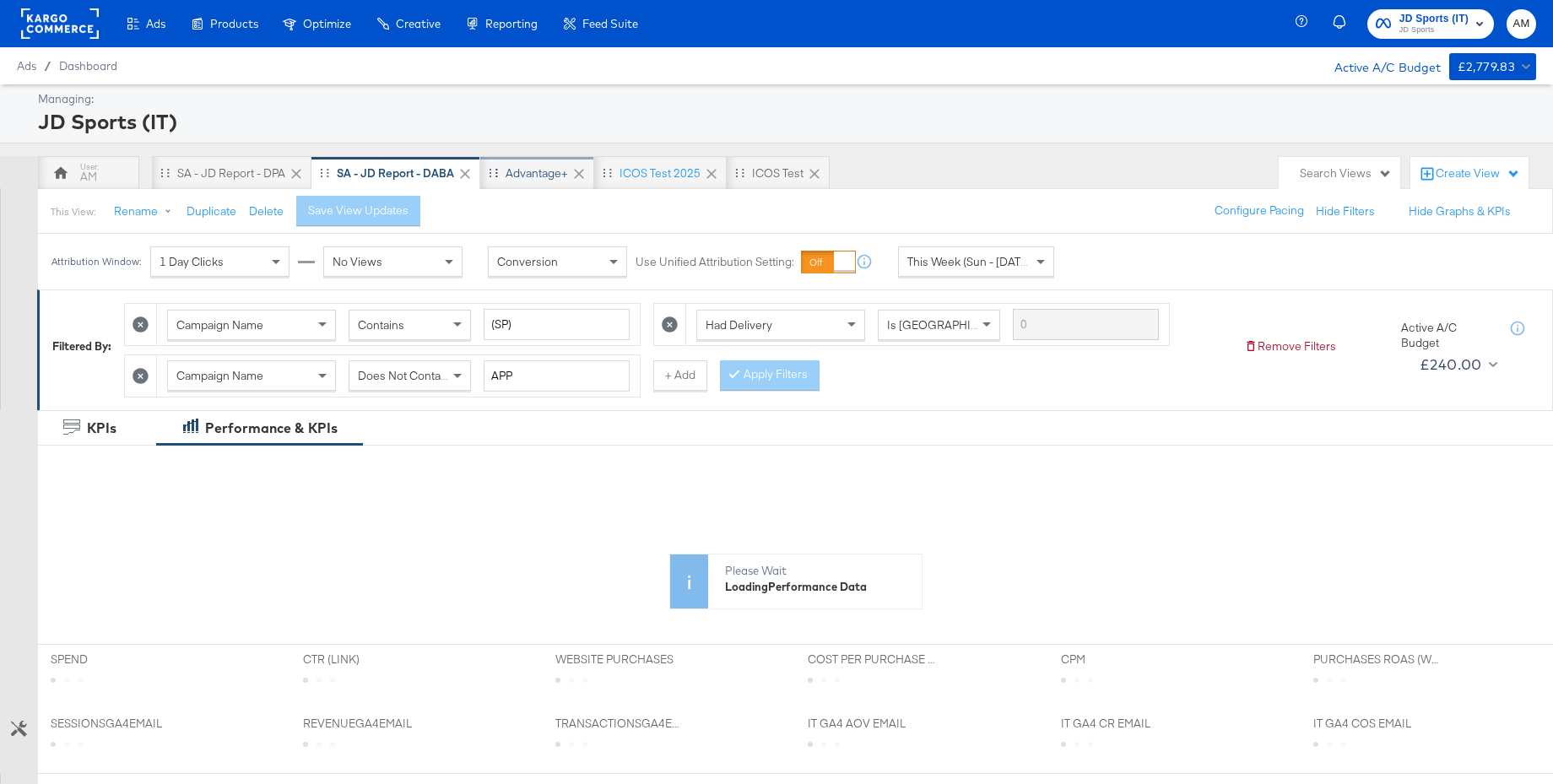
click at [543, 180] on div "Advantage+" at bounding box center [537, 173] width 63 height 16
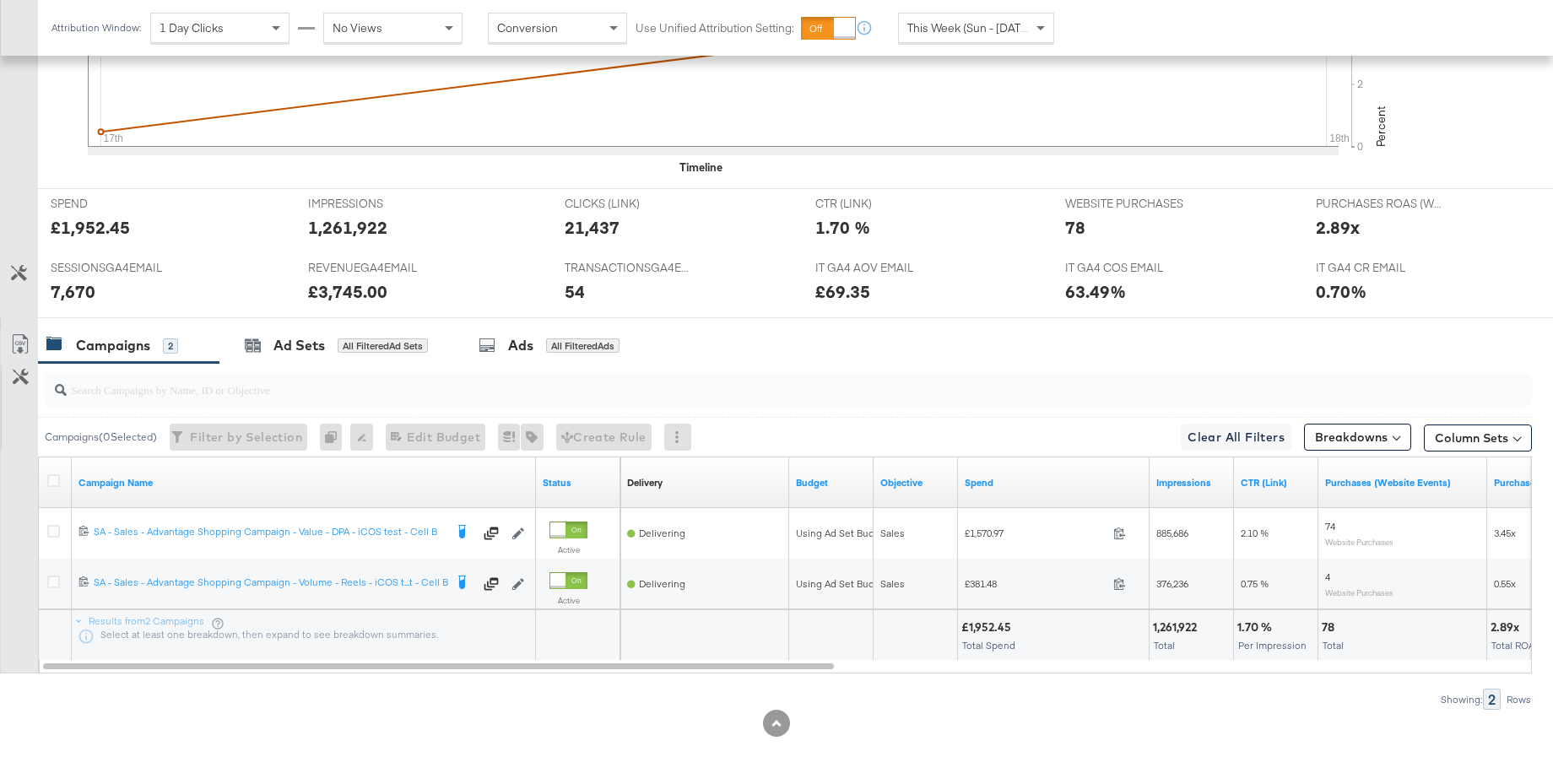
scroll to position [619, 0]
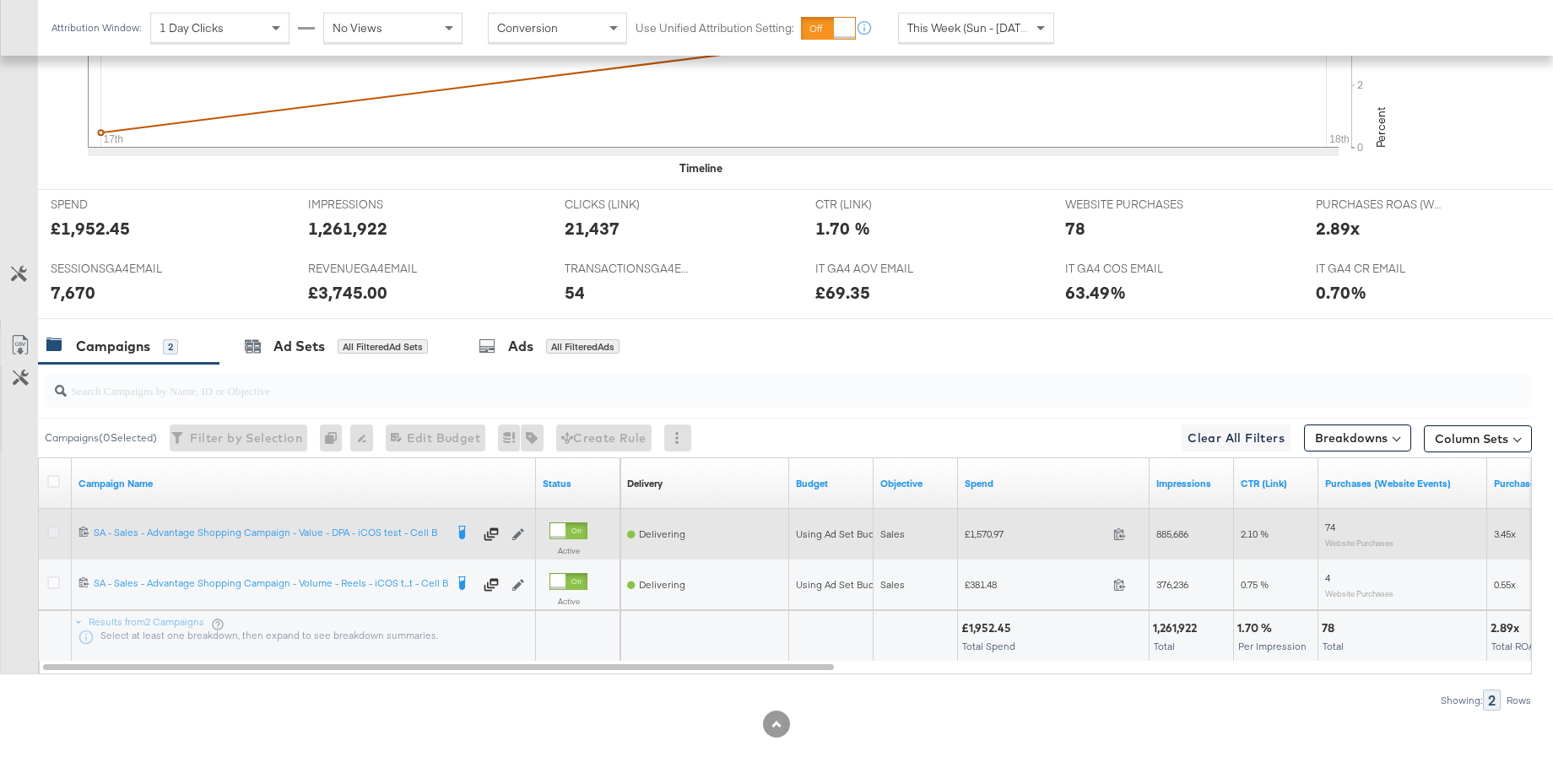
click at [54, 534] on icon at bounding box center [54, 532] width 13 height 13
click at [0, 0] on input "checkbox" at bounding box center [0, 0] width 0 height 0
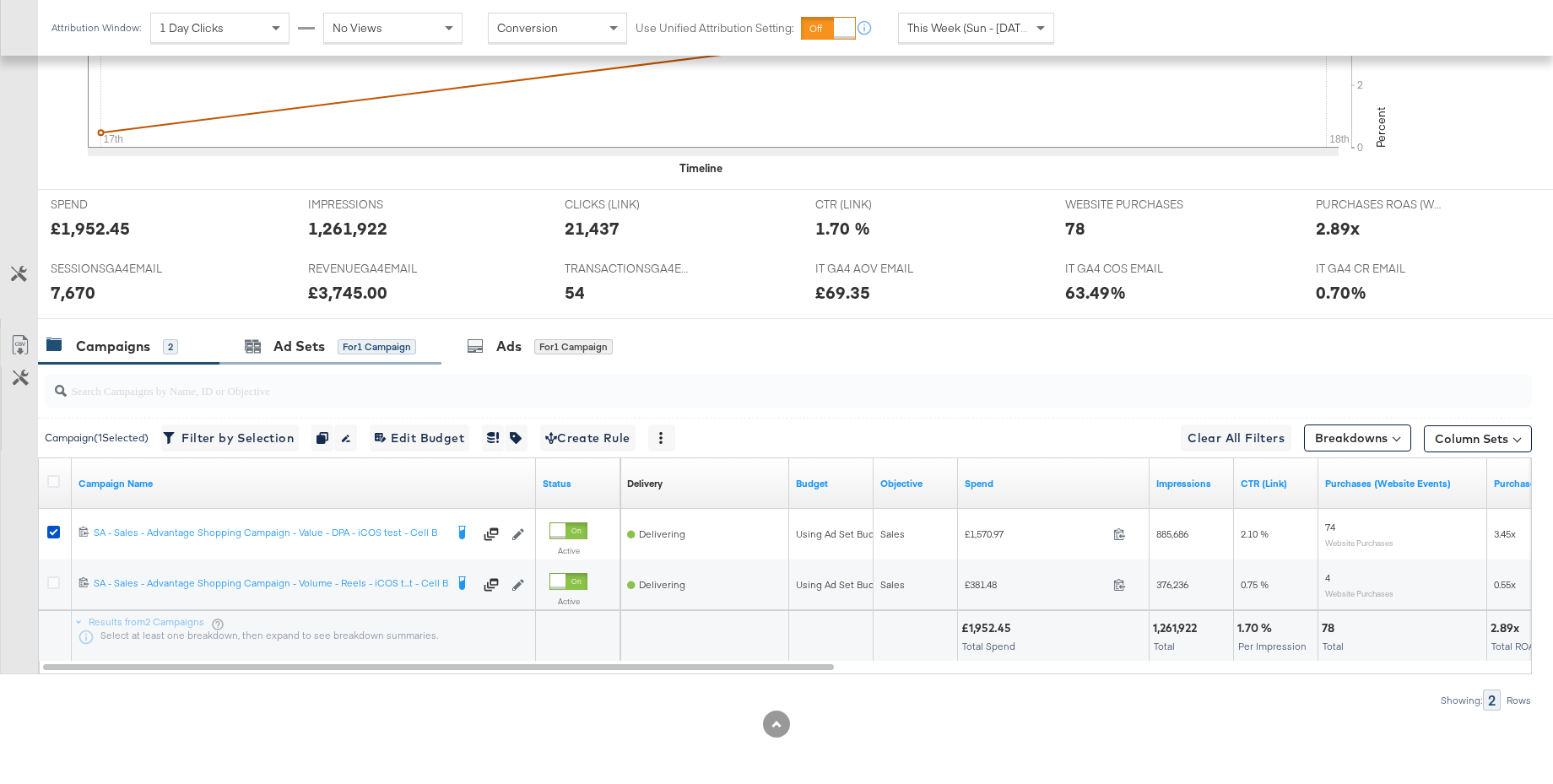
click at [310, 355] on div "Ad Sets for 1 Campaign" at bounding box center [330, 346] width 222 height 37
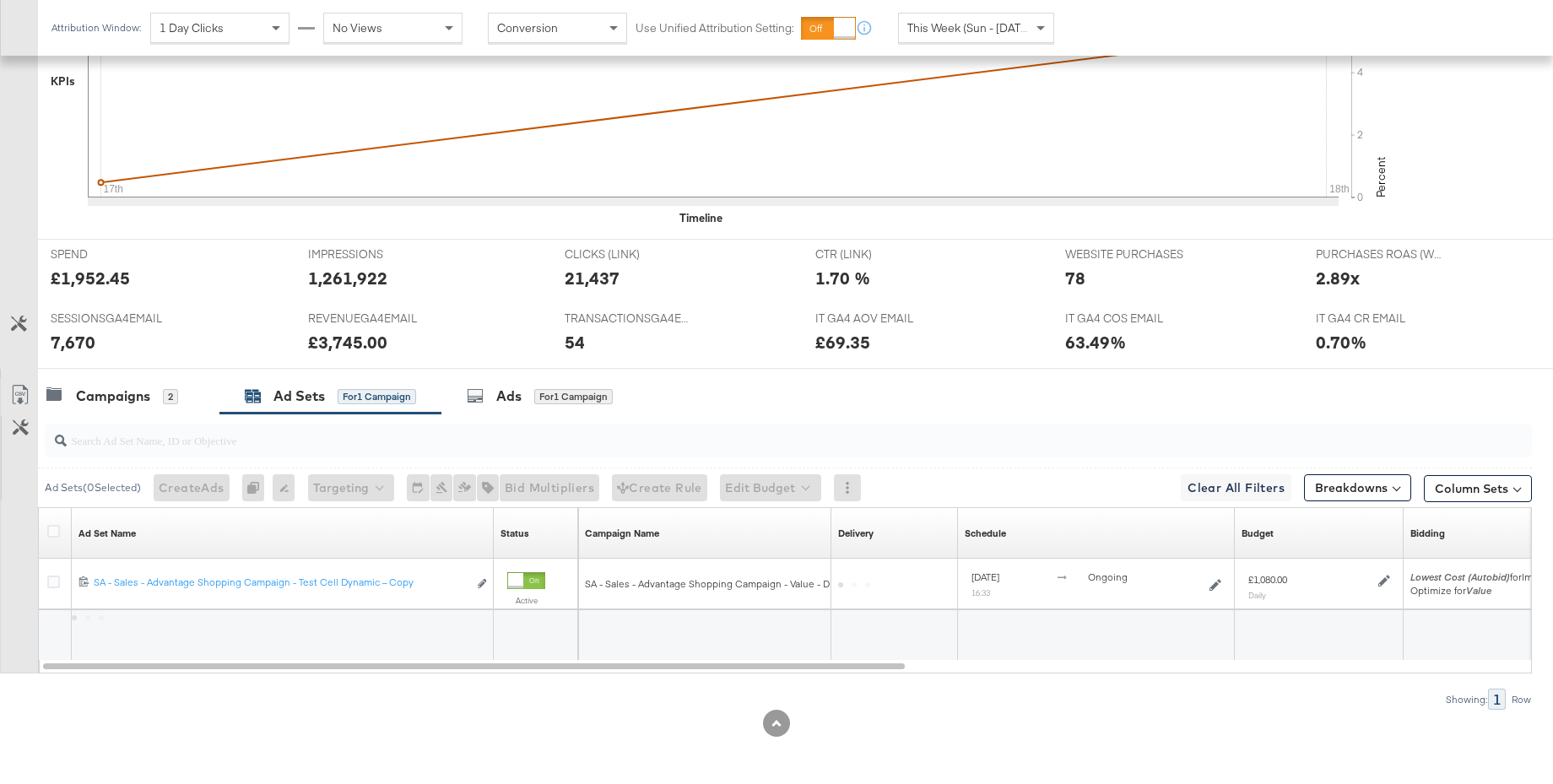
scroll to position [569, 0]
click at [52, 533] on icon at bounding box center [54, 531] width 13 height 13
click at [0, 0] on input "checkbox" at bounding box center [0, 0] width 0 height 0
